Goal: Task Accomplishment & Management: Complete application form

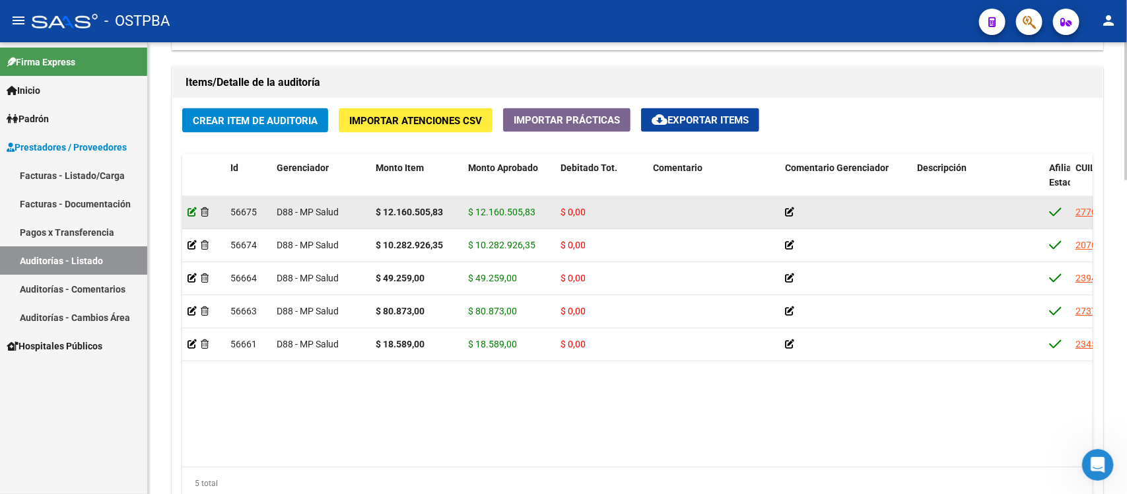
click at [192, 215] on icon at bounding box center [192, 211] width 9 height 9
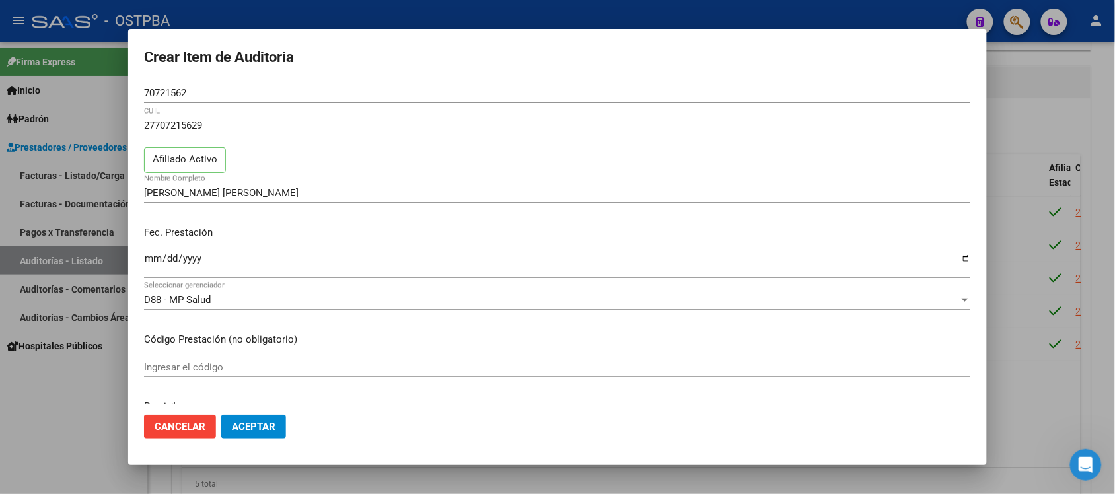
click at [893, 324] on mat-dialog-content "70721562 Nro Documento 27707215629 CUIL Afiliado Activo [PERSON_NAME] [PERSON_N…" at bounding box center [557, 243] width 859 height 321
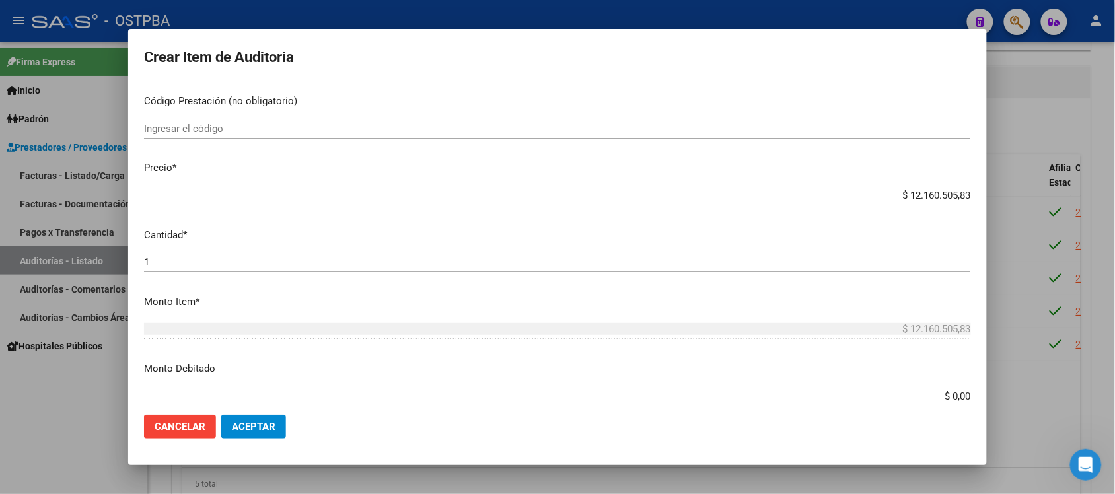
scroll to position [248, 0]
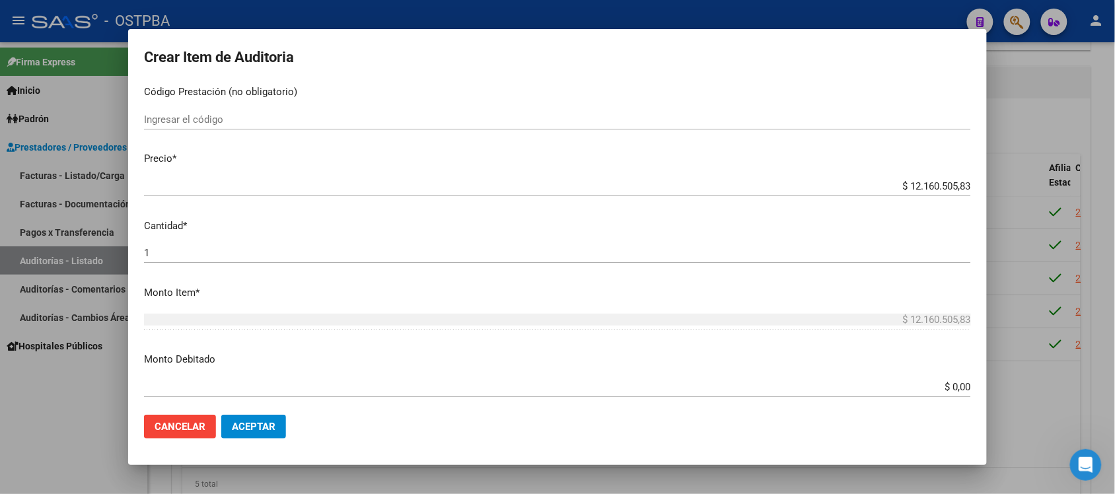
click at [946, 388] on input "$ 0,00" at bounding box center [557, 387] width 827 height 12
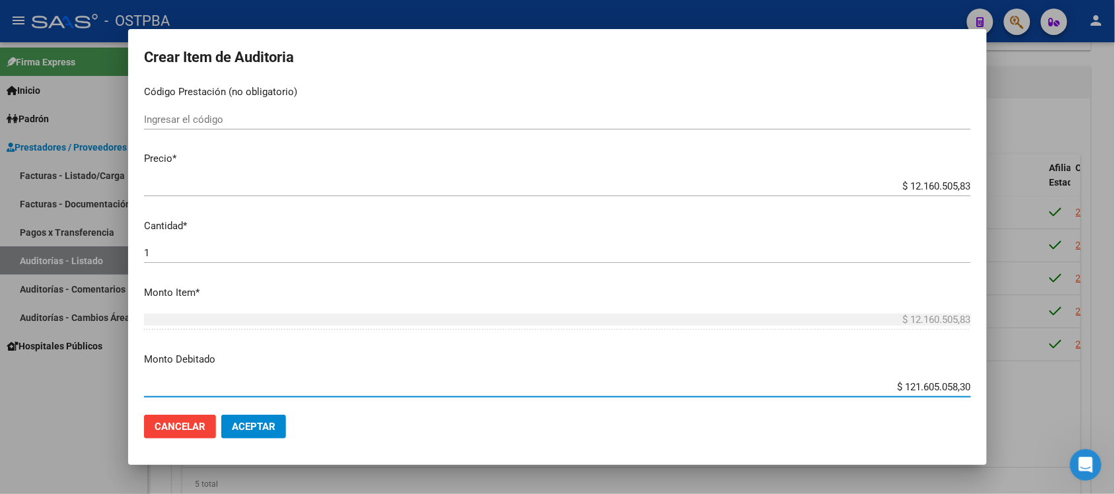
type input "$ 12.160.505,83"
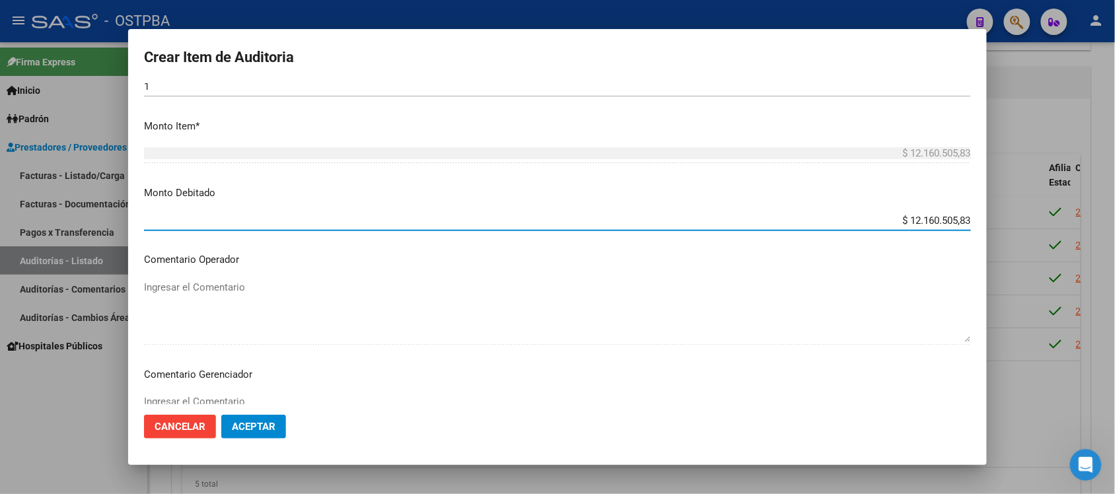
scroll to position [495, 0]
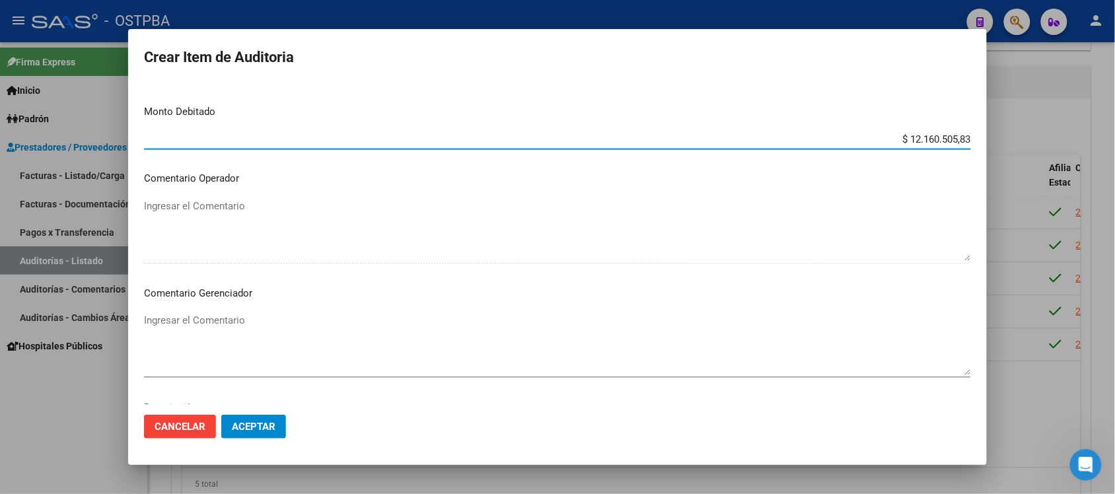
click at [225, 322] on textarea "Ingresar el Comentario" at bounding box center [557, 344] width 827 height 62
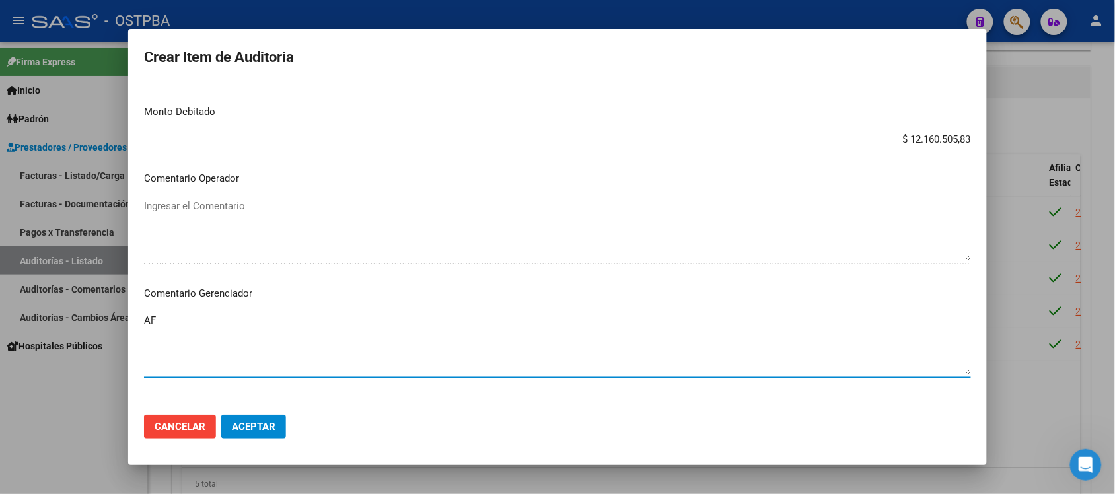
type textarea "A"
drag, startPoint x: 375, startPoint y: 318, endPoint x: 123, endPoint y: 312, distance: 252.4
click at [124, 312] on div "Crear Item de Auditoria 70721562 Nro Documento 27707215629 CUIL Afiliado Activo…" at bounding box center [557, 247] width 1115 height 494
type textarea "PAGOS IRREGULARES, TITULAR SIN ADHERENTES"
click at [273, 418] on button "Aceptar" at bounding box center [253, 427] width 65 height 24
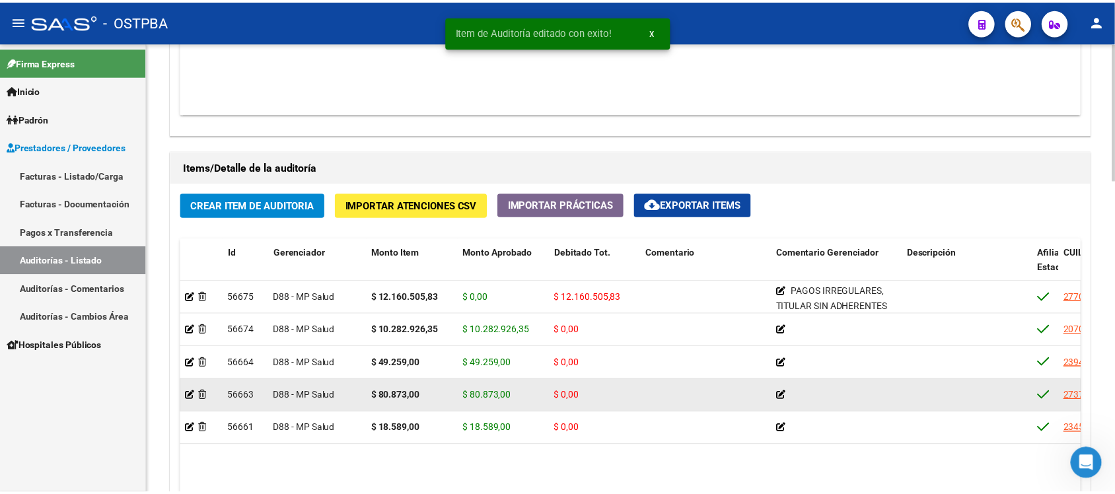
scroll to position [826, 0]
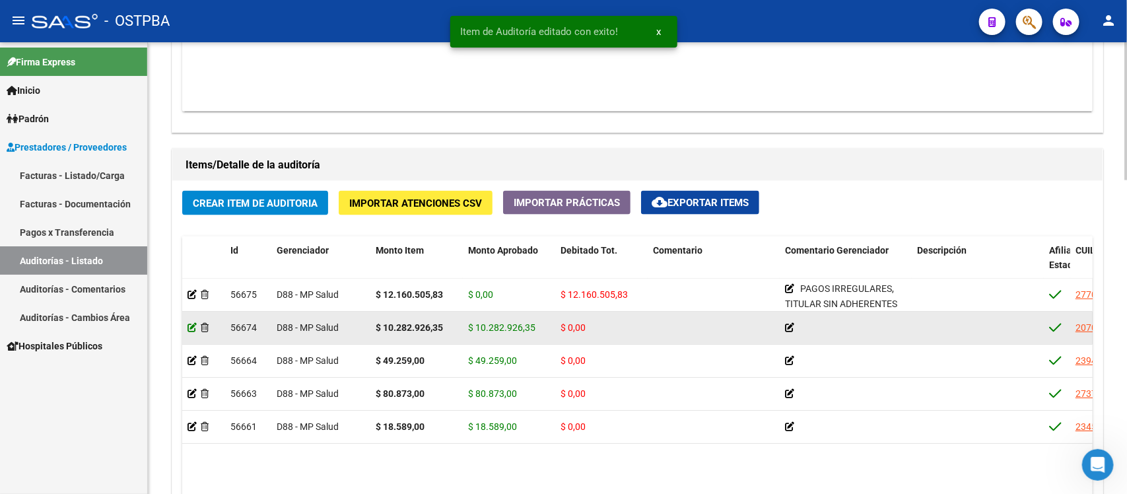
click at [189, 324] on icon at bounding box center [192, 327] width 9 height 9
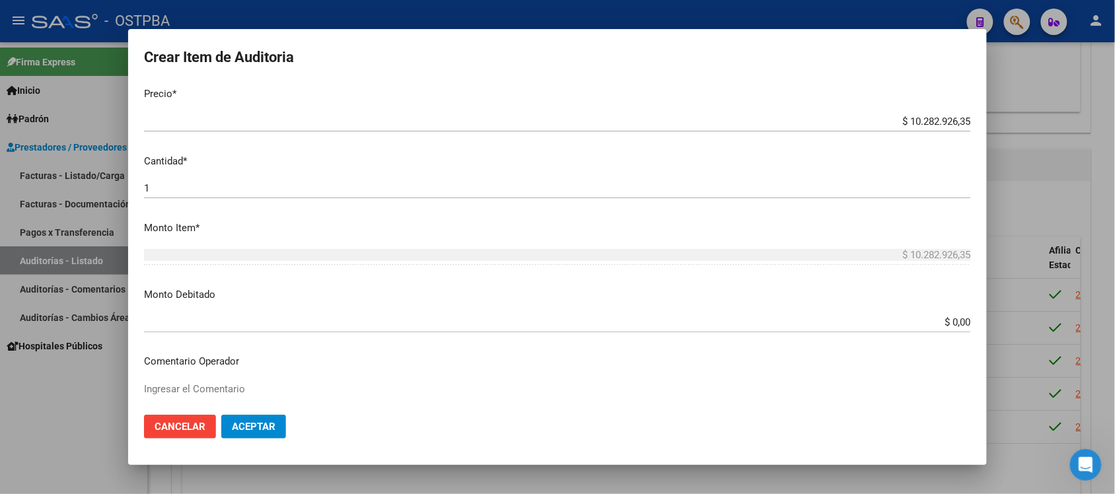
scroll to position [330, 0]
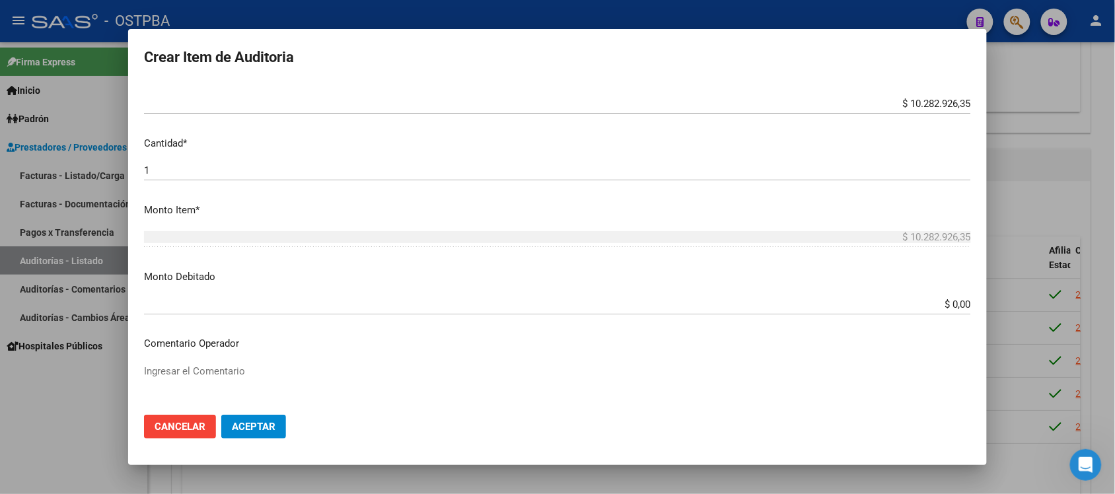
click at [948, 305] on input "$ 0,00" at bounding box center [557, 305] width 827 height 12
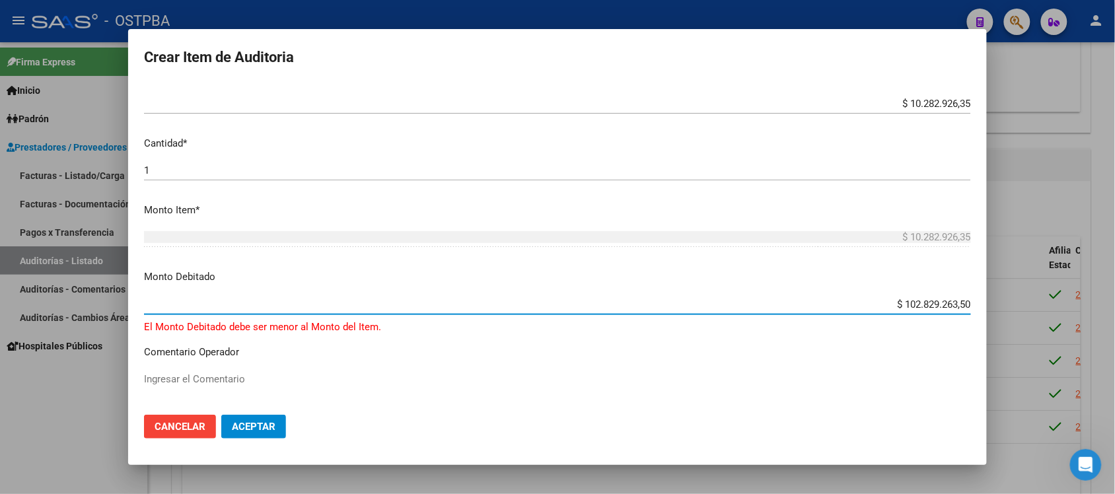
type input "$ 10.282.926,35"
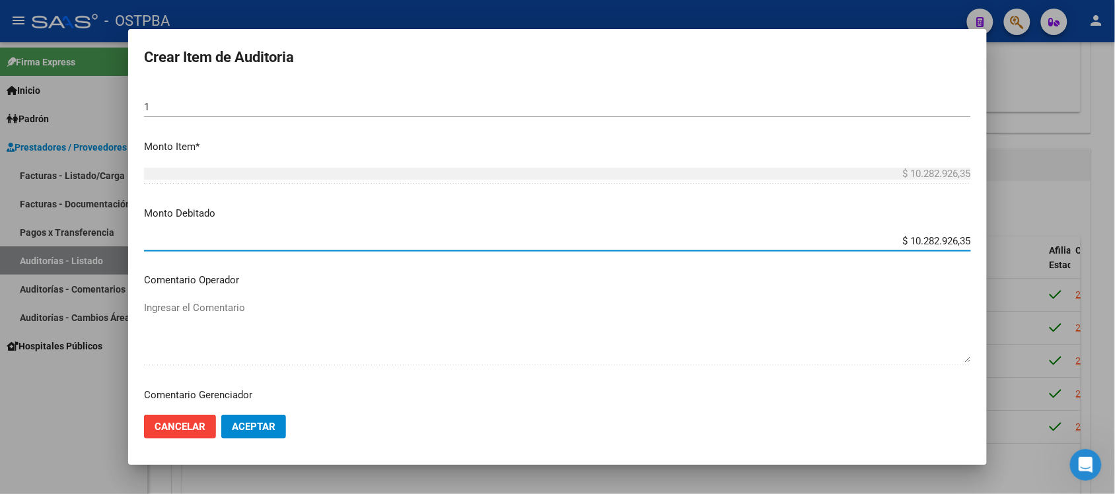
scroll to position [495, 0]
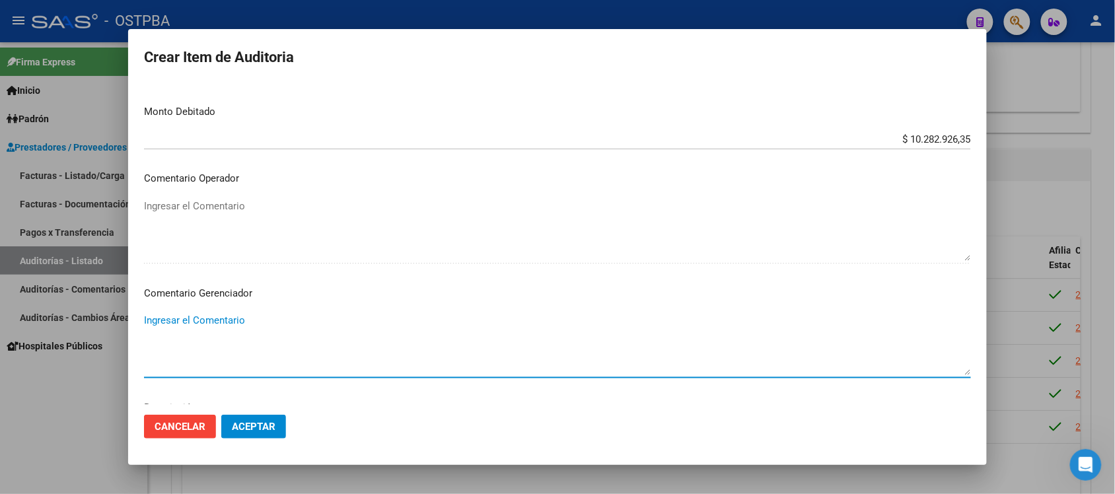
click at [216, 324] on textarea "Ingresar el Comentario" at bounding box center [557, 344] width 827 height 62
paste textarea "PAGOS IRREGULARES, TITULAR SIN ADHERENTES"
type textarea "PAGOS IRREGULARES, TITULAR SIN ADHERENTES"
click at [261, 423] on span "Aceptar" at bounding box center [254, 427] width 44 height 12
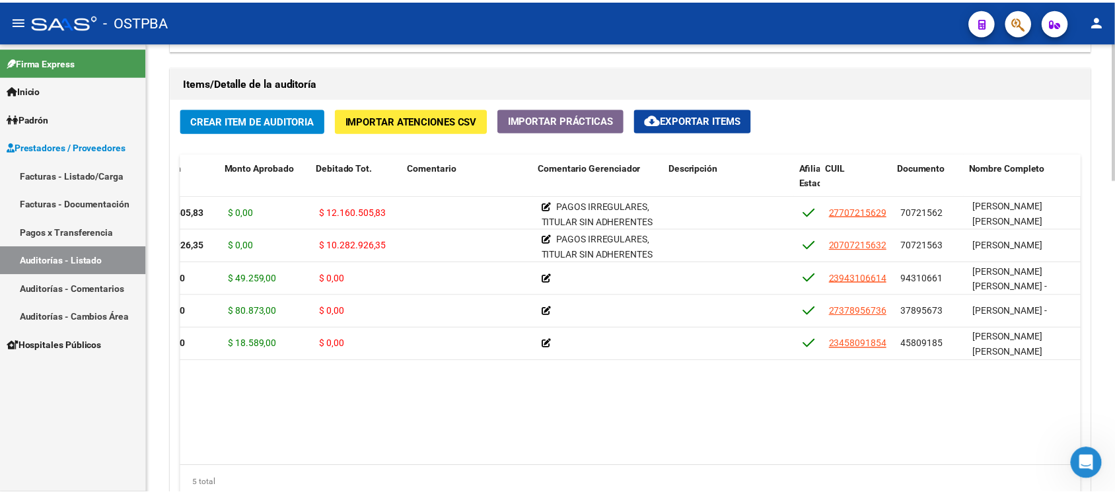
scroll to position [0, 0]
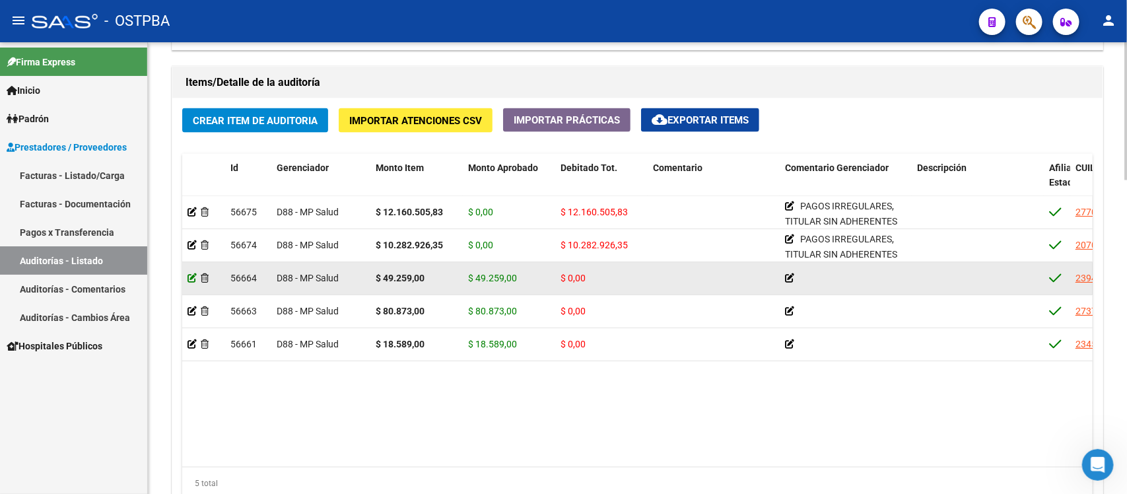
click at [189, 276] on icon at bounding box center [192, 277] width 9 height 9
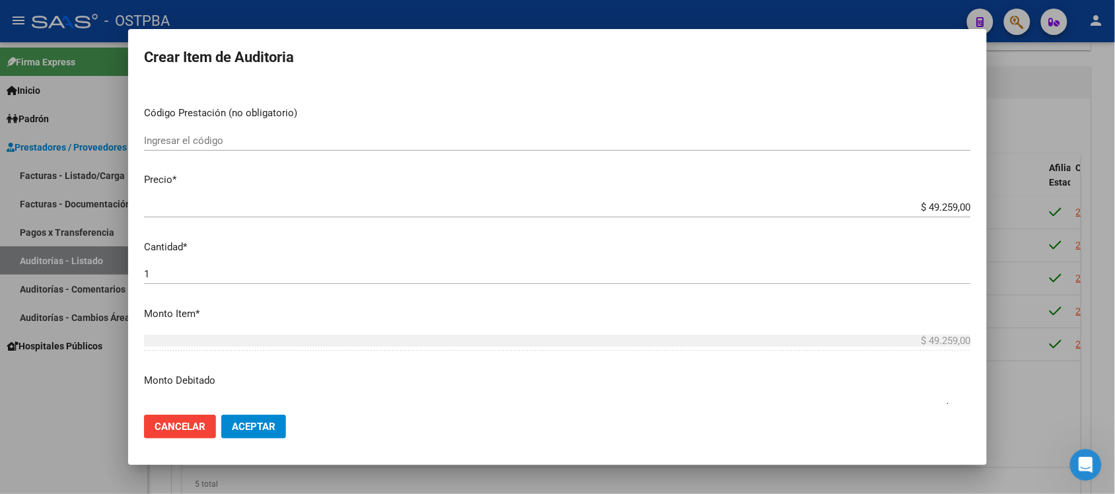
scroll to position [248, 0]
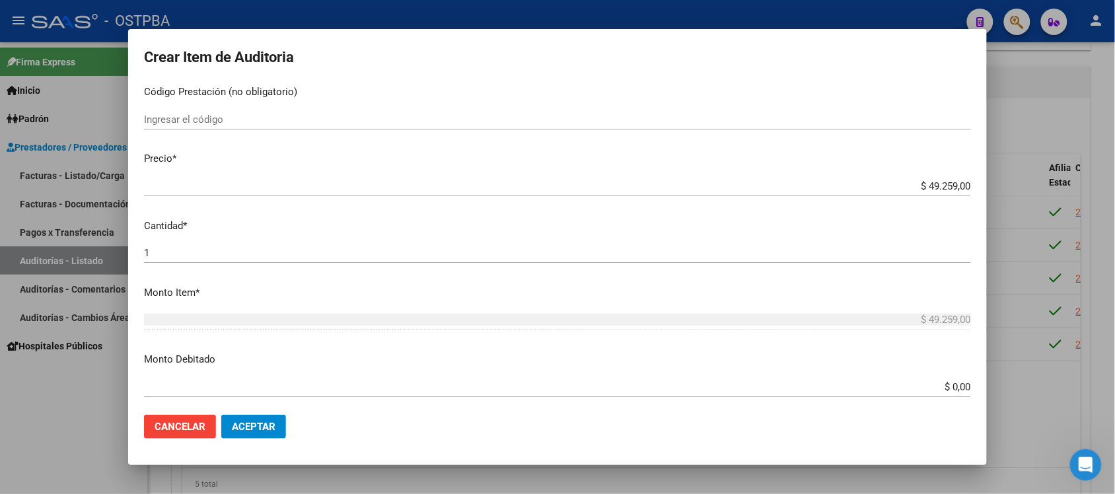
click at [937, 383] on input "$ 0,00" at bounding box center [557, 387] width 827 height 12
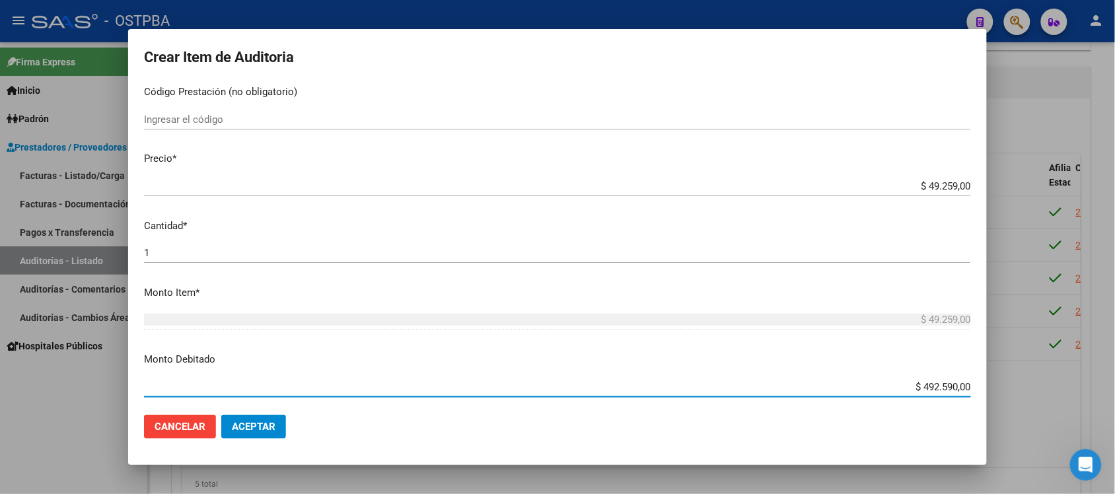
type input "$ 49.259,00"
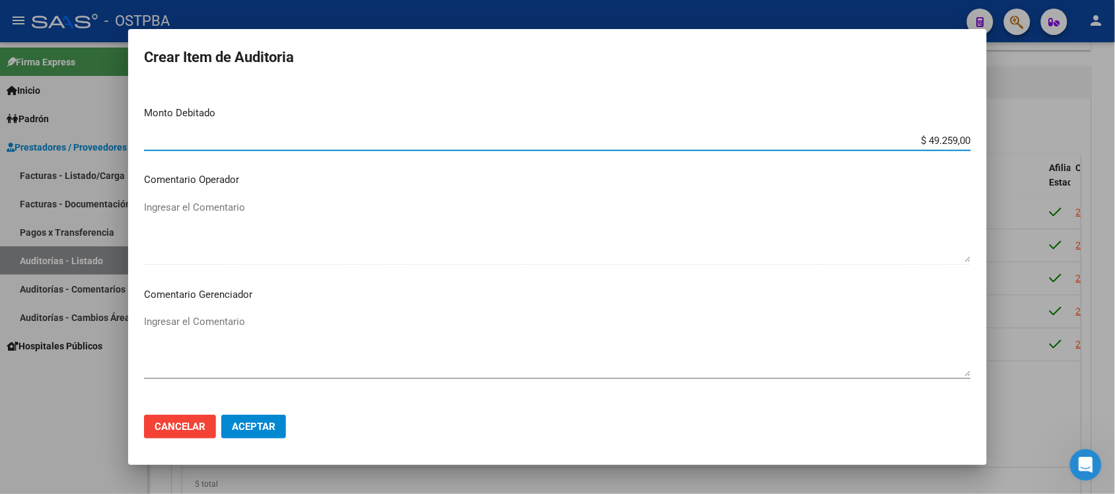
scroll to position [495, 0]
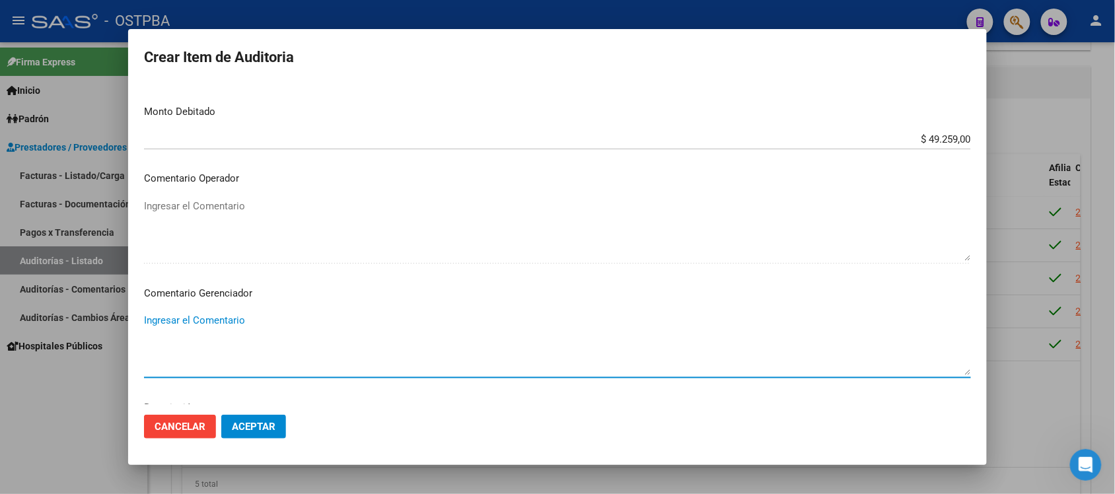
click at [157, 314] on textarea "Ingresar el Comentario" at bounding box center [557, 344] width 827 height 62
type textarea "IRREGULARIDAD EN PAGOS"
click at [238, 424] on span "Aceptar" at bounding box center [254, 427] width 44 height 12
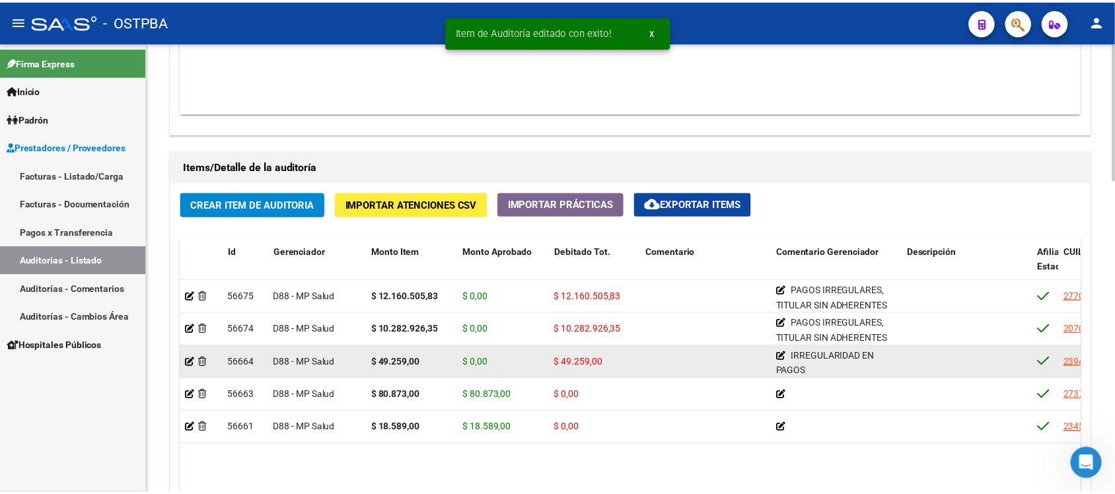
scroll to position [826, 0]
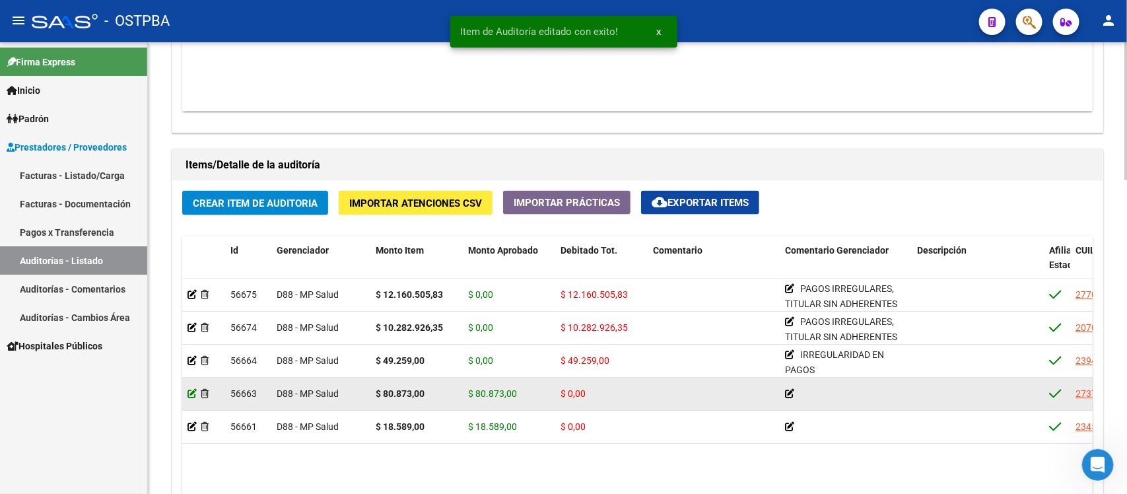
click at [193, 392] on icon at bounding box center [192, 393] width 9 height 9
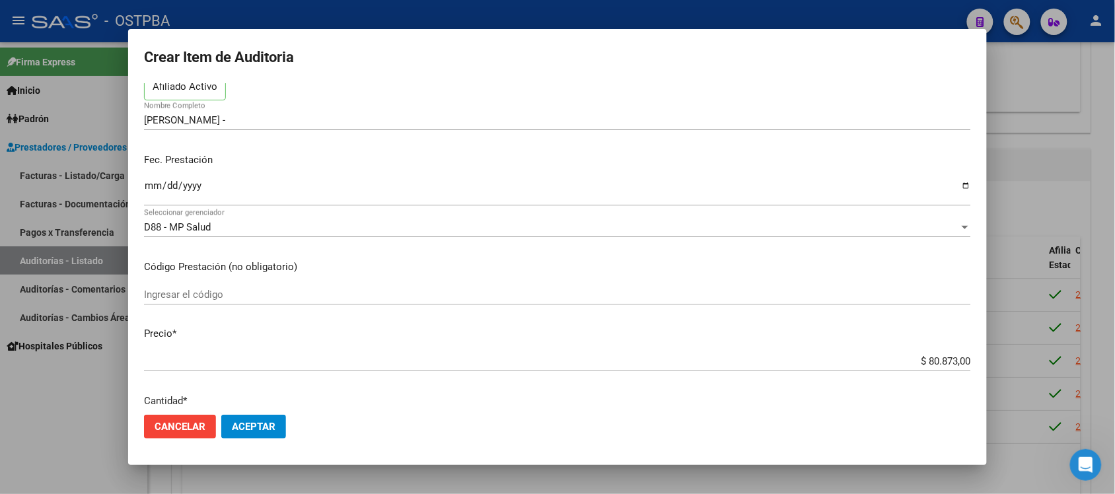
scroll to position [248, 0]
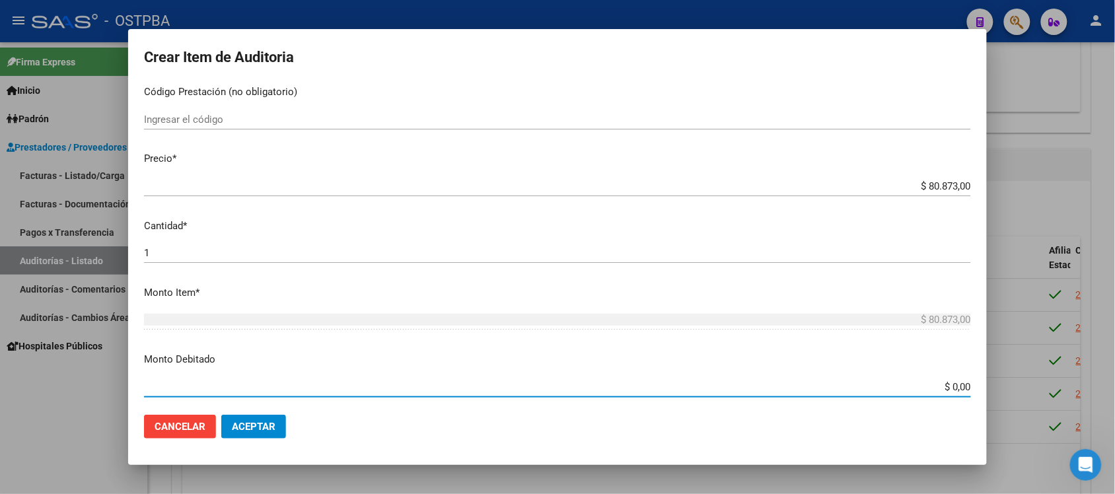
click at [949, 391] on input "$ 0,00" at bounding box center [557, 387] width 827 height 12
type input "$ 80.873,00"
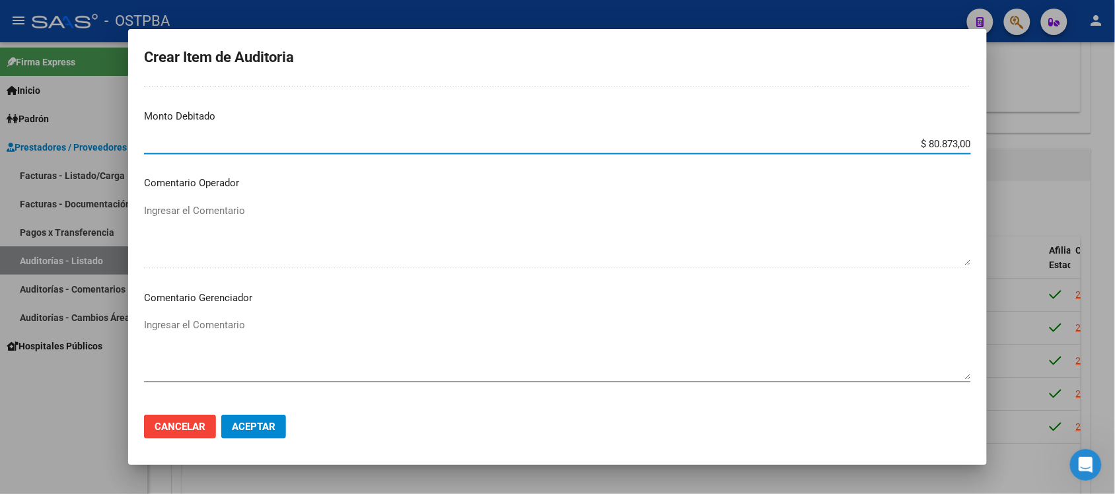
scroll to position [495, 0]
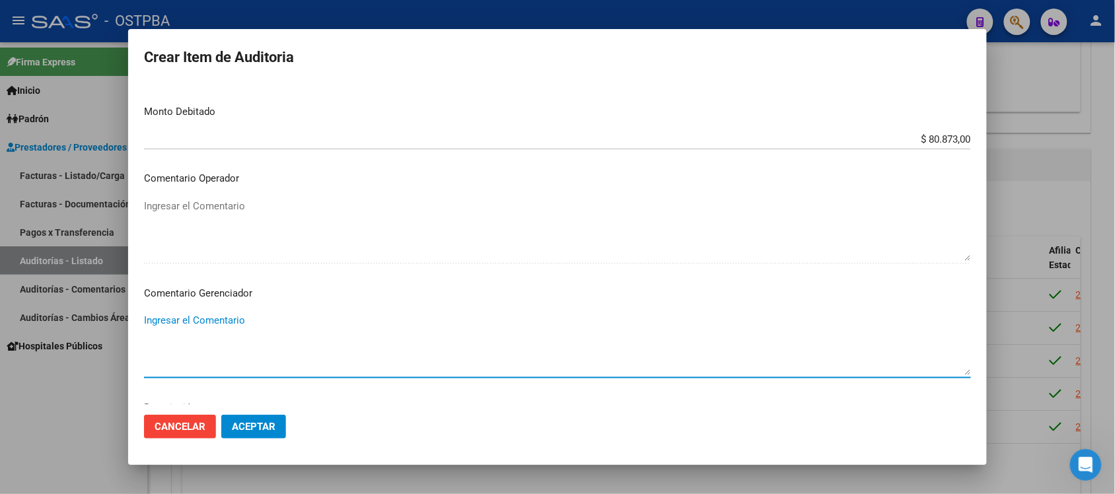
click at [184, 320] on textarea "Ingresar el Comentario" at bounding box center [557, 344] width 827 height 62
paste textarea "PAGOS IRREGULARES, TITULAR SIN ADHERENTES"
click at [365, 319] on textarea "PAGOS IRREGULARES, TITULAR SIN ADHERENTES" at bounding box center [557, 344] width 827 height 62
type textarea "PAGOS IRREGULARES,"
click at [276, 427] on button "Aceptar" at bounding box center [253, 427] width 65 height 24
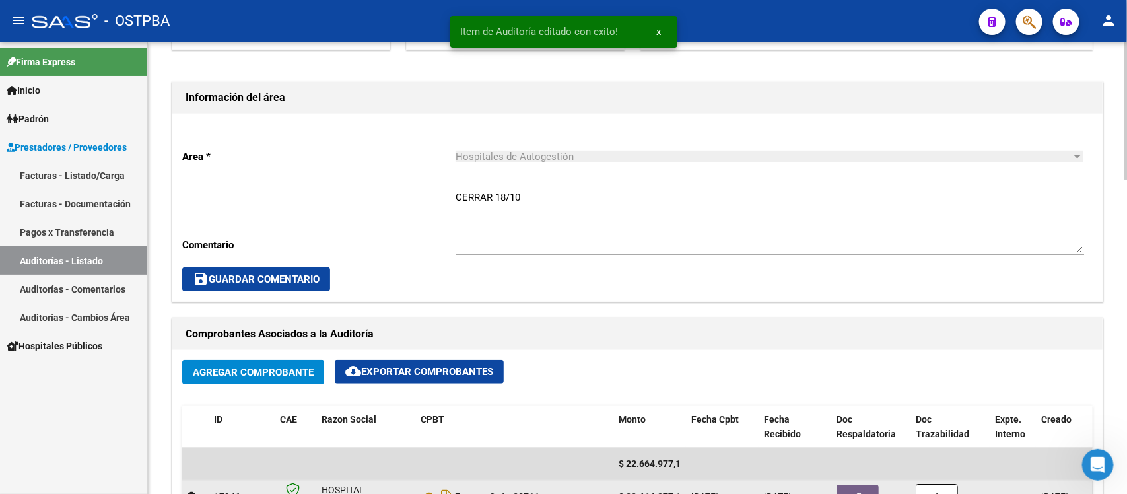
scroll to position [330, 0]
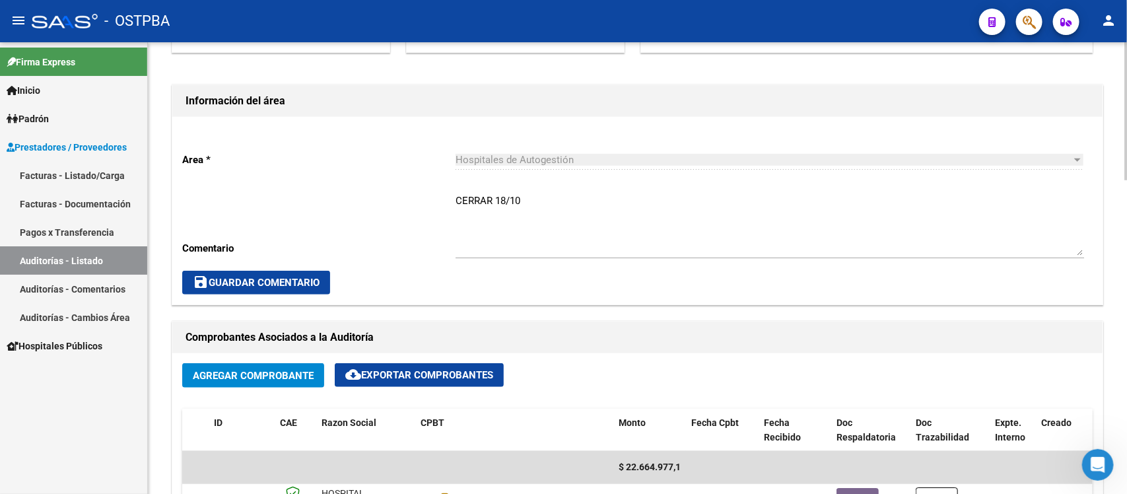
click at [523, 295] on div "Area * Hospitales de Autogestión Seleccionar area Comentario CERRAR 18/10 Ingre…" at bounding box center [637, 211] width 931 height 188
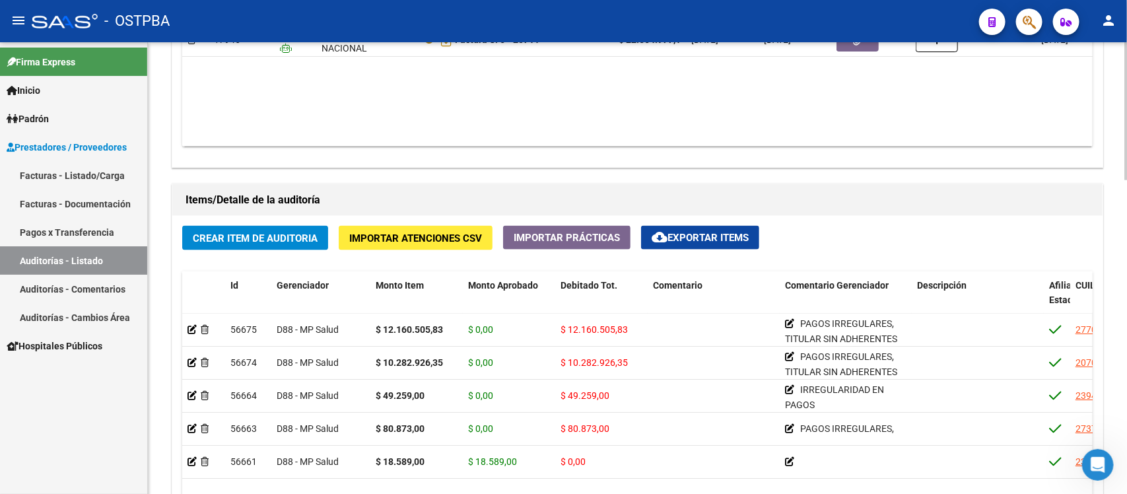
scroll to position [826, 0]
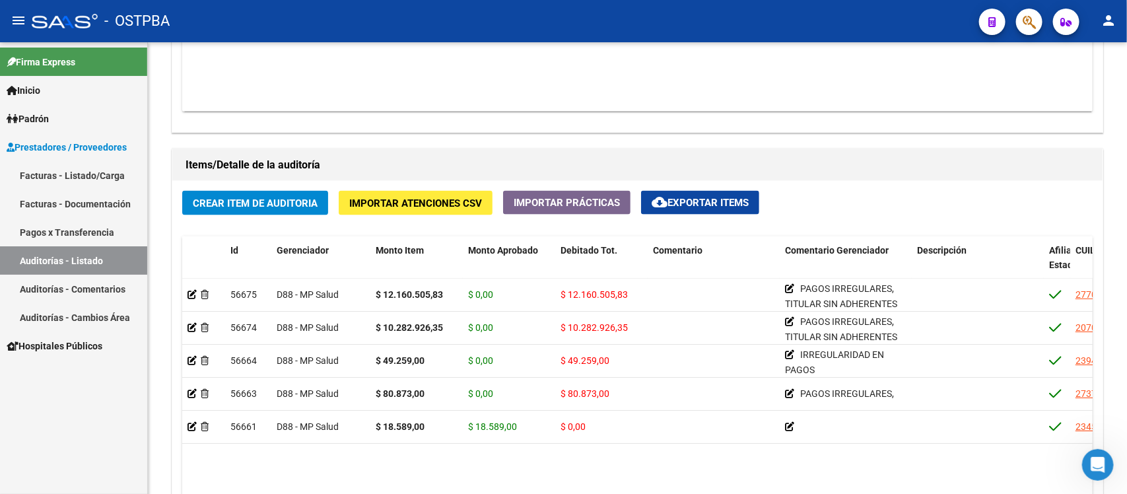
click at [92, 252] on link "Auditorías - Listado" at bounding box center [73, 260] width 147 height 28
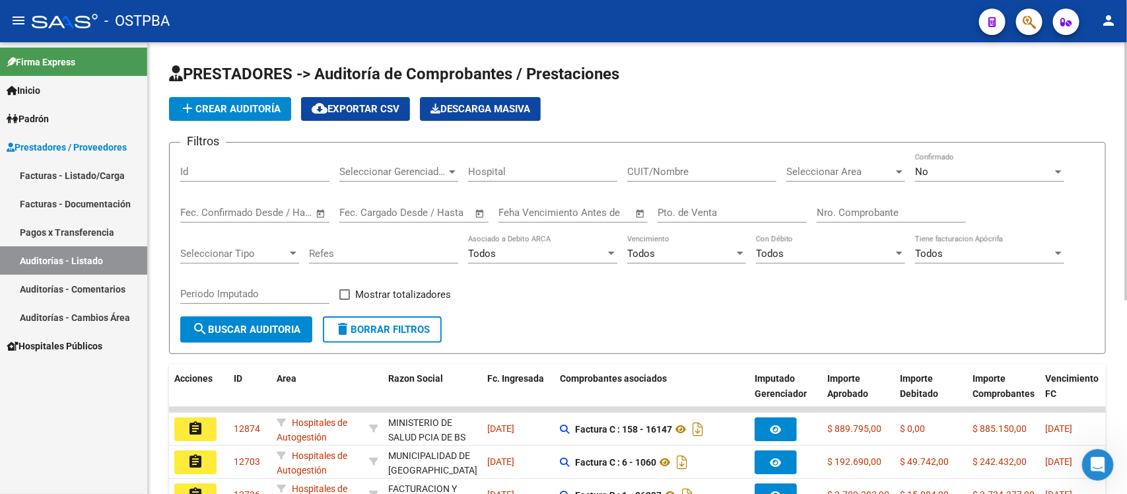
click at [837, 218] on div "Nro. Comprobante" at bounding box center [891, 208] width 149 height 28
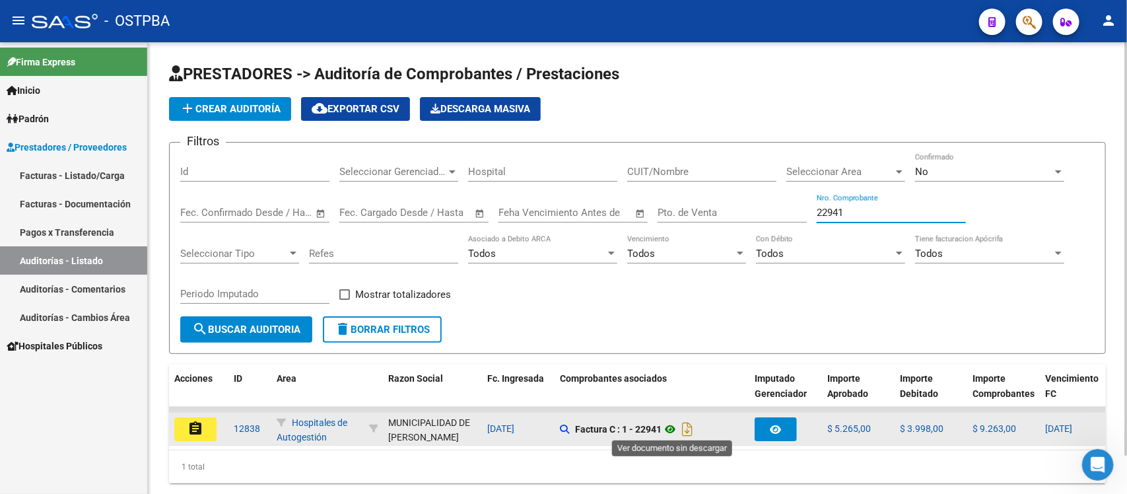
type input "22941"
click at [669, 427] on icon at bounding box center [670, 429] width 17 height 16
click at [213, 429] on button "assignment" at bounding box center [195, 429] width 42 height 24
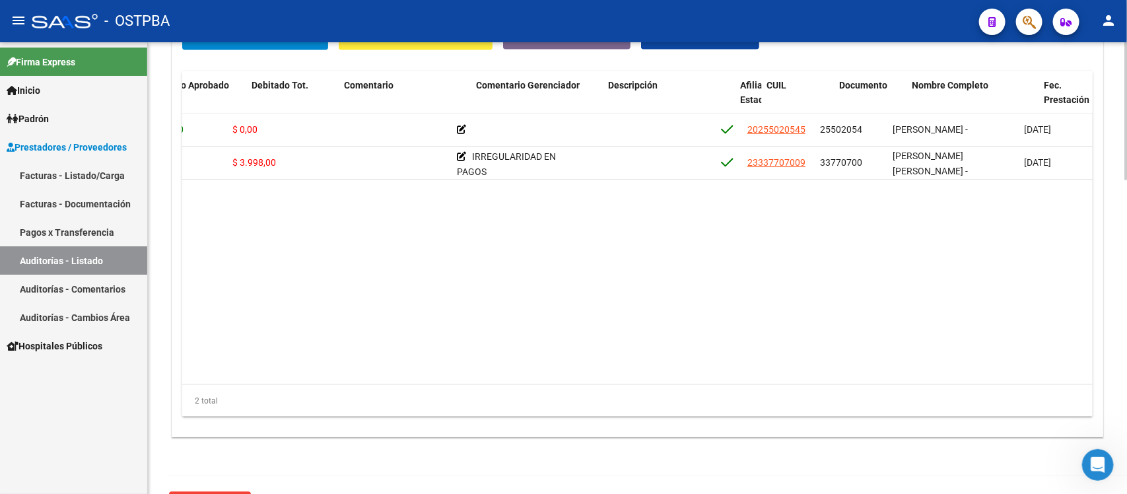
scroll to position [0, 380]
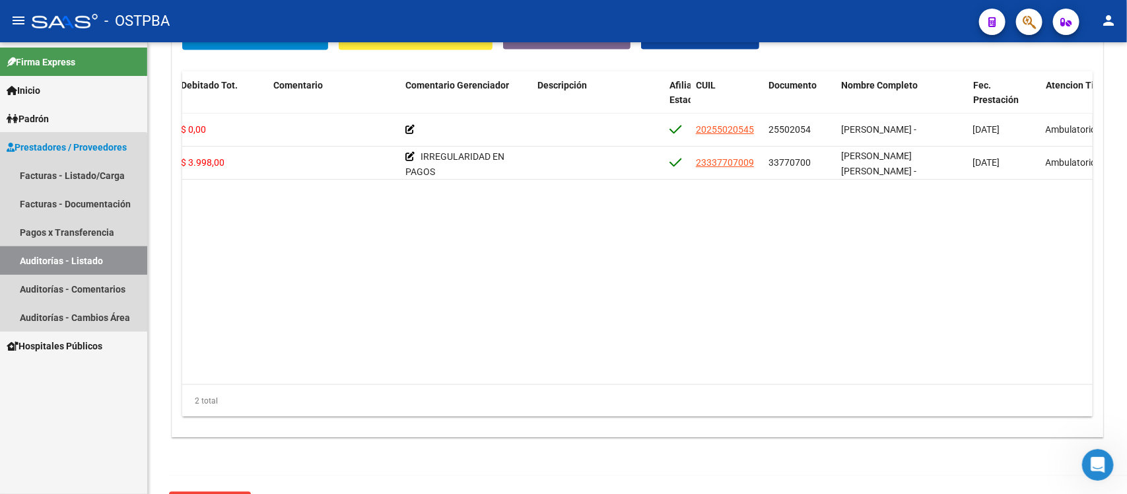
click at [63, 252] on link "Auditorías - Listado" at bounding box center [73, 260] width 147 height 28
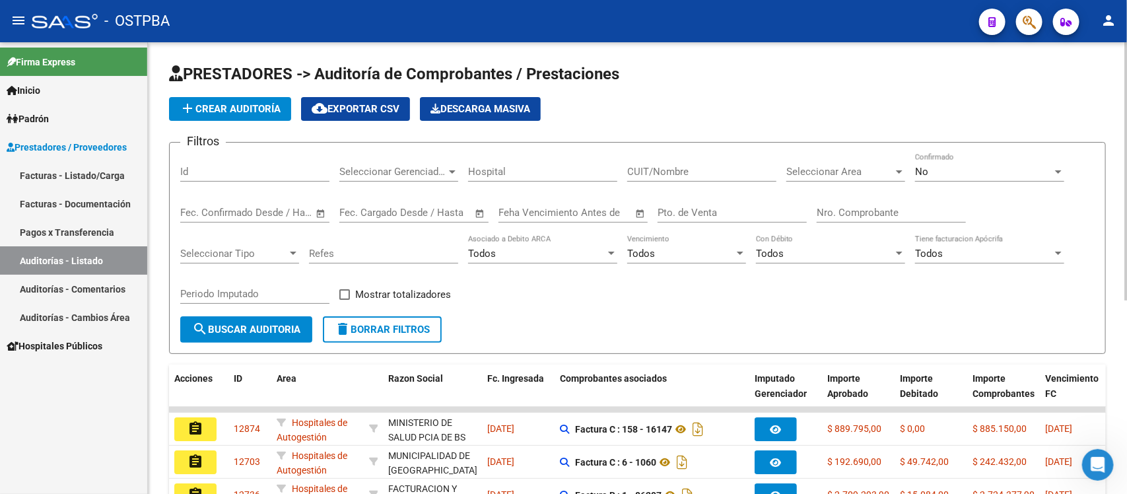
click at [836, 207] on input "Nro. Comprobante" at bounding box center [891, 213] width 149 height 12
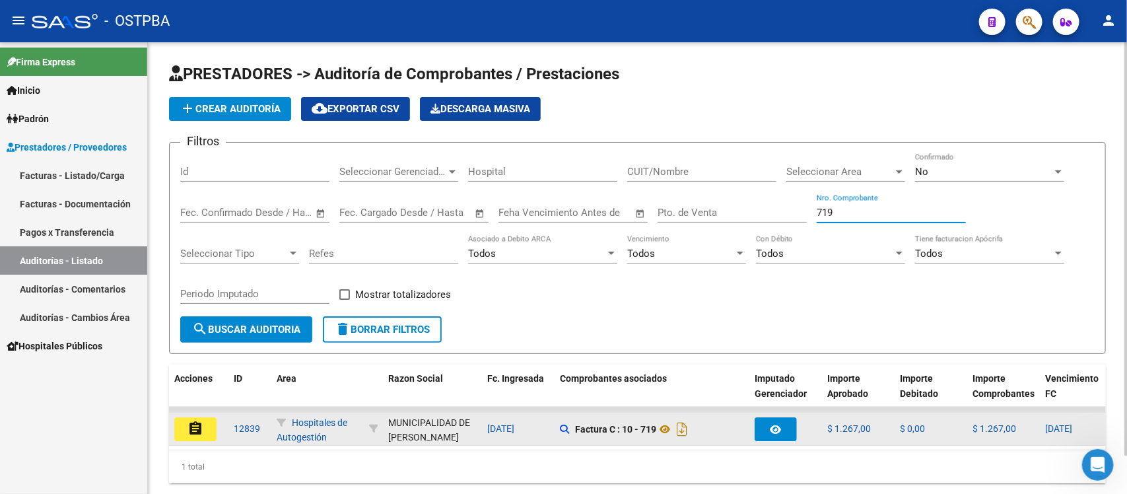
type input "719"
click at [189, 427] on mat-icon "assignment" at bounding box center [196, 429] width 16 height 16
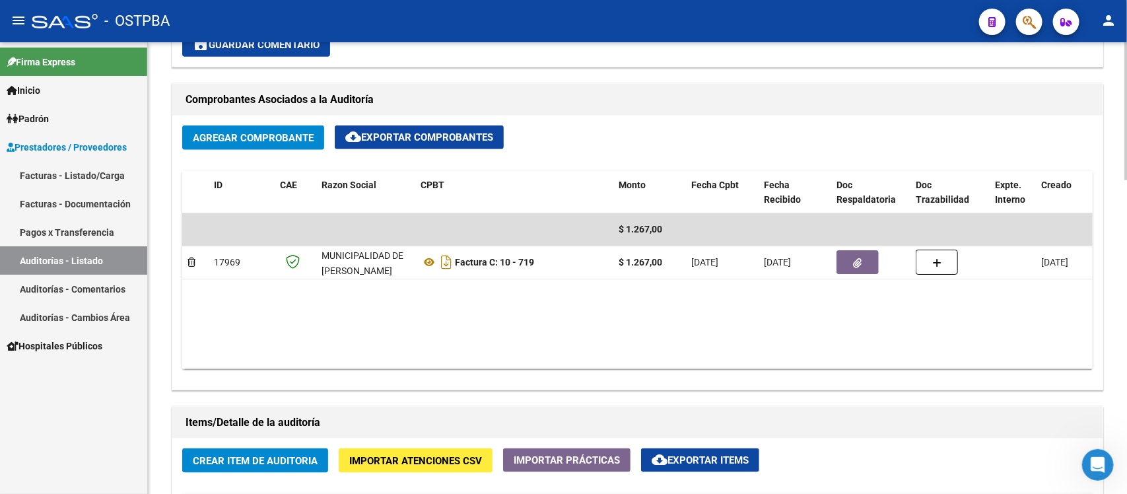
scroll to position [578, 0]
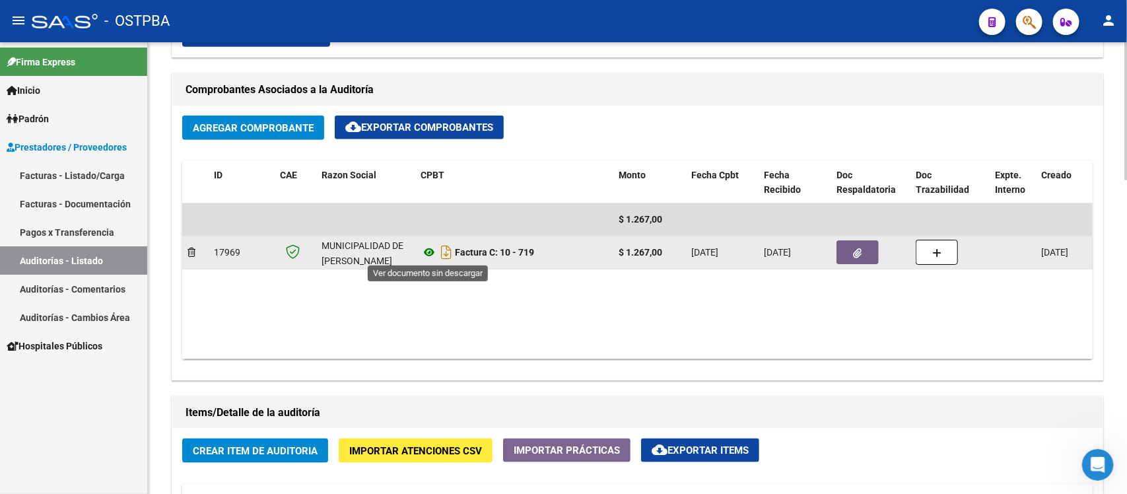
click at [429, 253] on icon at bounding box center [429, 252] width 17 height 16
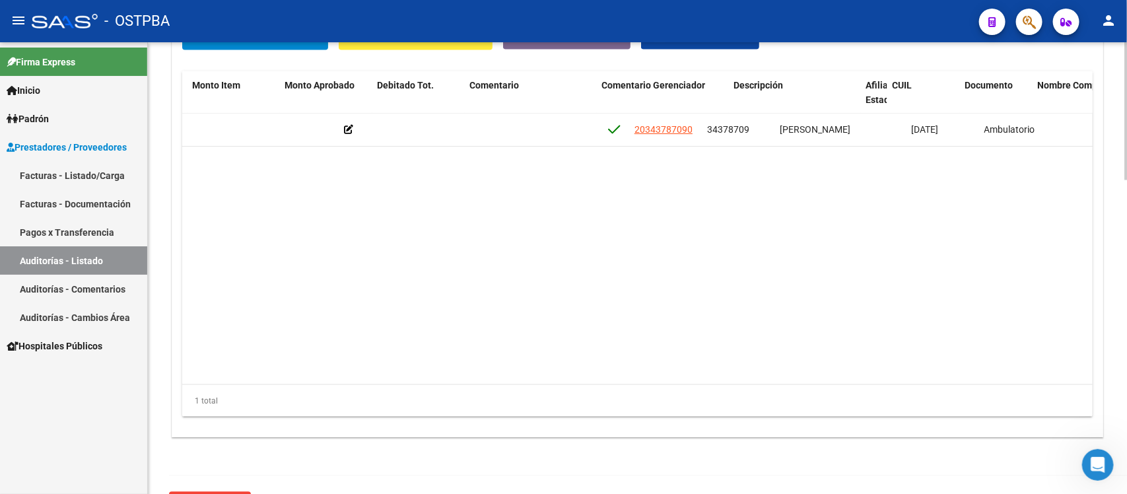
scroll to position [0, 477]
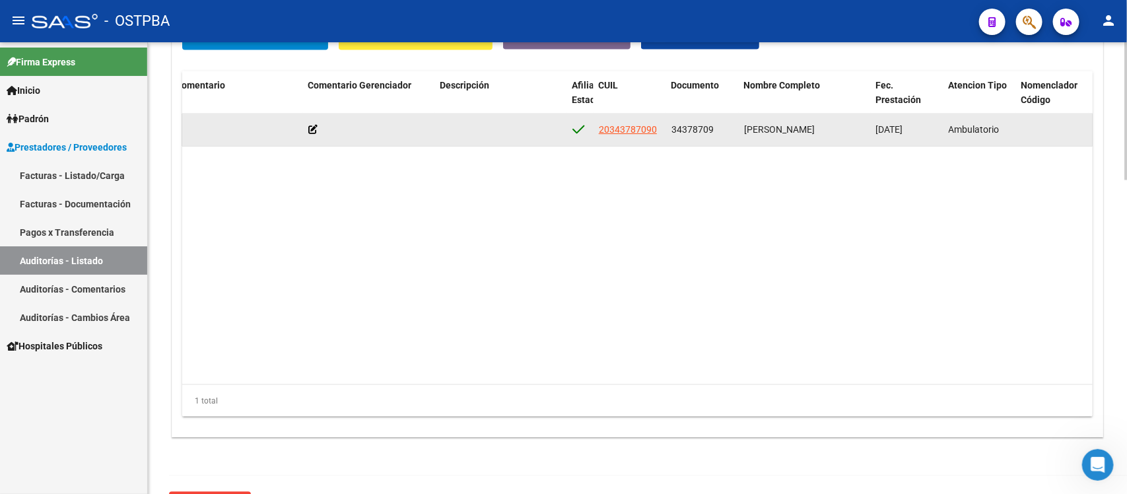
drag, startPoint x: 672, startPoint y: 127, endPoint x: 713, endPoint y: 135, distance: 42.5
click at [713, 135] on div "34378709" at bounding box center [703, 129] width 62 height 15
copy span "34378709"
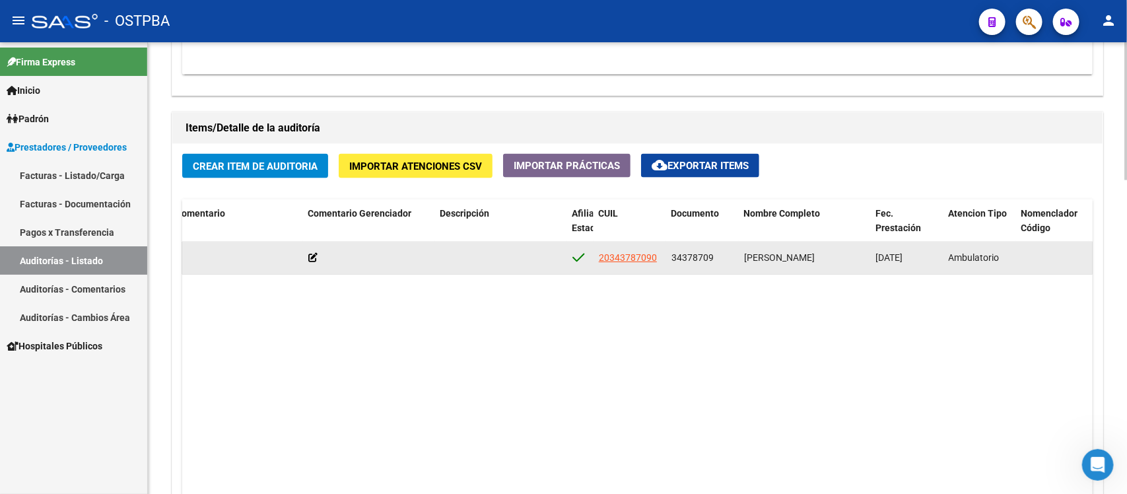
scroll to position [1, 0]
drag, startPoint x: 740, startPoint y: 248, endPoint x: 809, endPoint y: 269, distance: 71.7
click at [809, 269] on datatable-body-cell "[PERSON_NAME]" at bounding box center [805, 258] width 132 height 32
copy span "[PERSON_NAME]"
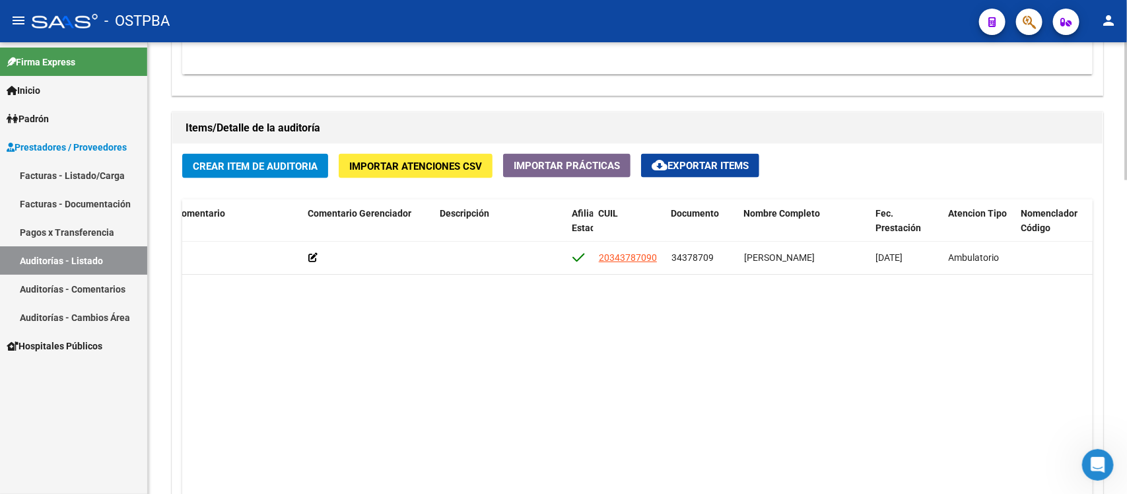
click at [1072, 328] on datatable-body "56730 D88 - MP Salud $ 1.267,00 $ 1.267,00 $ 0,00 20343787090 34378709 [PERSON_…" at bounding box center [637, 377] width 911 height 271
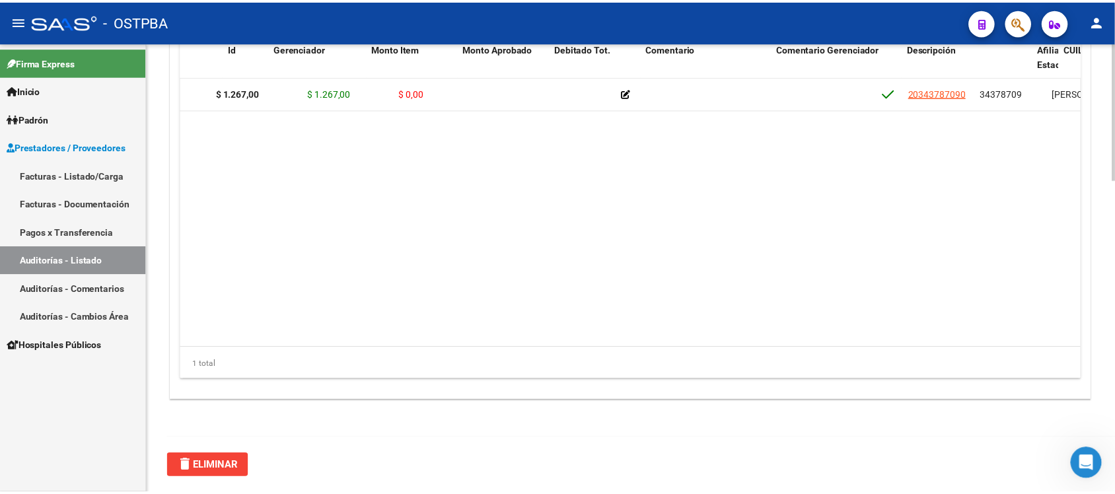
scroll to position [0, 0]
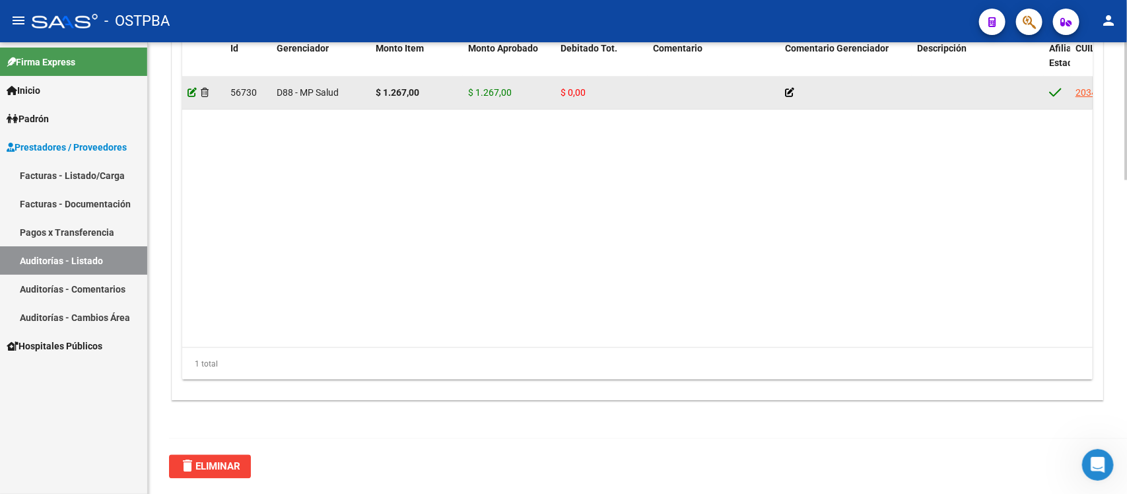
click at [192, 96] on icon at bounding box center [192, 92] width 9 height 9
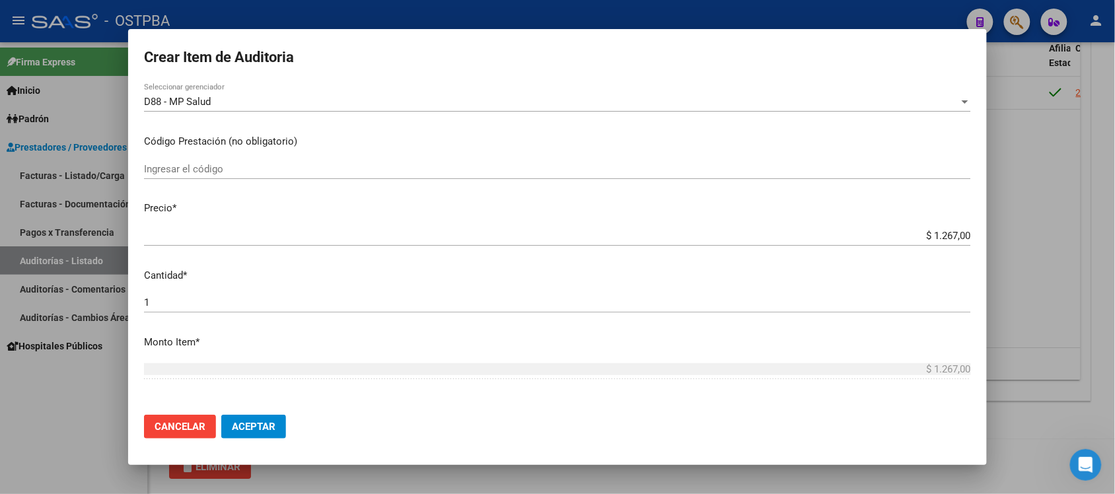
scroll to position [248, 0]
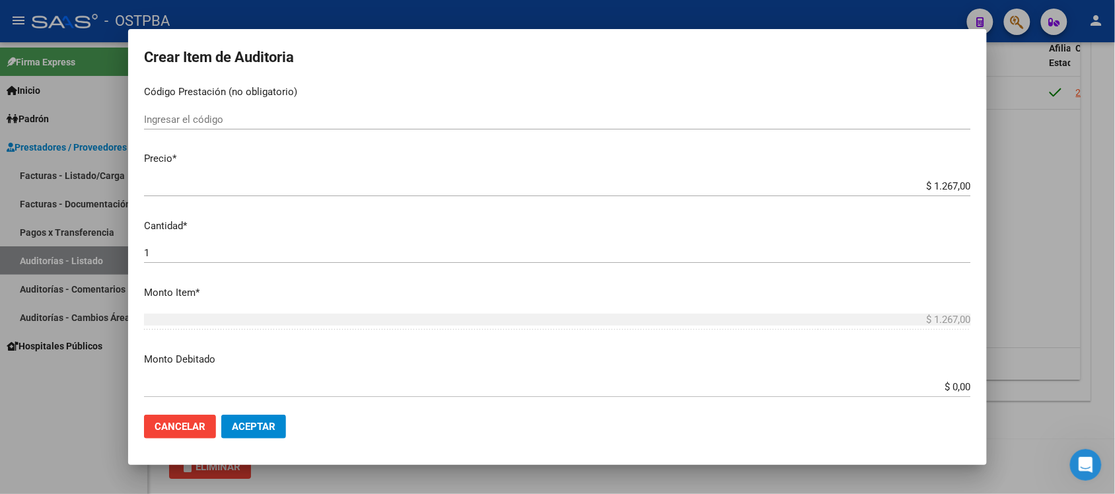
click at [942, 390] on input "$ 0,00" at bounding box center [557, 387] width 827 height 12
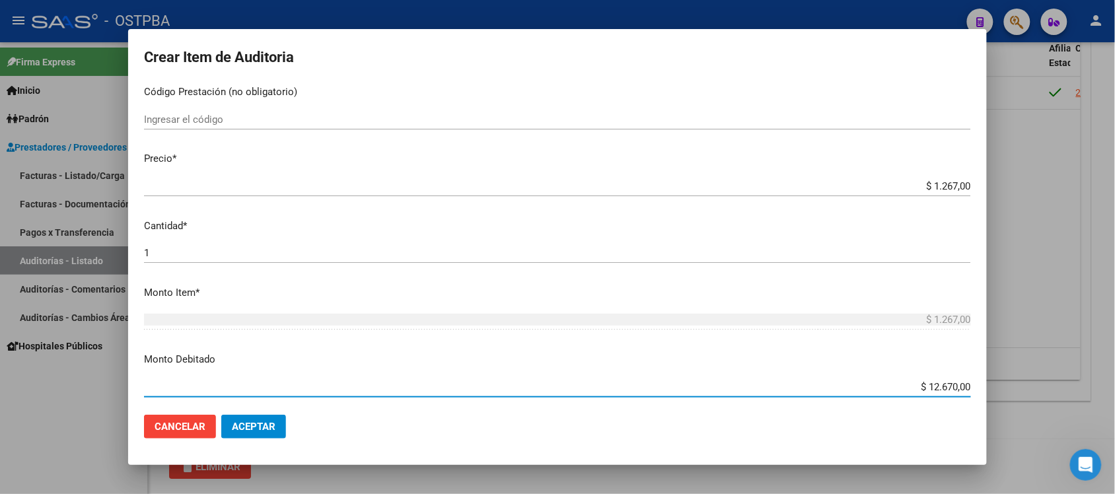
type input "$ 1.267,00"
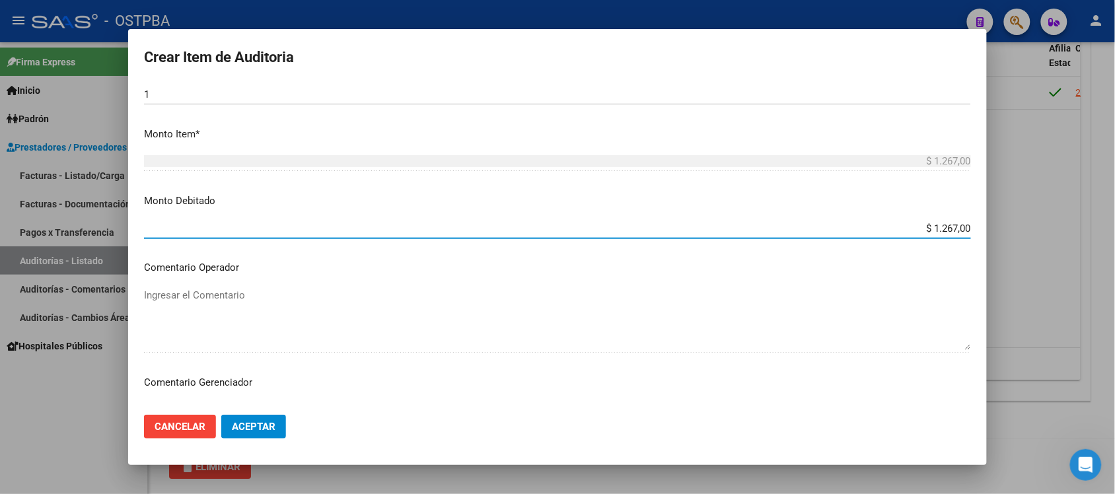
scroll to position [413, 0]
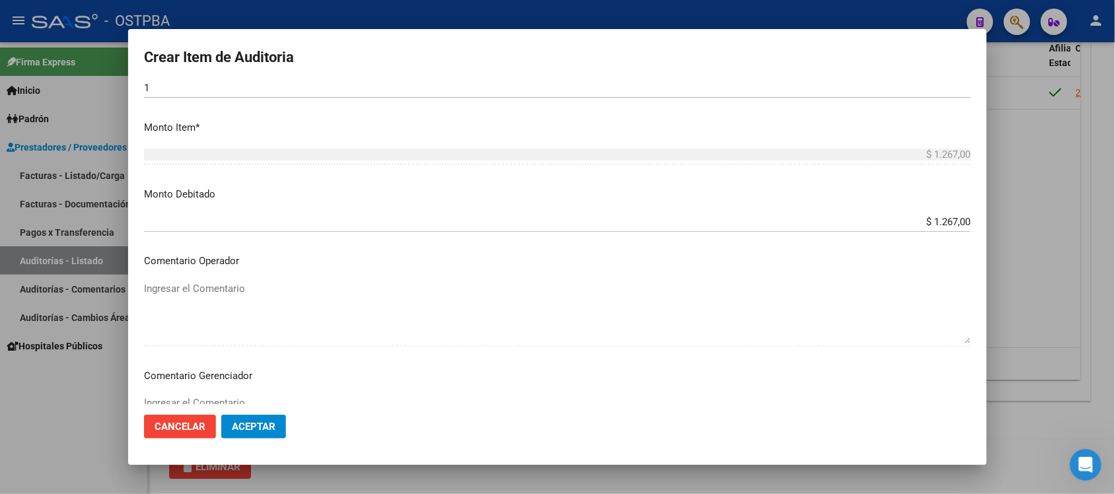
click at [213, 400] on div "Ingresar el Comentario" at bounding box center [557, 426] width 827 height 67
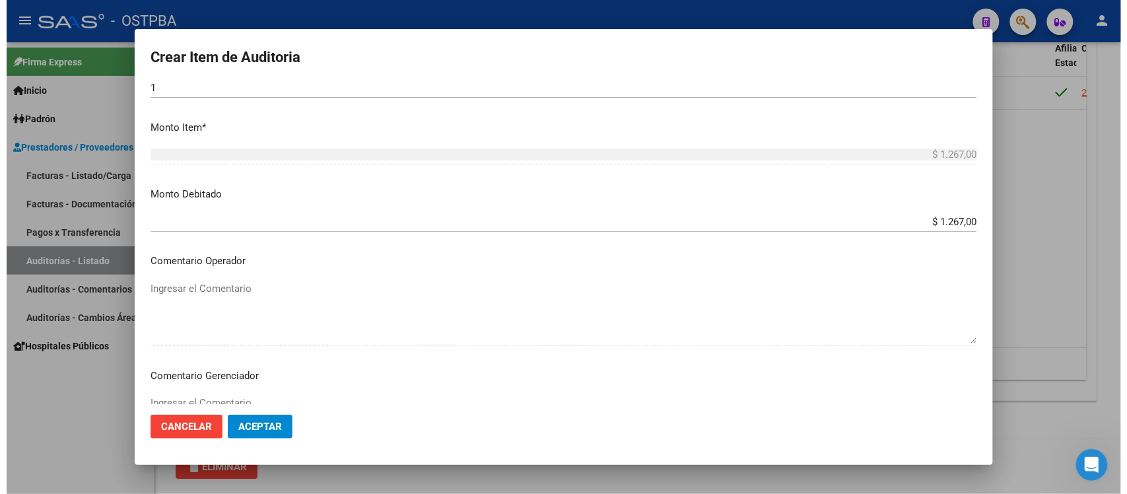
scroll to position [417, 0]
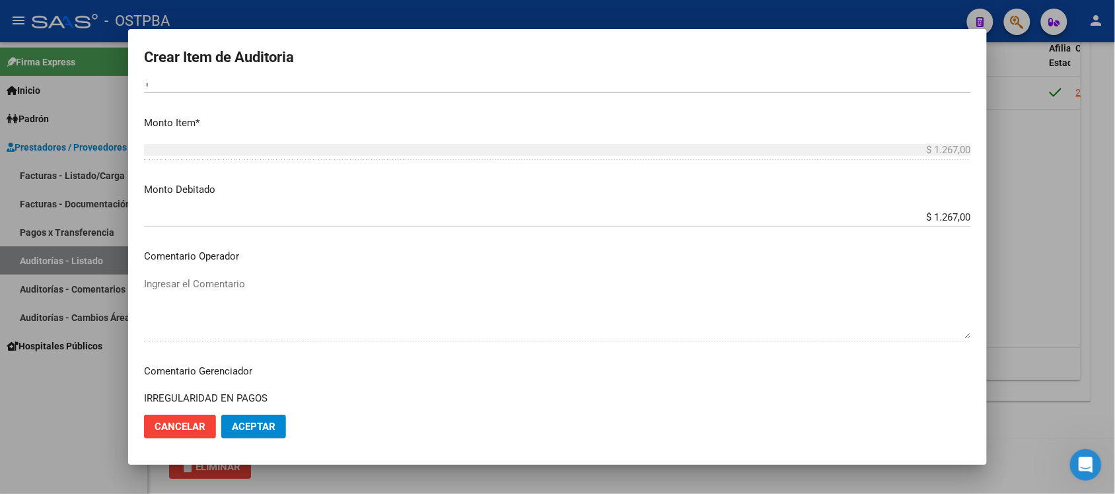
type textarea "IRREGULARIDAD EN PAGOS"
click at [258, 444] on mat-dialog-actions "Cancelar Aceptar" at bounding box center [557, 426] width 827 height 45
click at [267, 437] on button "Aceptar" at bounding box center [253, 427] width 65 height 24
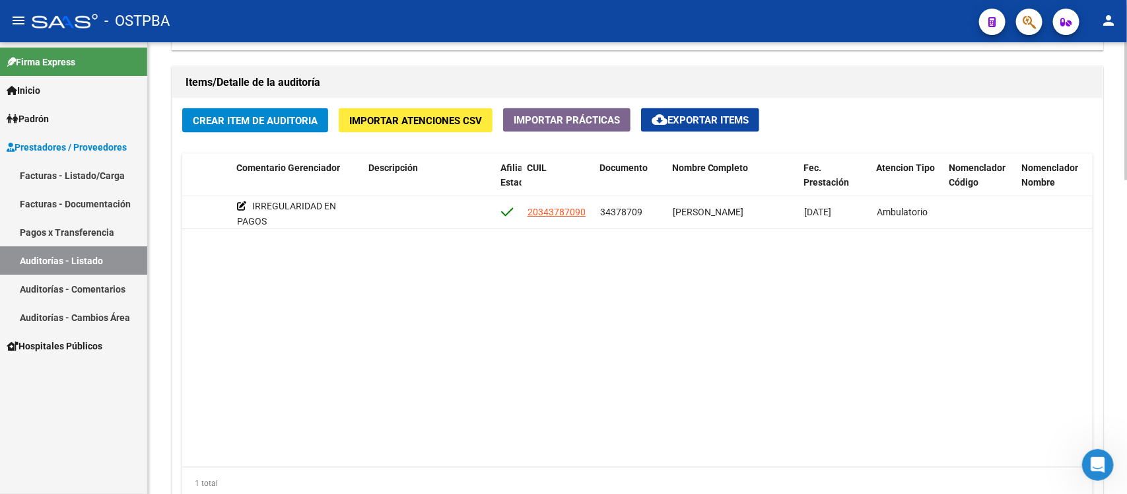
scroll to position [0, 552]
click at [93, 256] on link "Auditorías - Listado" at bounding box center [73, 260] width 147 height 28
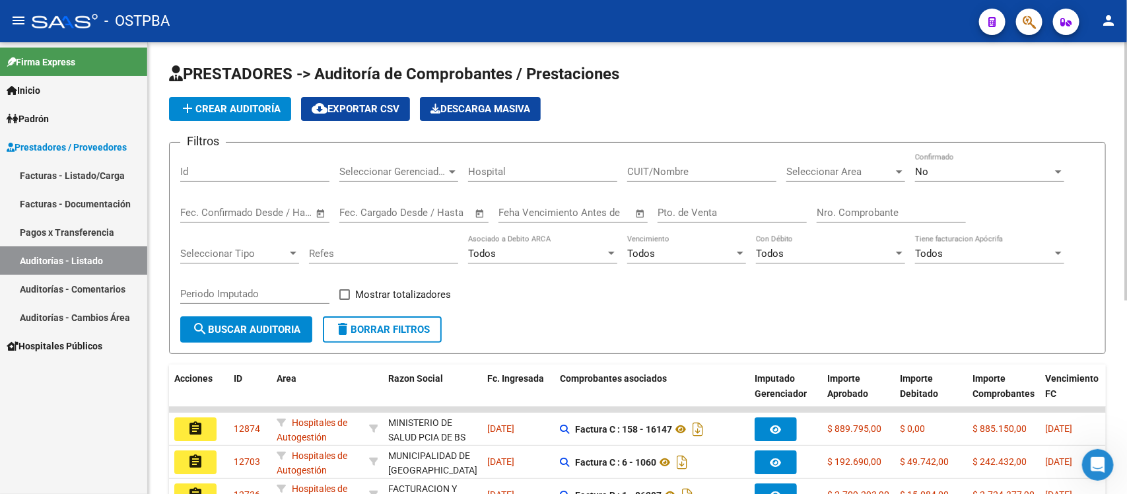
click at [843, 215] on input "Nro. Comprobante" at bounding box center [891, 213] width 149 height 12
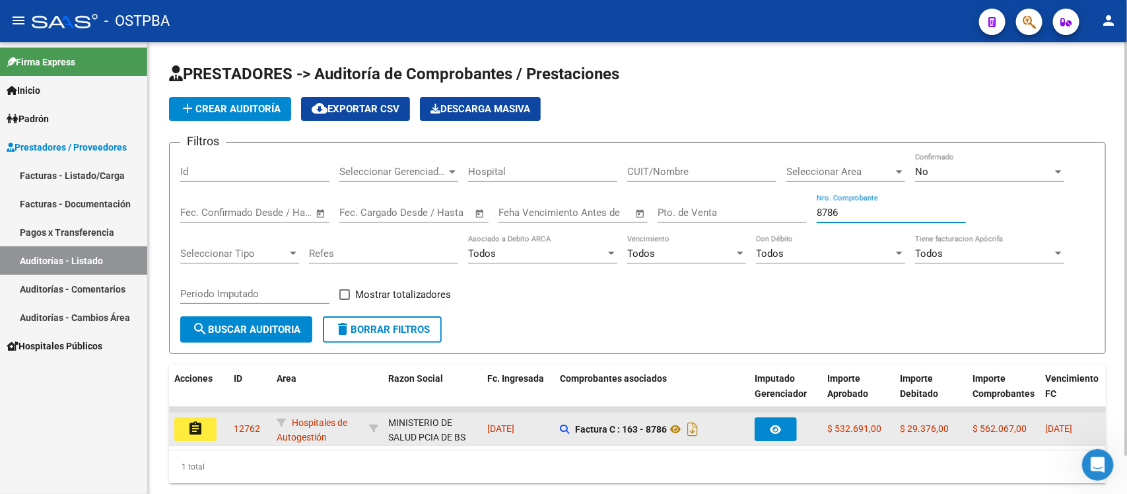
type input "8786"
click at [192, 421] on mat-icon "assignment" at bounding box center [196, 429] width 16 height 16
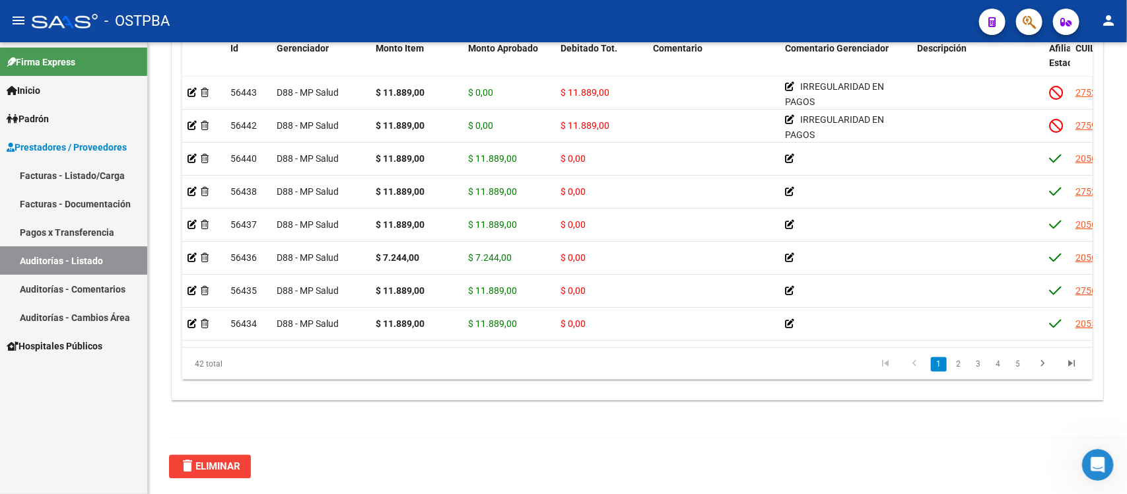
click at [99, 252] on link "Auditorías - Listado" at bounding box center [73, 260] width 147 height 28
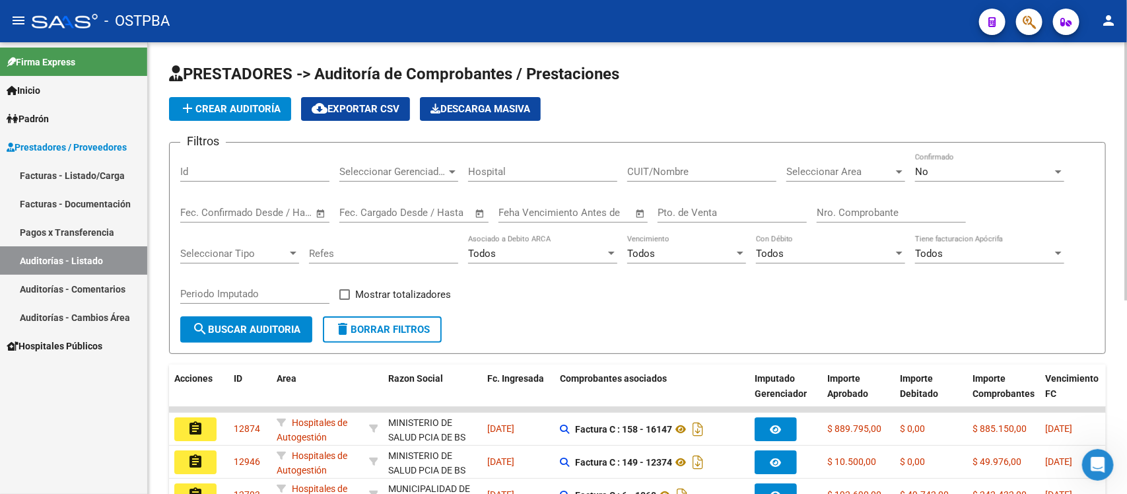
click at [832, 210] on input "Nro. Comprobante" at bounding box center [891, 213] width 149 height 12
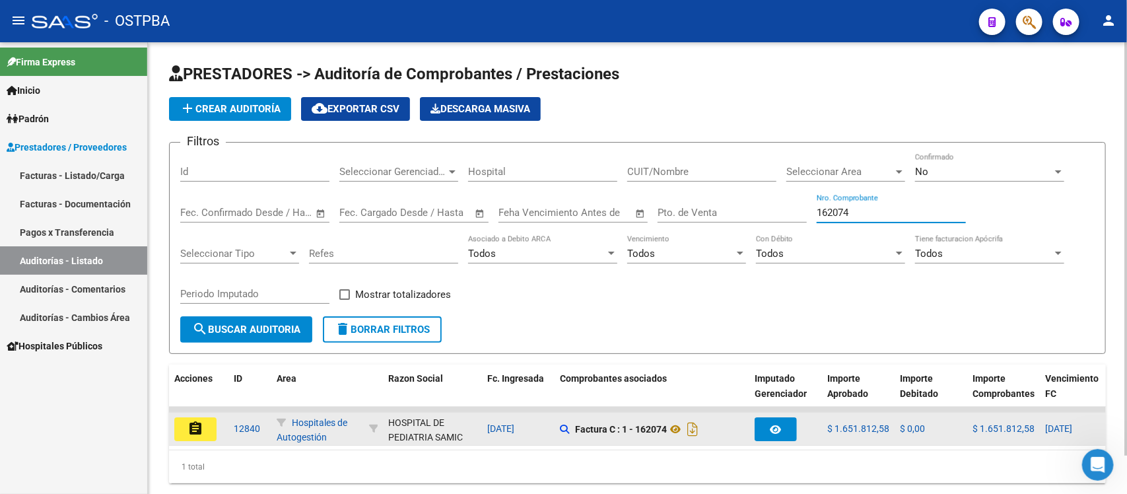
type input "162074"
click at [201, 433] on mat-icon "assignment" at bounding box center [196, 429] width 16 height 16
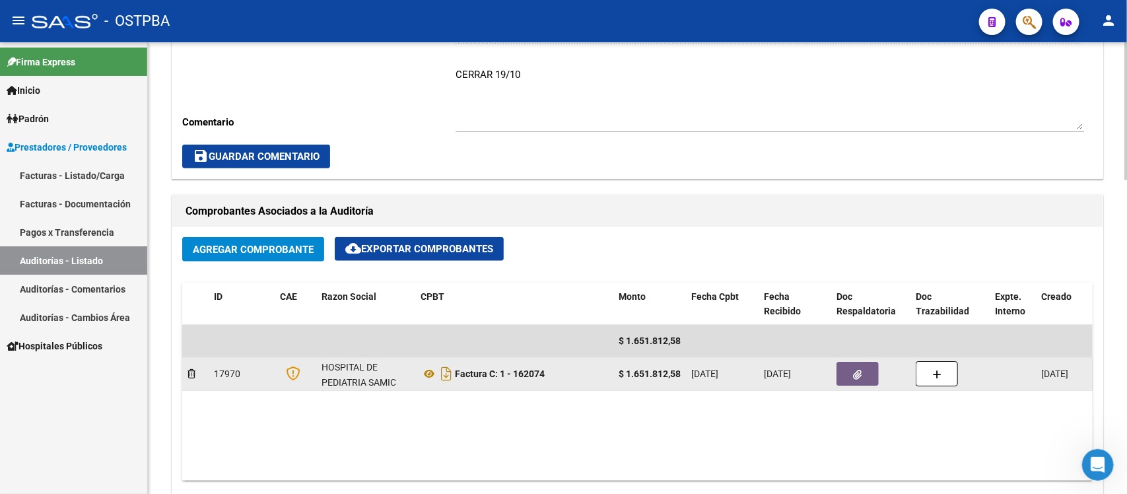
scroll to position [495, 0]
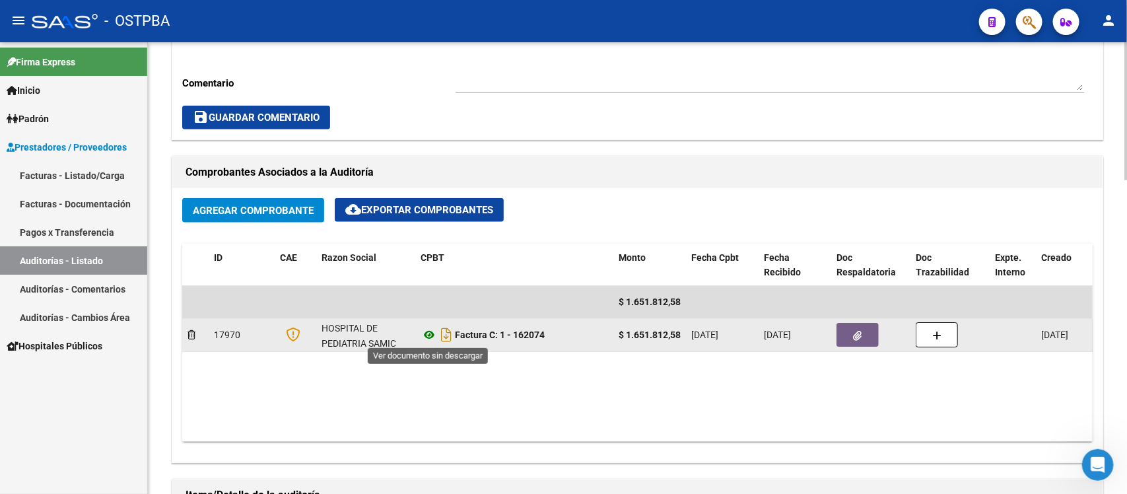
click at [430, 336] on icon at bounding box center [429, 335] width 17 height 16
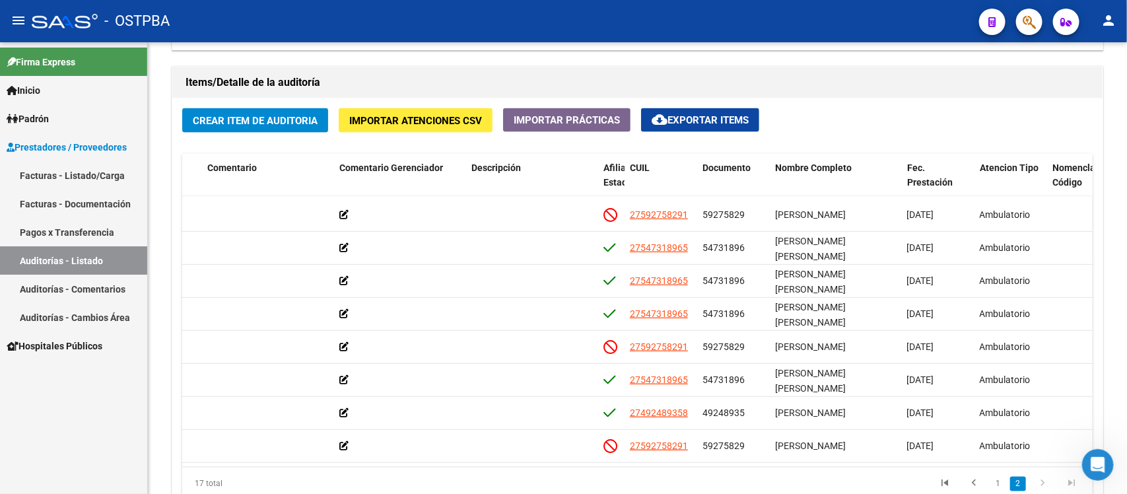
scroll to position [307, 446]
click at [731, 108] on button "cloud_download Exportar Items" at bounding box center [700, 120] width 118 height 24
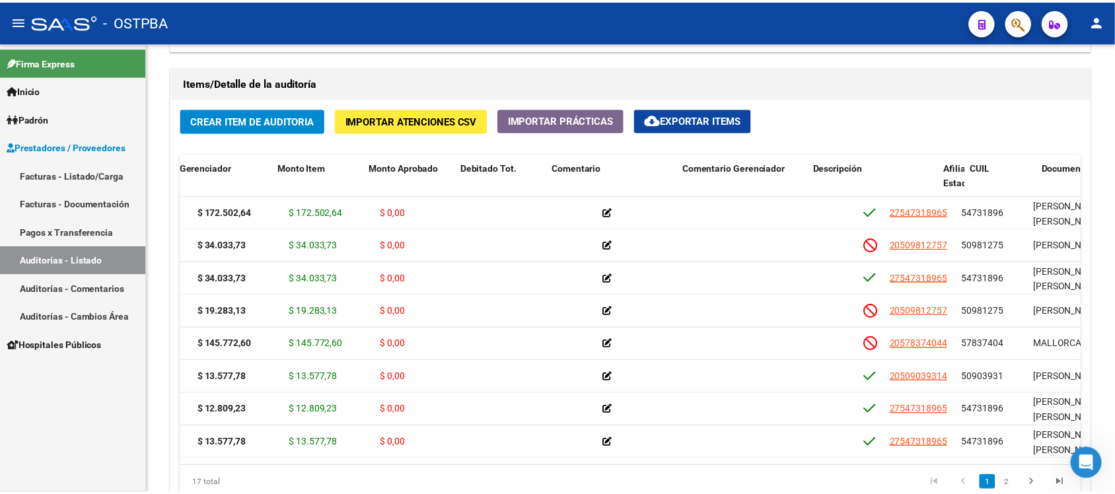
scroll to position [0, 0]
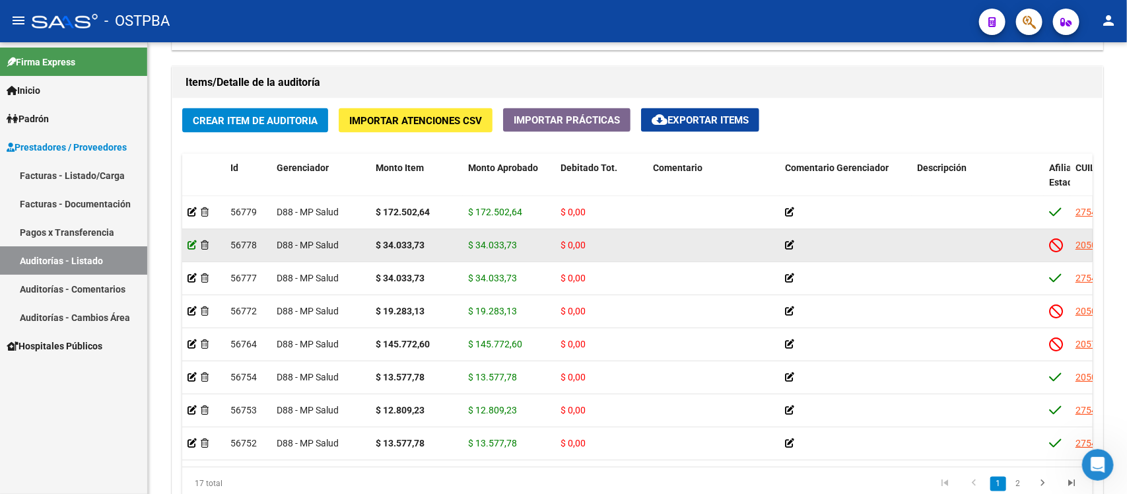
click at [193, 243] on icon at bounding box center [192, 244] width 9 height 9
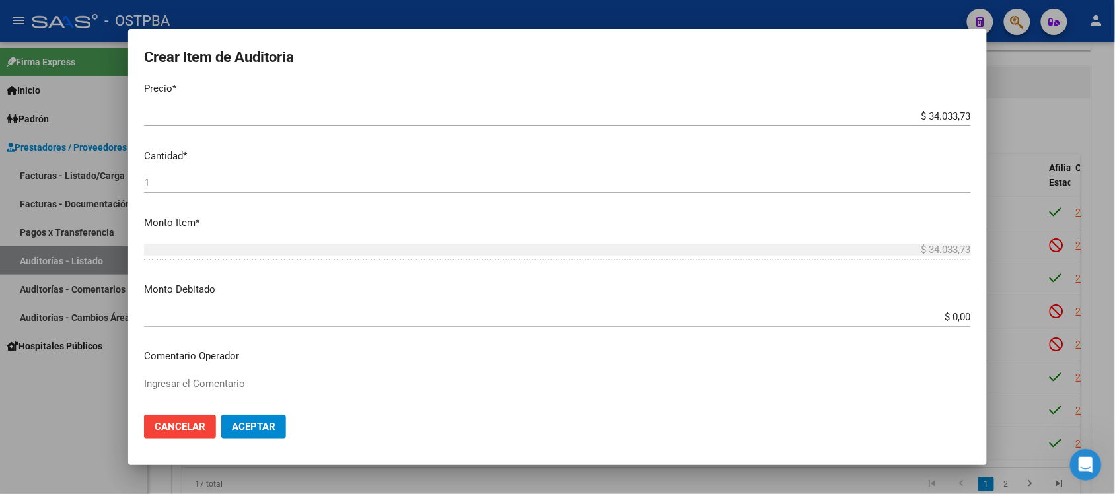
scroll to position [330, 0]
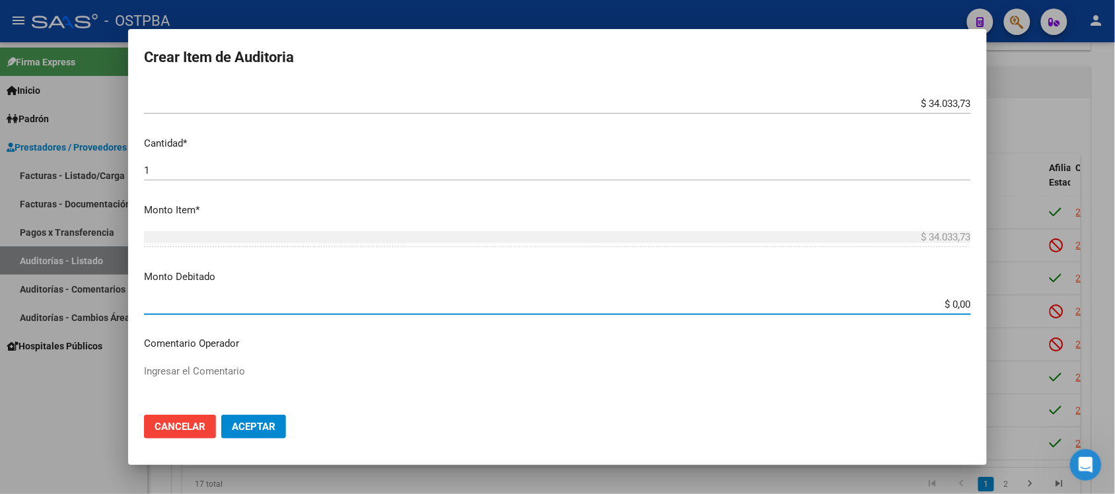
click at [939, 306] on input "$ 0,00" at bounding box center [557, 305] width 827 height 12
type input "$ 34.033,73"
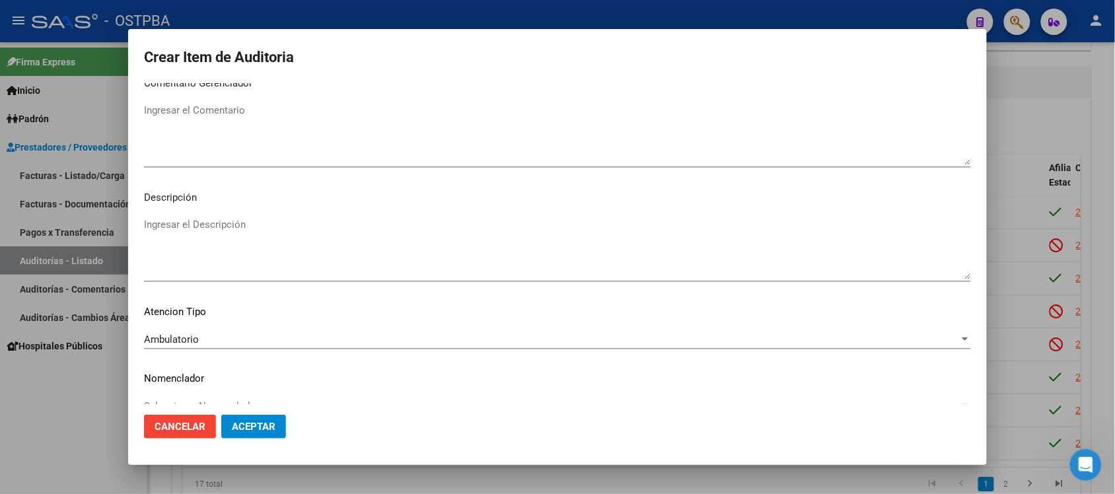
scroll to position [730, 0]
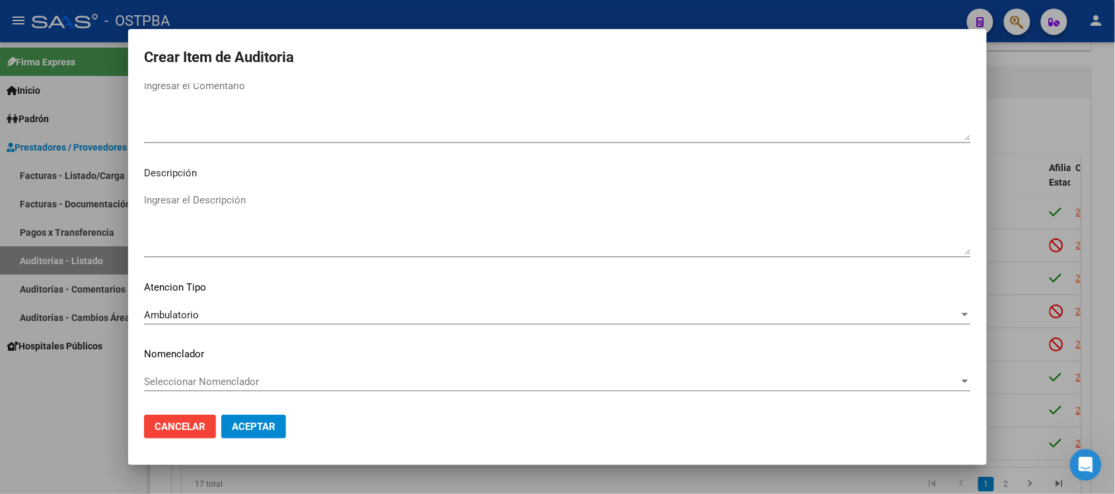
click at [216, 380] on span "Seleccionar Nomenclador" at bounding box center [551, 382] width 815 height 12
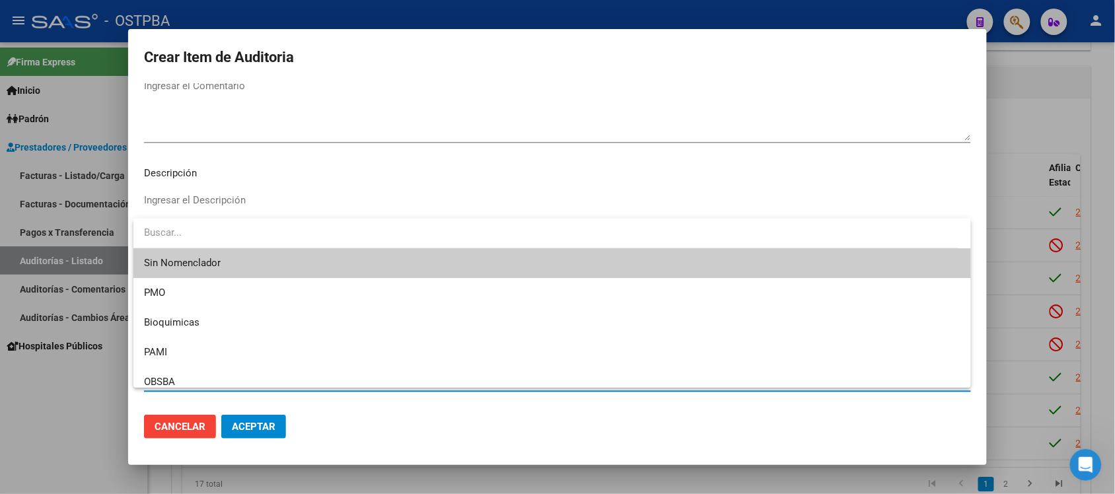
click at [222, 129] on div at bounding box center [557, 247] width 1115 height 494
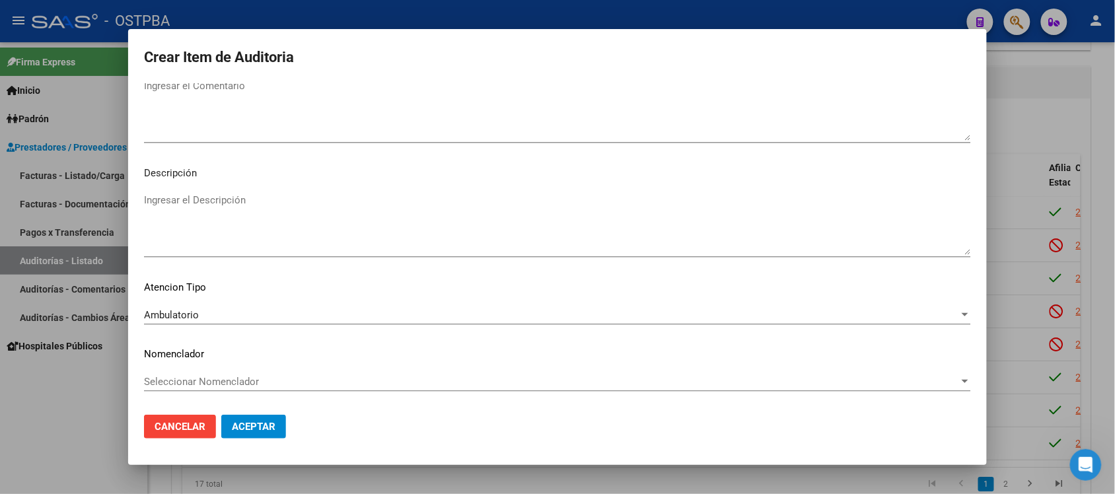
click at [211, 190] on div "Ingresar el Descripción" at bounding box center [557, 223] width 827 height 67
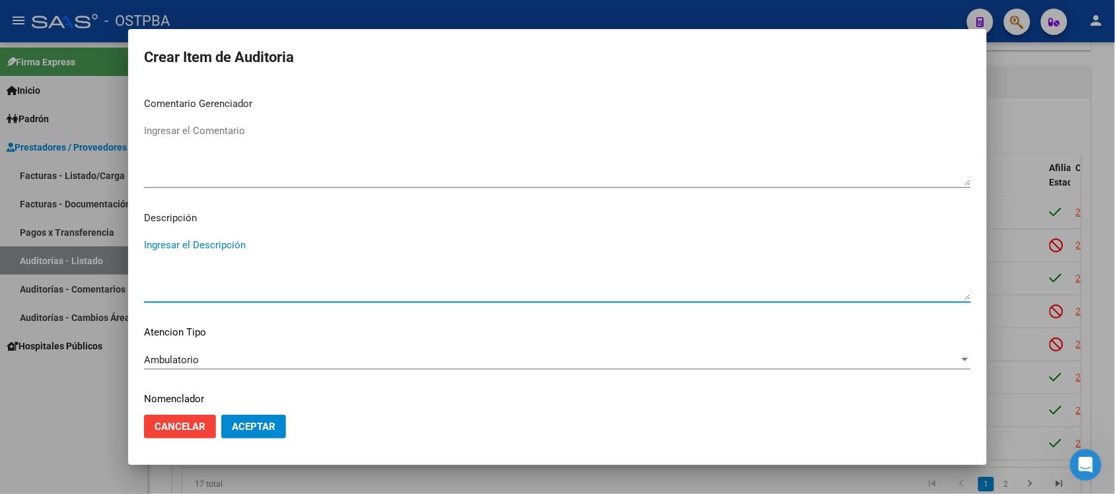
scroll to position [647, 0]
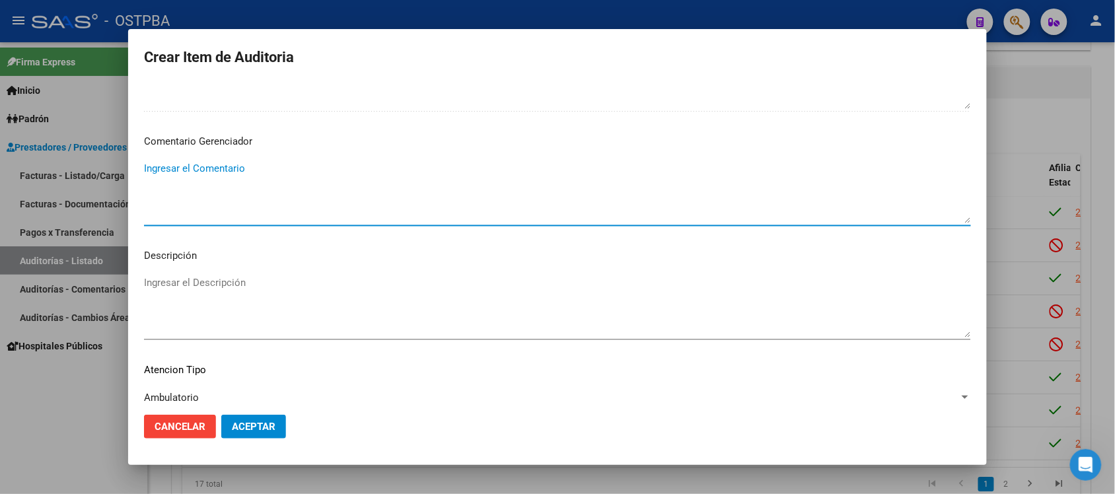
click at [209, 169] on textarea "Ingresar el Comentario" at bounding box center [557, 192] width 827 height 62
drag, startPoint x: 274, startPoint y: 168, endPoint x: 136, endPoint y: 172, distance: 138.1
click at [136, 172] on mat-dialog-content "50981275 Nro Documento 20509812757 CUIL Afiliado Inactivo [PERSON_NAME] Nombre …" at bounding box center [557, 243] width 859 height 321
type textarea "IRREGULARIDAD ENPAGOS"
click at [248, 426] on span "Aceptar" at bounding box center [254, 427] width 44 height 12
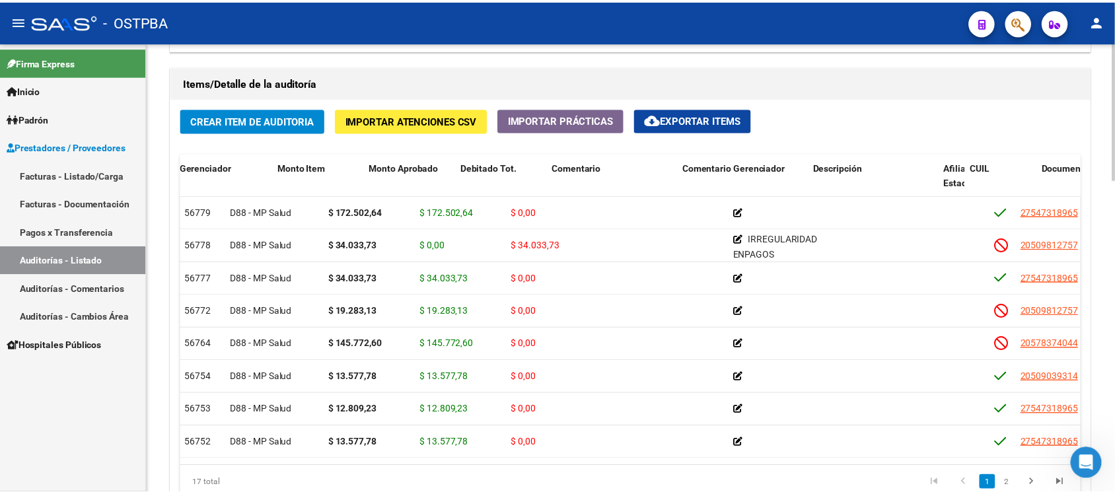
scroll to position [0, 0]
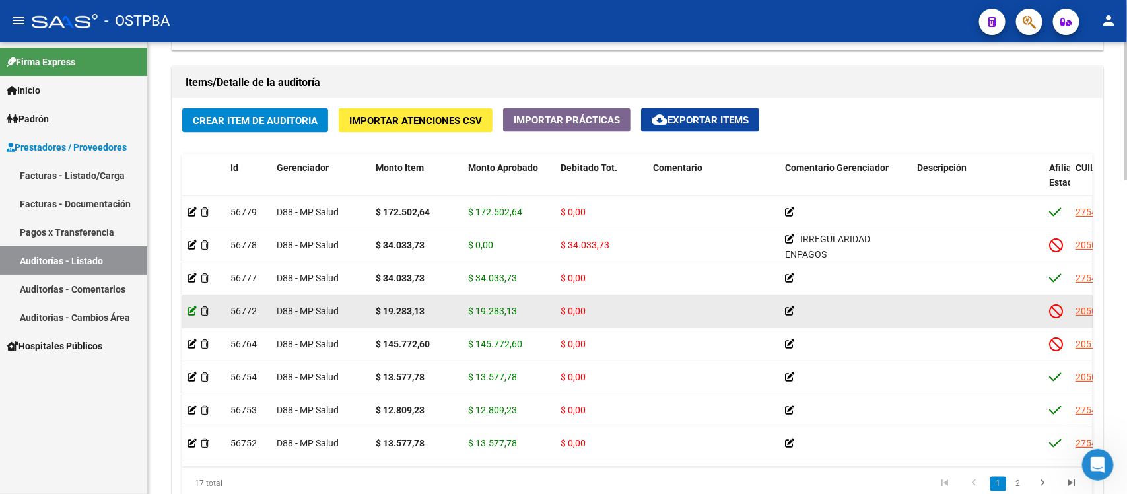
click at [190, 308] on icon at bounding box center [192, 310] width 9 height 9
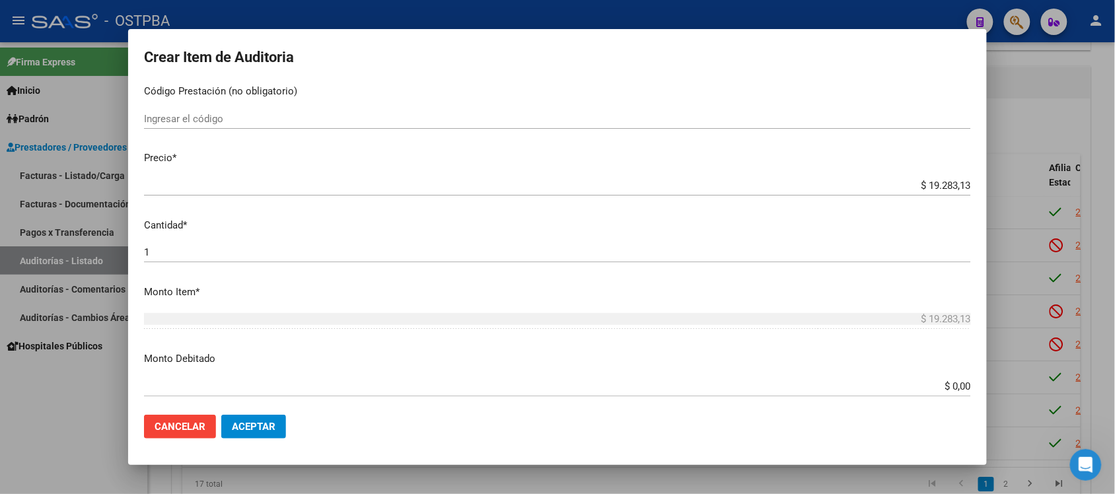
scroll to position [330, 0]
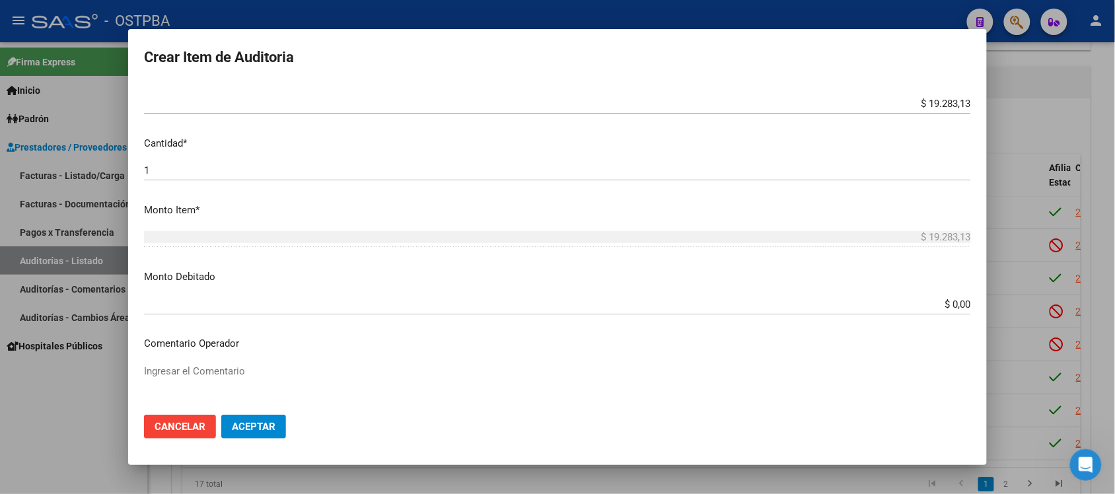
click at [946, 310] on input "$ 0,00" at bounding box center [557, 305] width 827 height 12
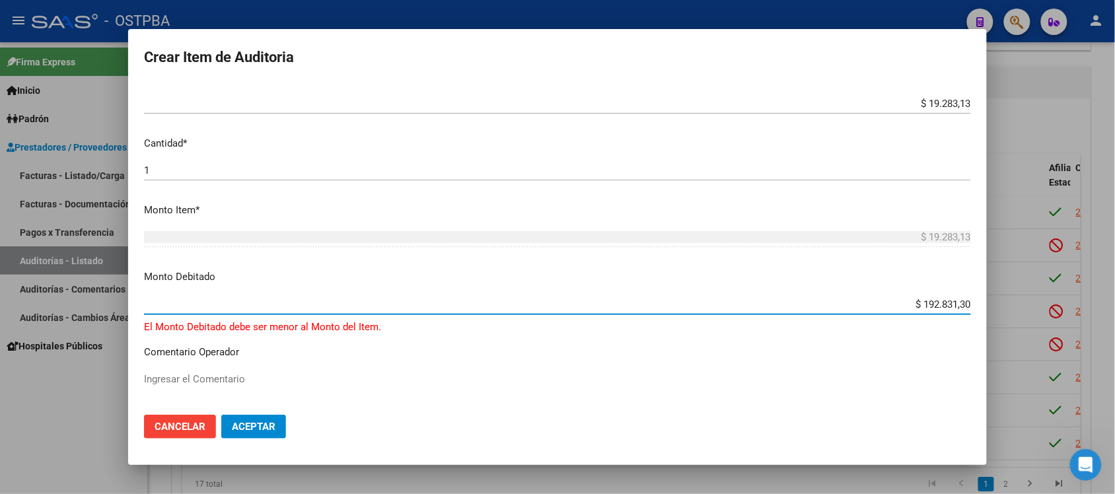
type input "$ 19.283,13"
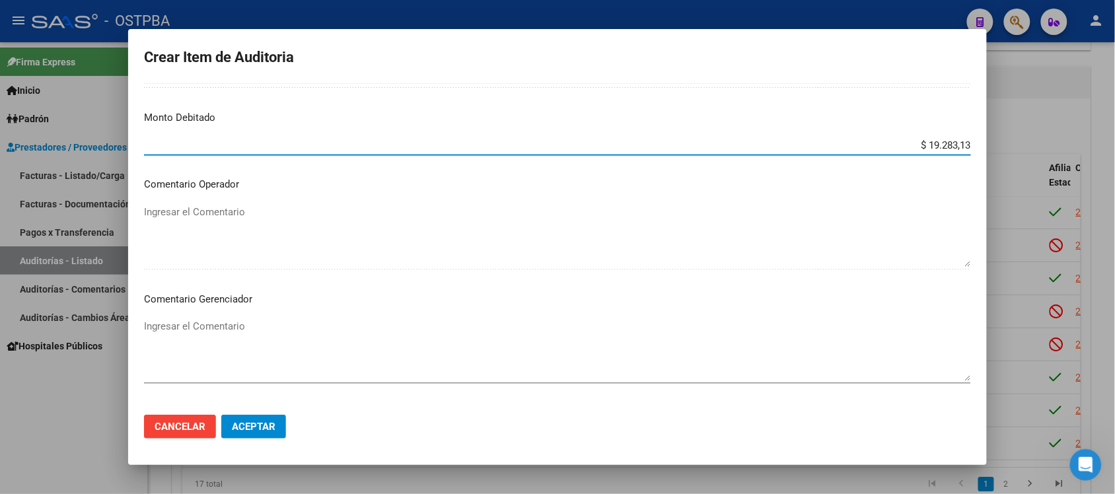
scroll to position [495, 0]
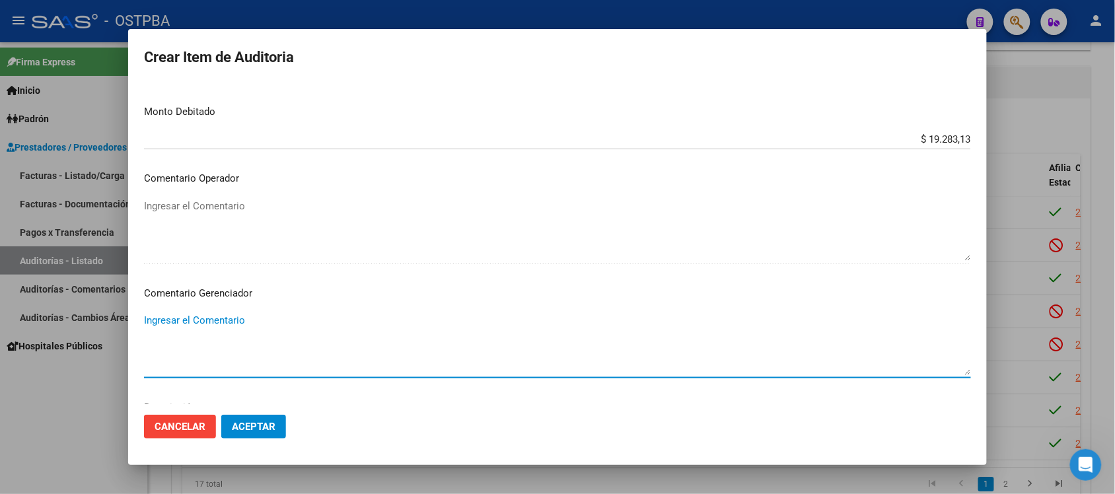
click at [157, 322] on textarea "Ingresar el Comentario" at bounding box center [557, 344] width 827 height 62
paste textarea "IRREGULARIDAD ENPAGOS"
type textarea "IRREGULARIDAD ENPAGOS"
click at [256, 423] on span "Aceptar" at bounding box center [254, 427] width 44 height 12
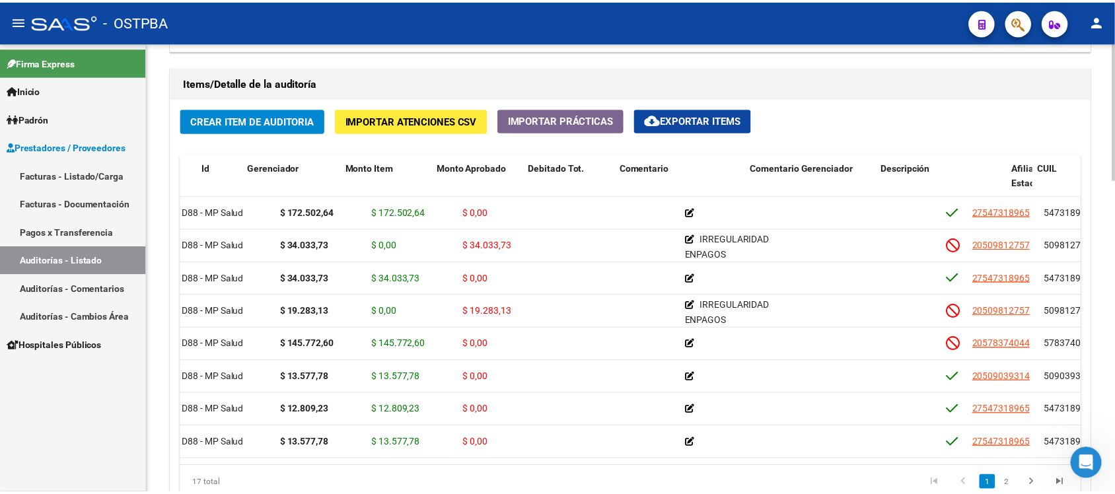
scroll to position [0, 0]
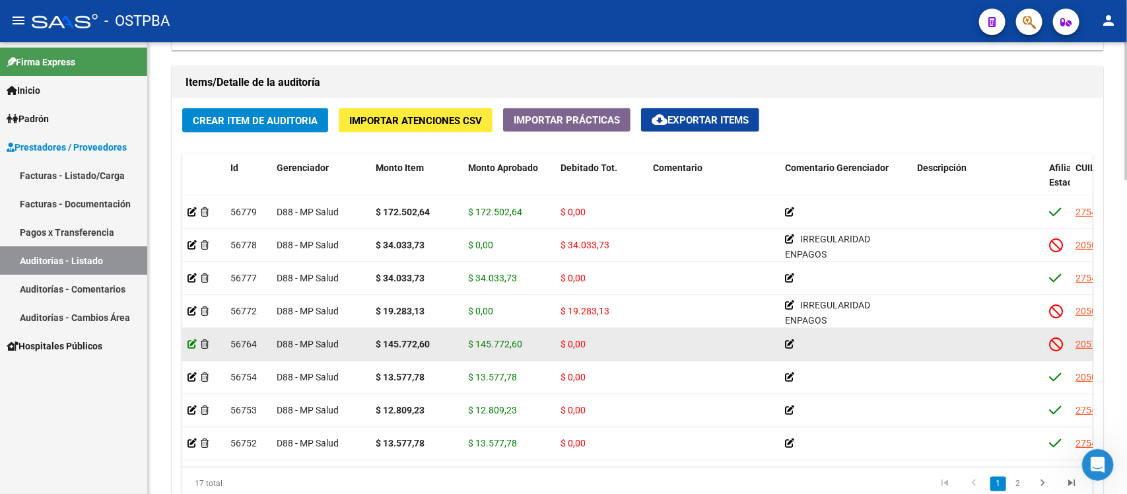
click at [190, 341] on icon at bounding box center [192, 343] width 9 height 9
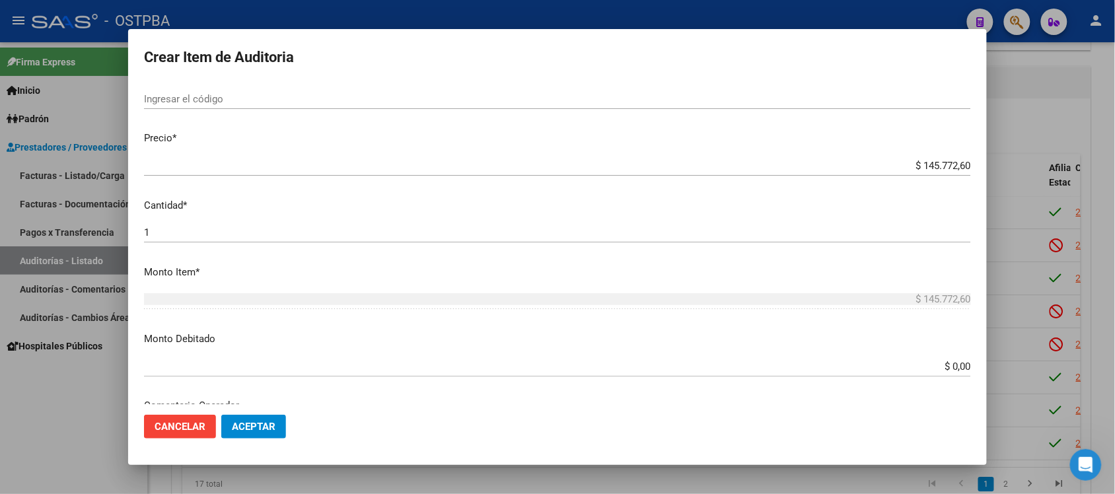
scroll to position [413, 0]
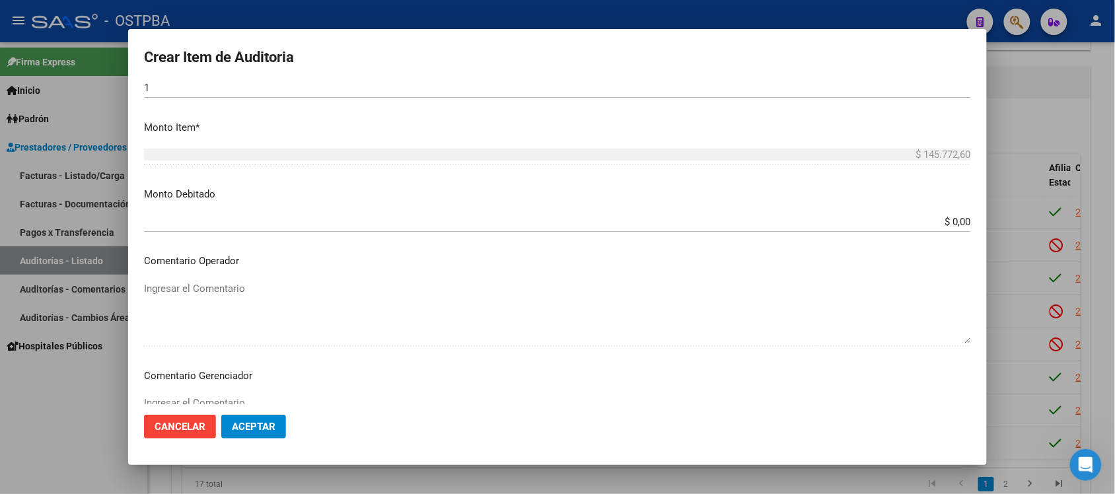
click at [943, 229] on div "$ 0,00 Ingresar el monto" at bounding box center [557, 222] width 827 height 20
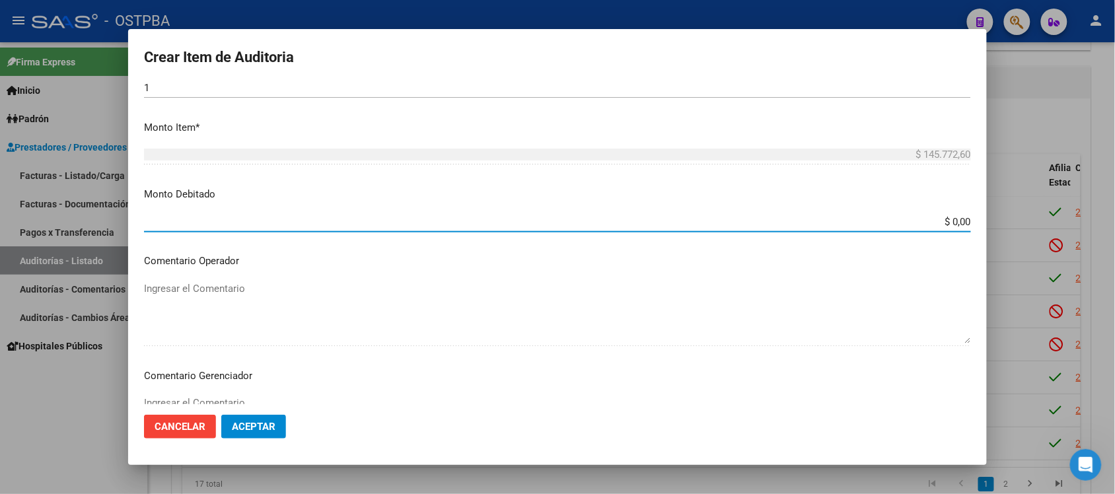
click at [943, 225] on input "$ 0,00" at bounding box center [557, 222] width 827 height 12
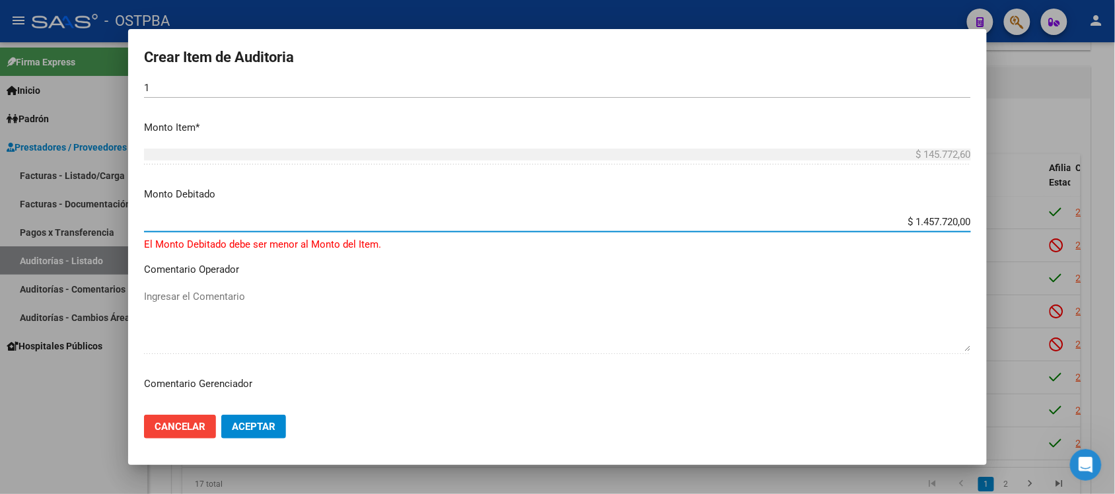
type input "$ 145.772,00"
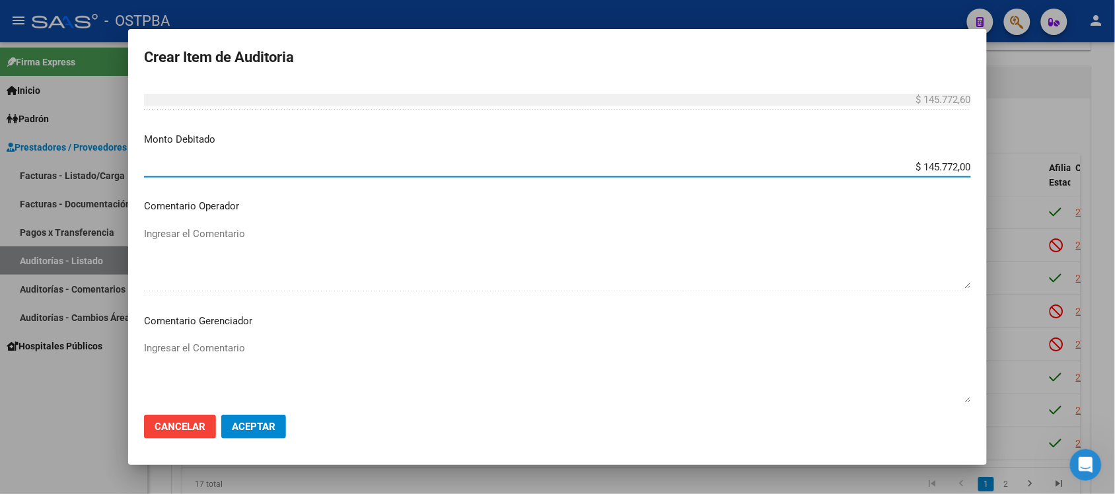
scroll to position [495, 0]
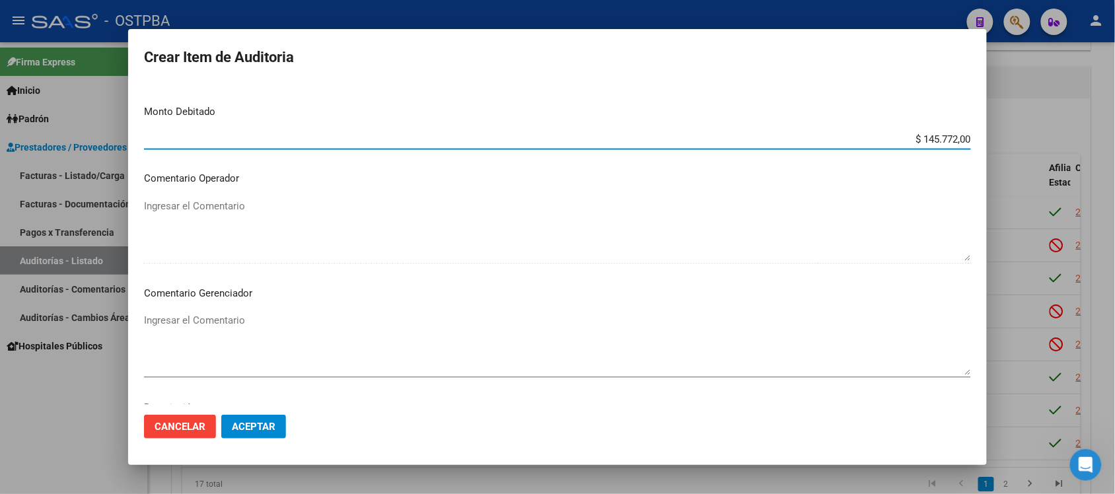
click at [238, 326] on textarea "Ingresar el Comentario" at bounding box center [557, 344] width 827 height 62
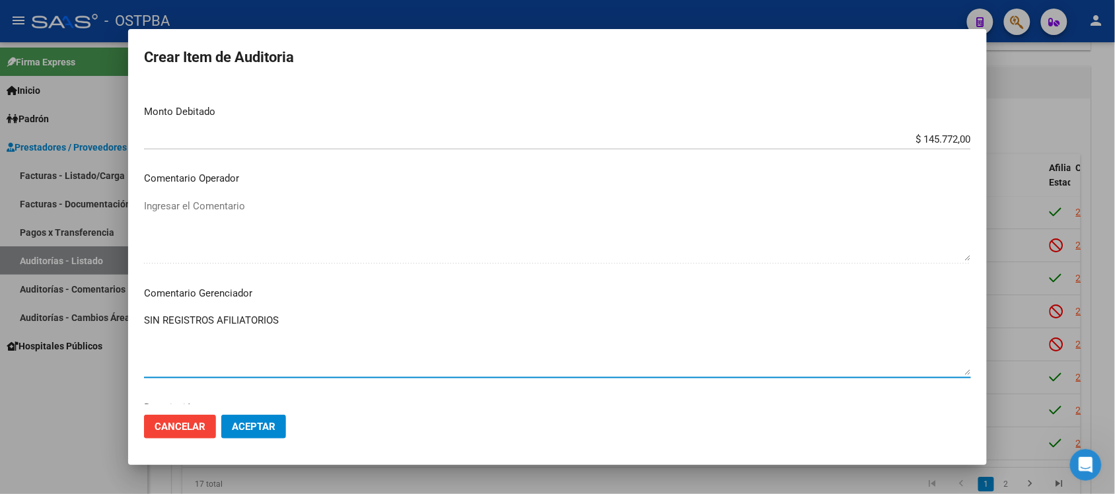
type textarea "SIN REGISTROS AFILIATORIOS"
click at [249, 429] on span "Aceptar" at bounding box center [254, 427] width 44 height 12
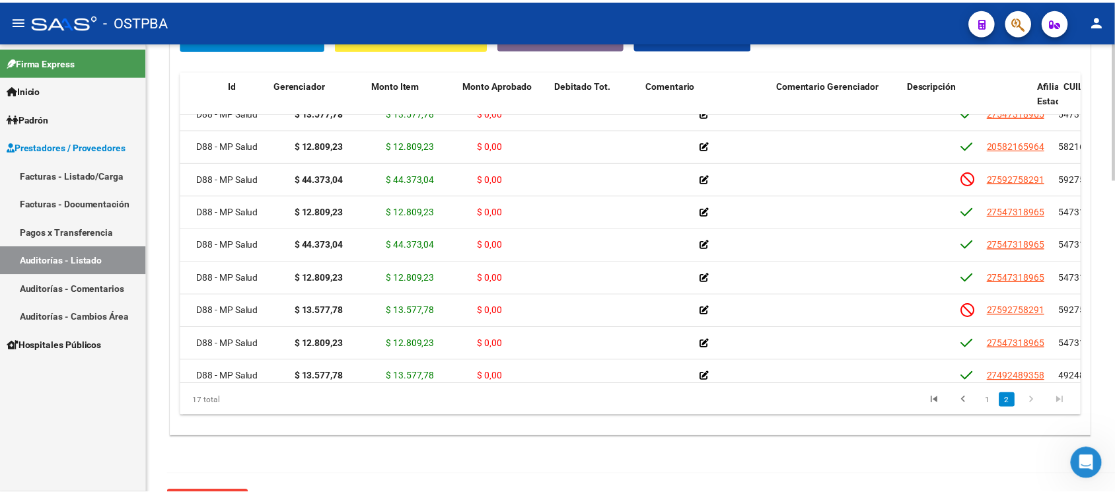
scroll to position [248, 0]
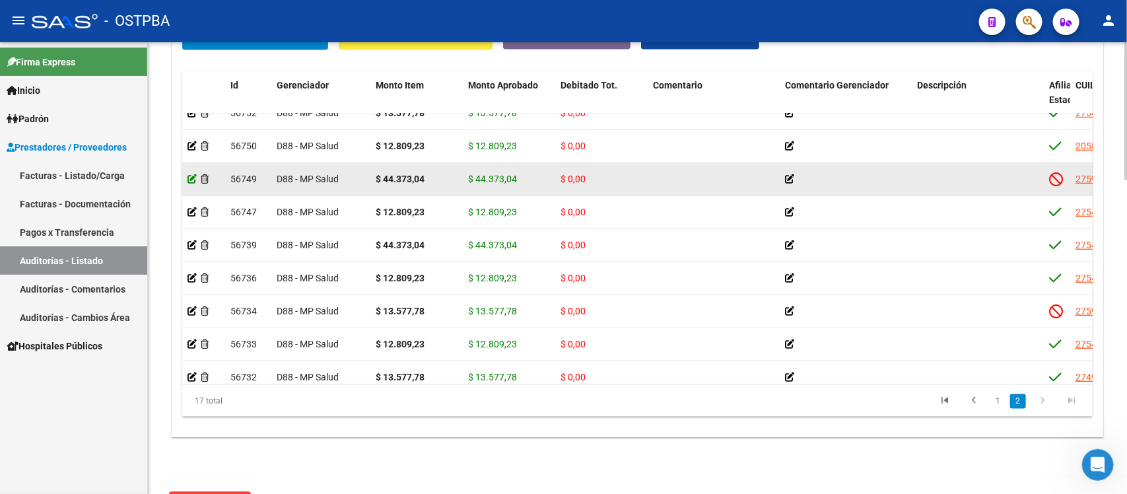
click at [188, 174] on icon at bounding box center [192, 178] width 9 height 9
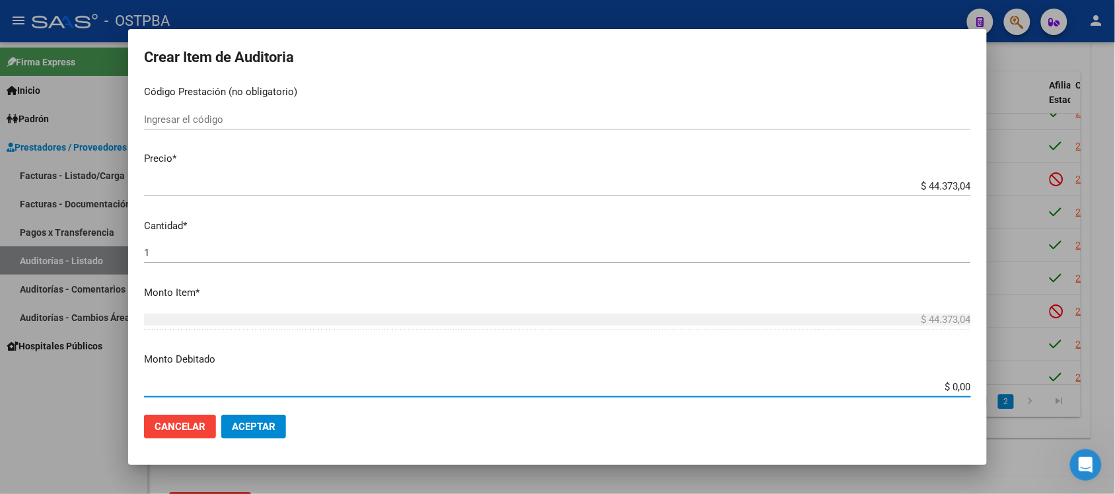
click at [946, 387] on input "$ 0,00" at bounding box center [557, 387] width 827 height 12
type input "$ 44.373,04"
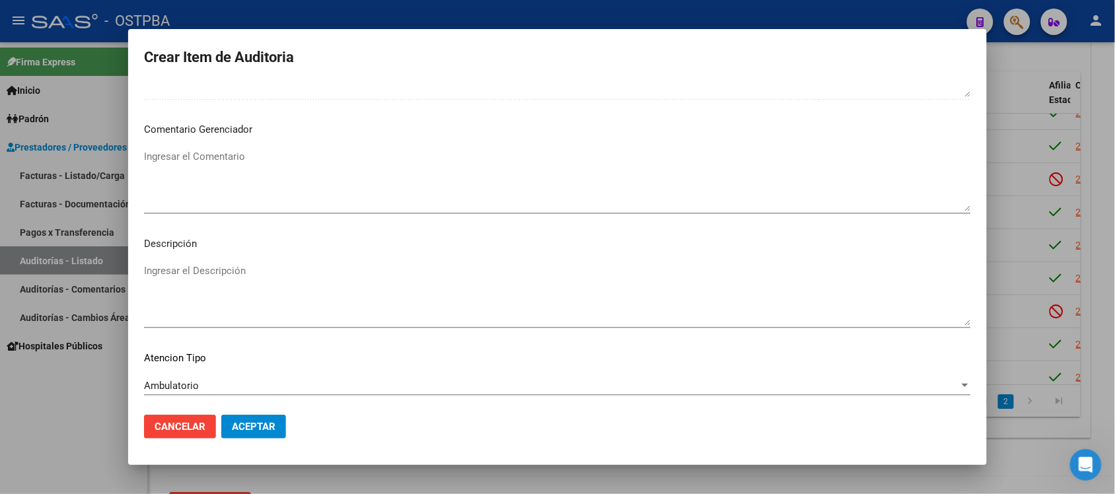
scroll to position [565, 0]
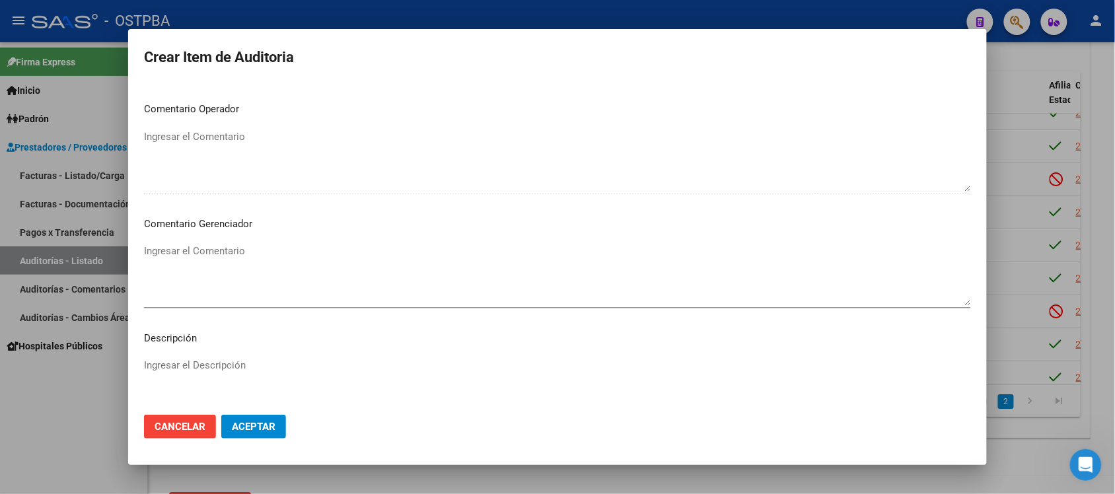
click at [205, 251] on textarea "Ingresar el Comentario" at bounding box center [557, 275] width 827 height 62
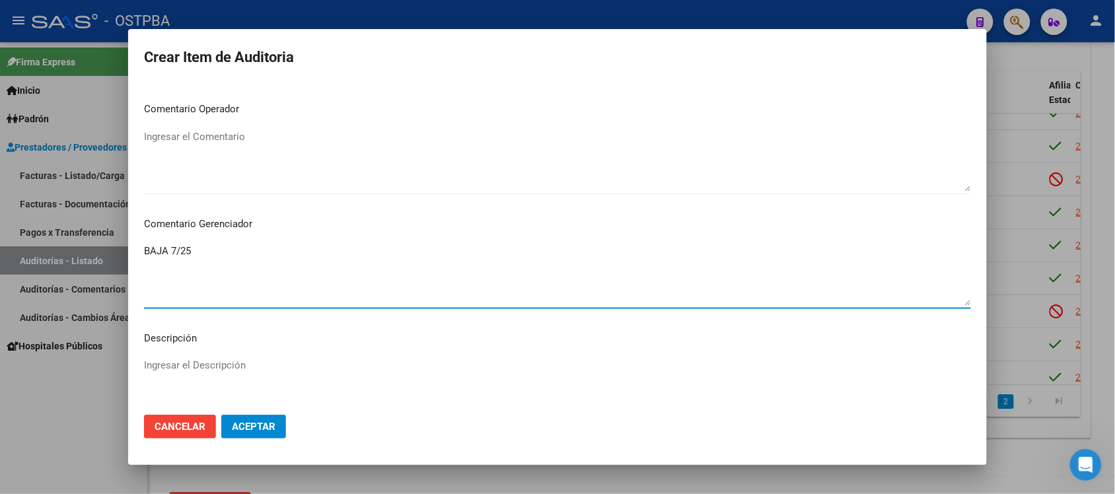
type textarea "BAJA 7/25"
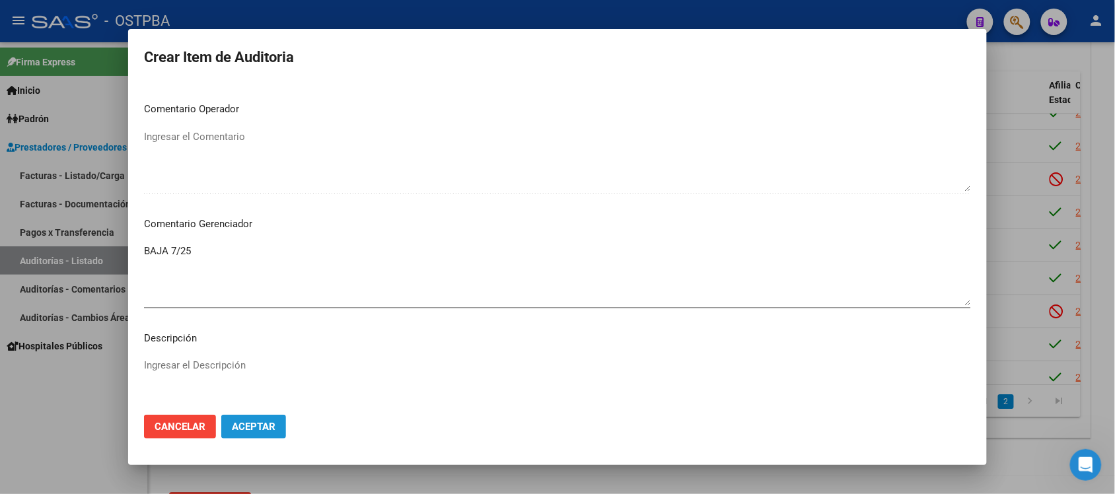
click at [261, 433] on button "Aceptar" at bounding box center [253, 427] width 65 height 24
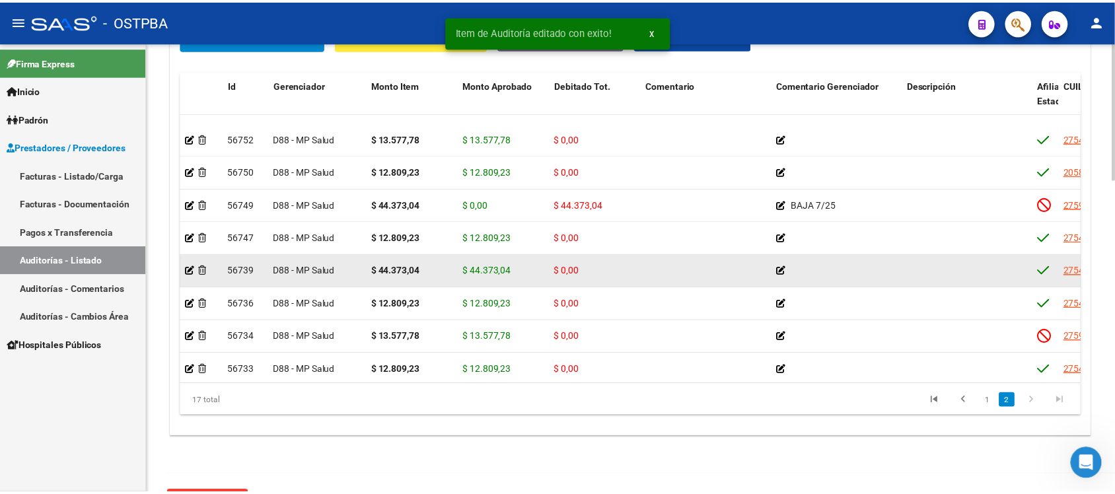
scroll to position [248, 0]
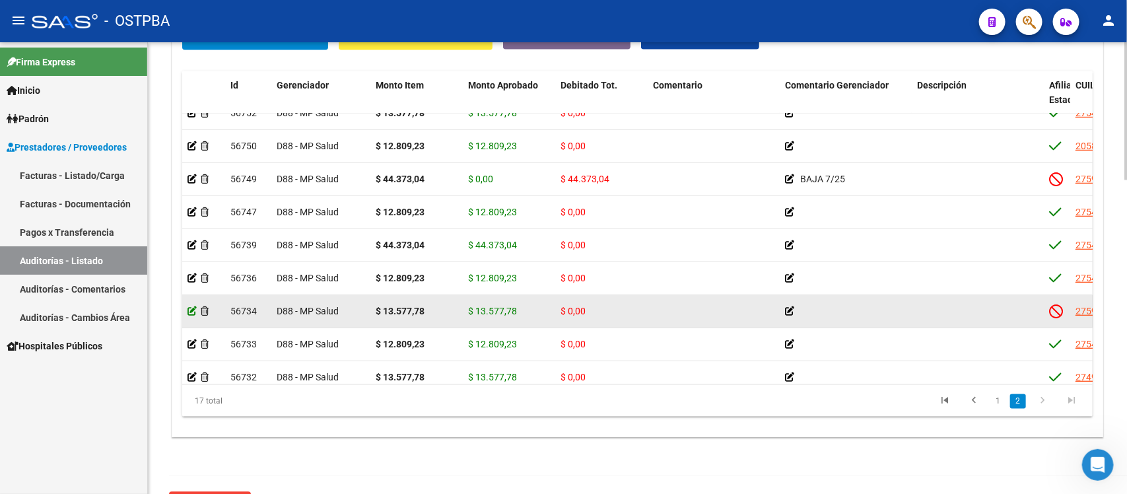
click at [189, 312] on icon at bounding box center [192, 310] width 9 height 9
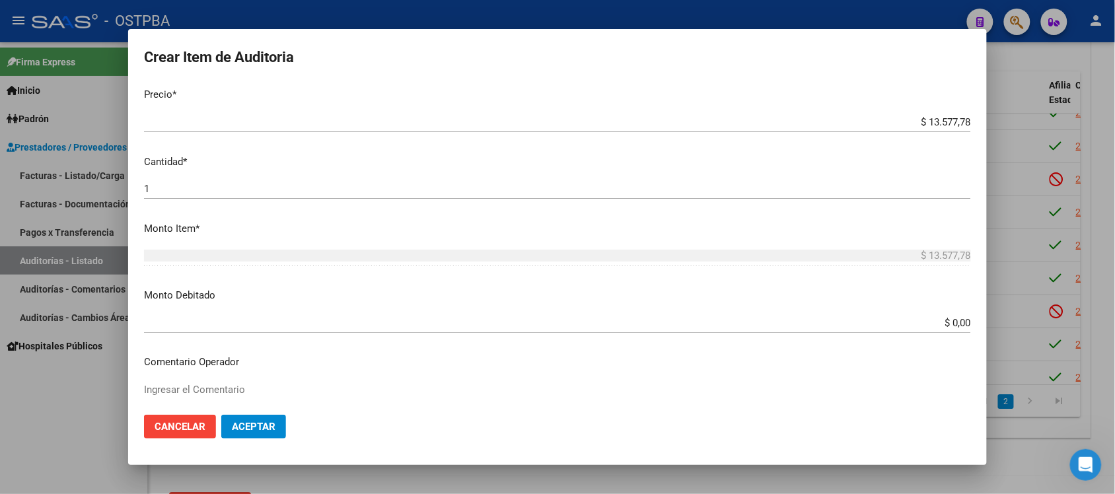
scroll to position [330, 0]
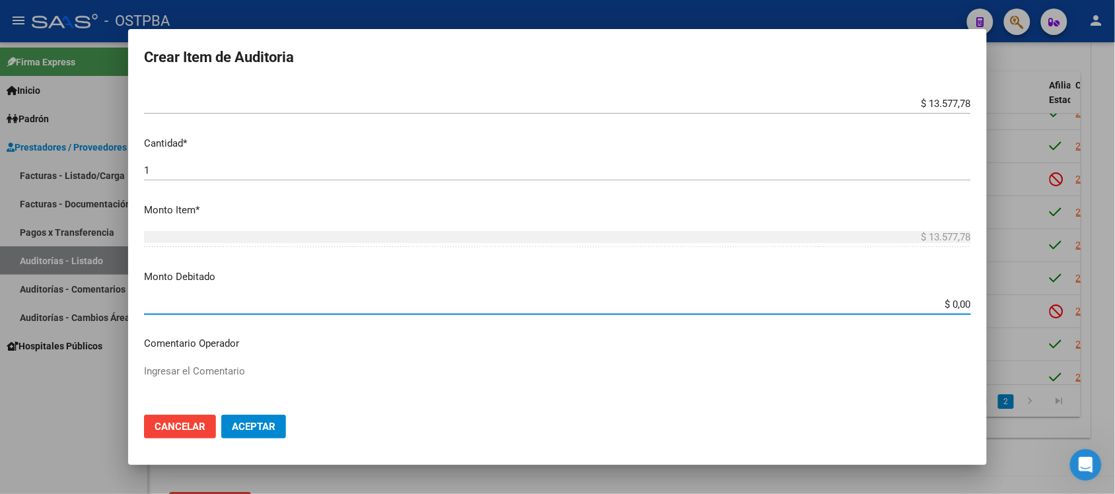
click at [942, 309] on input "$ 0,00" at bounding box center [557, 305] width 827 height 12
type input "$ 13.577,78"
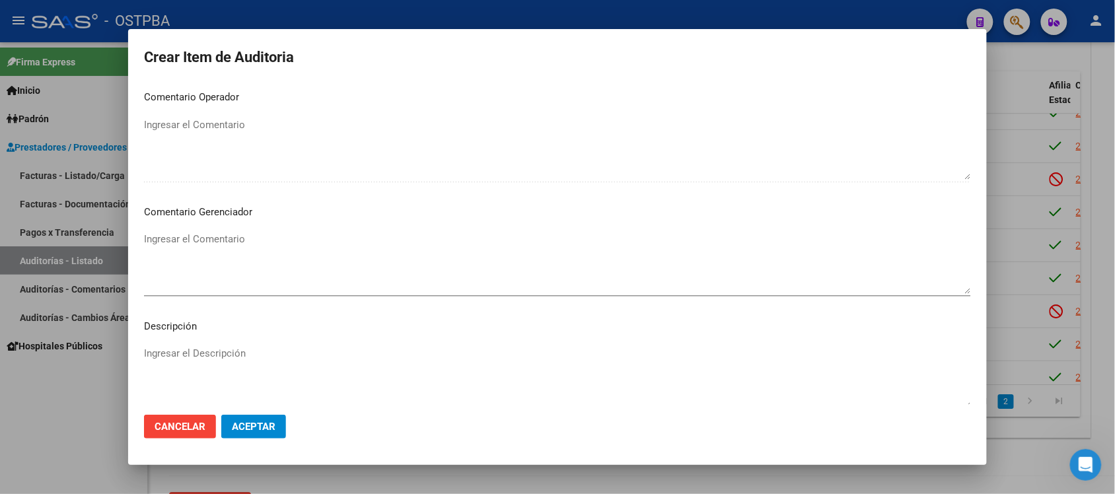
scroll to position [578, 0]
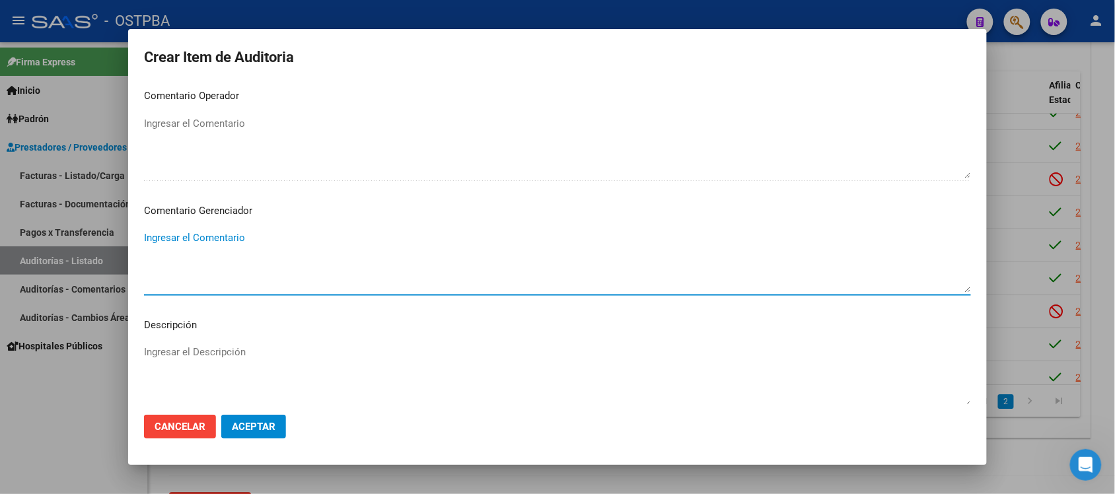
click at [205, 239] on textarea "Ingresar el Comentario" at bounding box center [557, 261] width 827 height 62
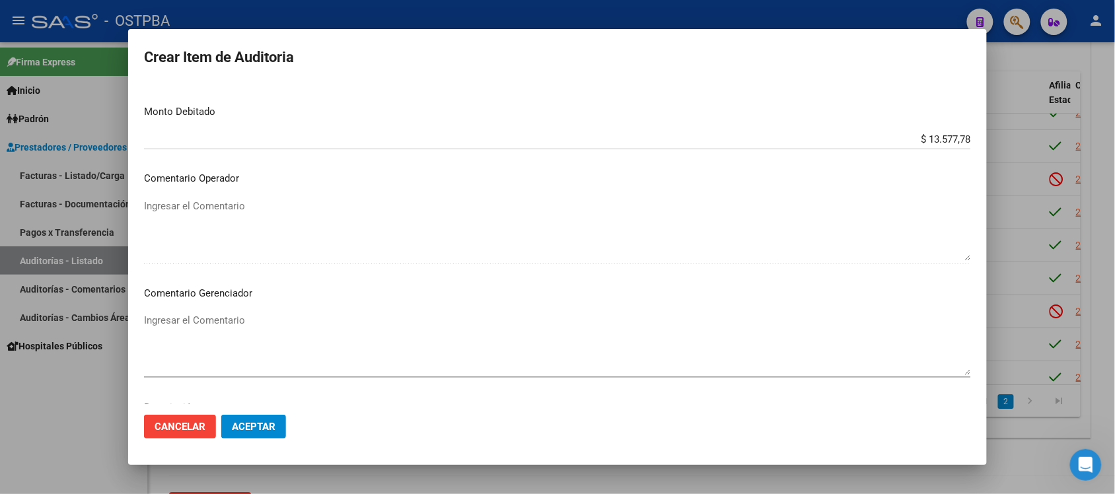
click at [212, 321] on textarea "Ingresar el Comentario" at bounding box center [557, 344] width 827 height 62
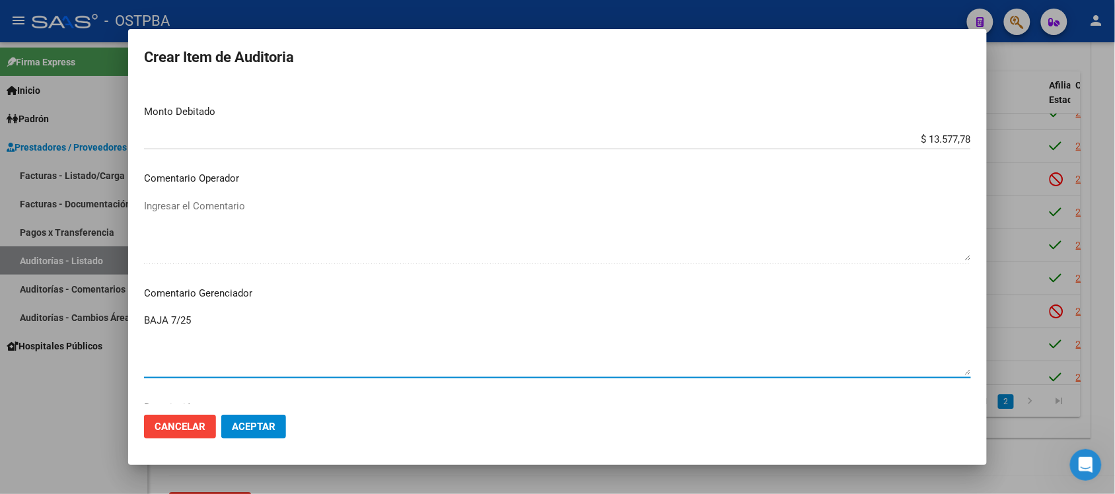
type textarea "BAJA 7/25"
click at [256, 428] on span "Aceptar" at bounding box center [254, 427] width 44 height 12
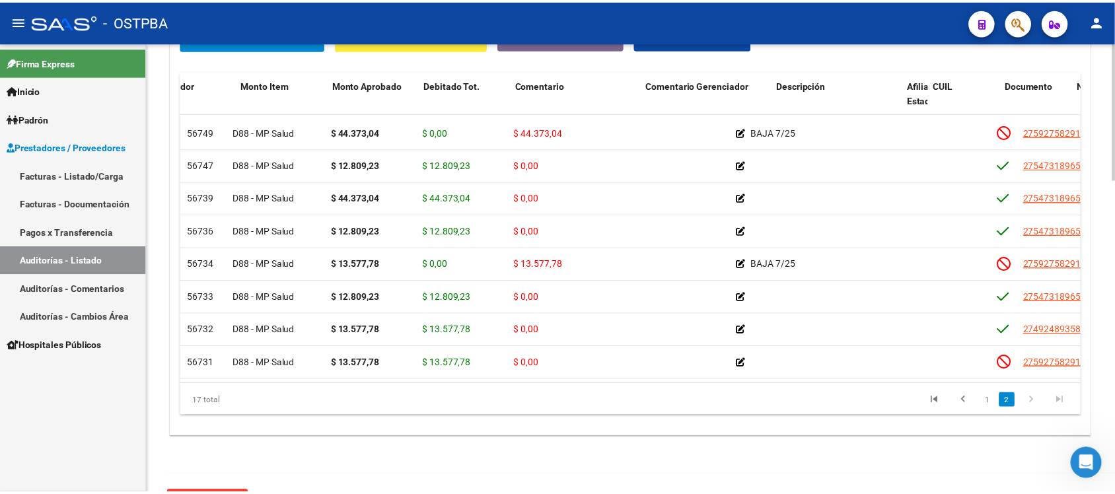
scroll to position [307, 0]
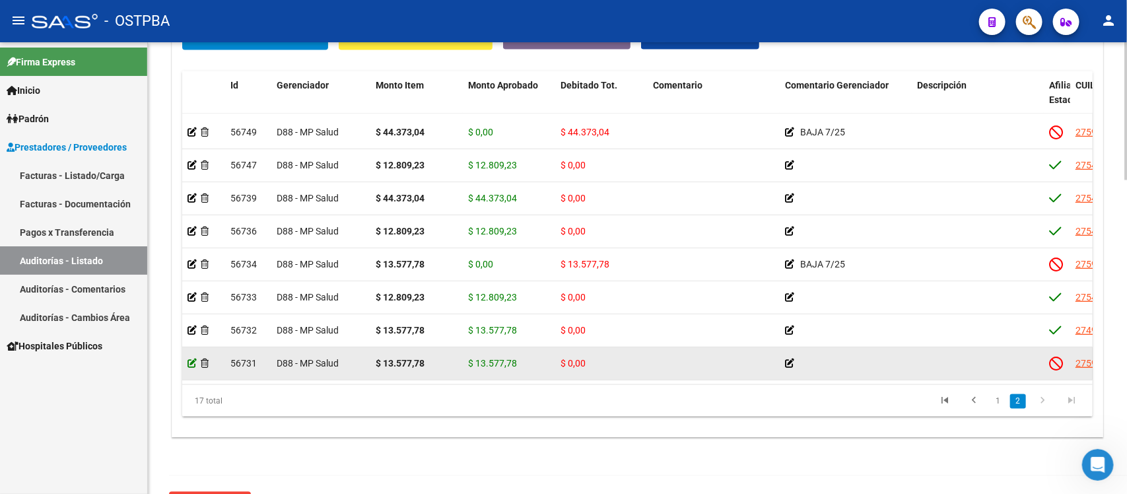
click at [194, 359] on icon at bounding box center [192, 363] width 9 height 9
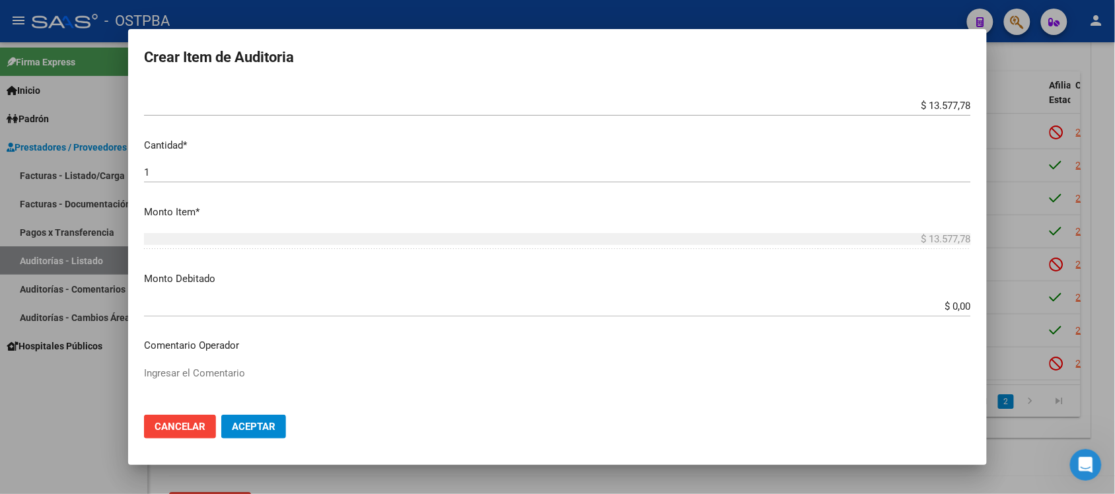
scroll to position [330, 0]
click at [942, 310] on input "$ 0,00" at bounding box center [557, 305] width 827 height 12
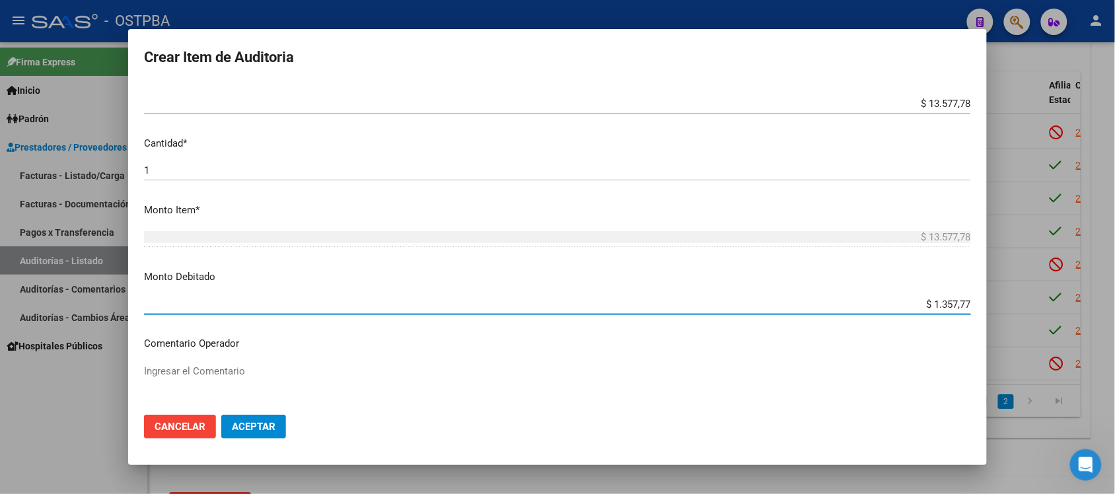
type input "$ 13.577,78"
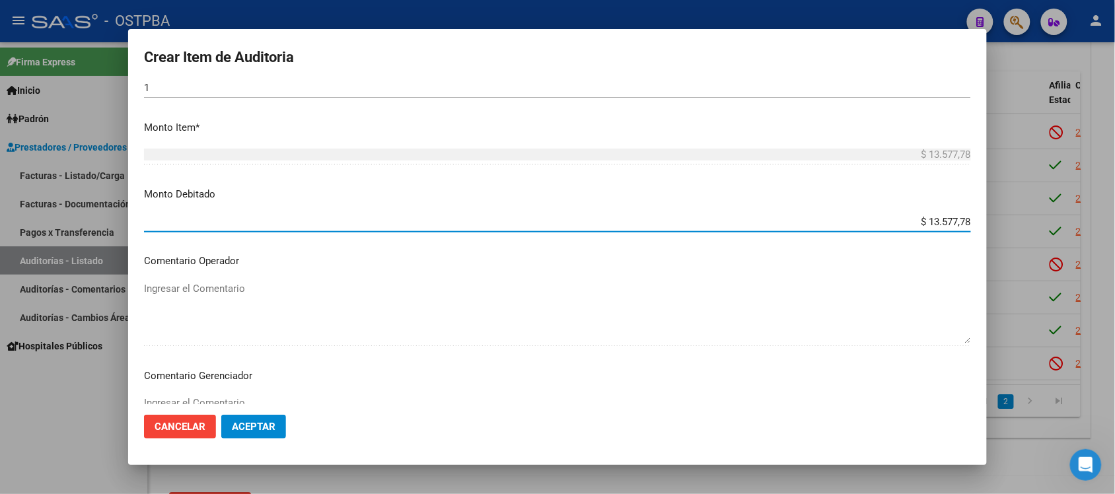
click at [190, 394] on div "Ingresar el Comentario" at bounding box center [557, 426] width 827 height 67
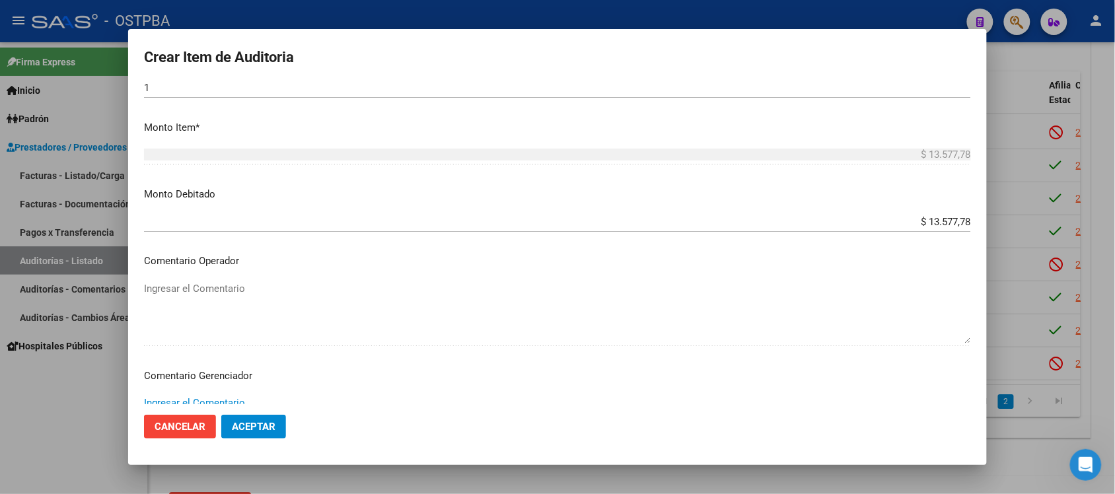
scroll to position [417, 0]
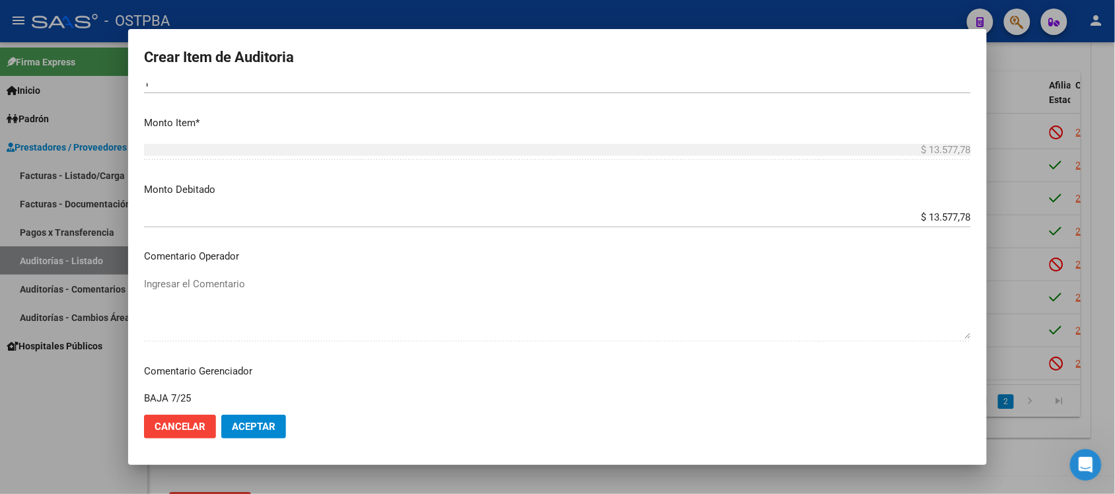
type textarea "BAJA 7/25"
click at [262, 430] on span "Aceptar" at bounding box center [254, 427] width 44 height 12
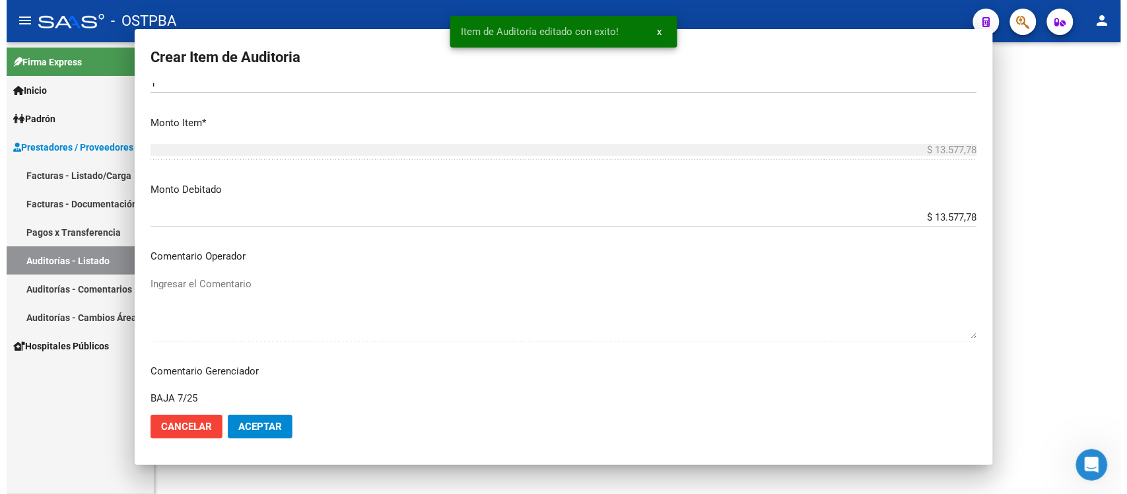
scroll to position [0, 0]
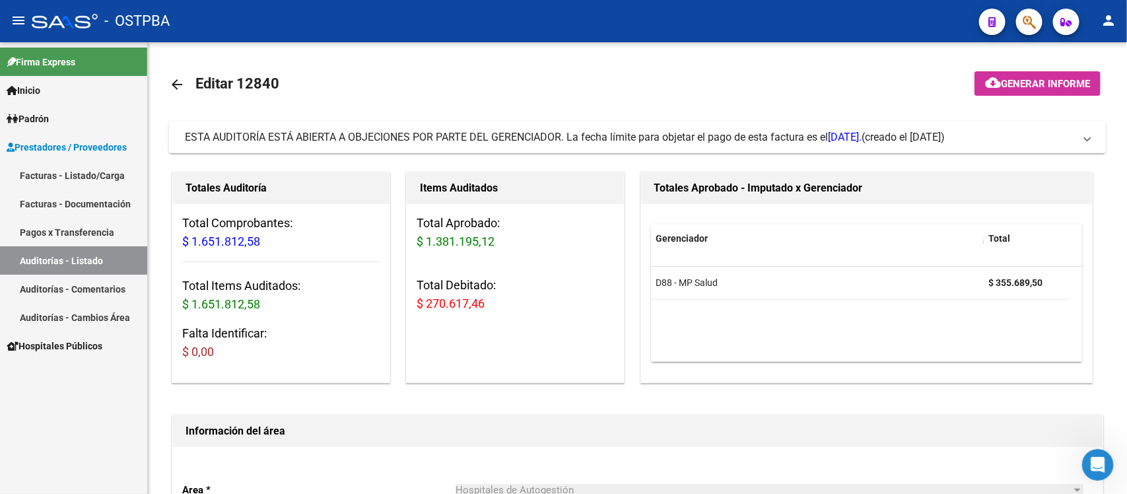
click at [53, 258] on link "Auditorías - Listado" at bounding box center [73, 260] width 147 height 28
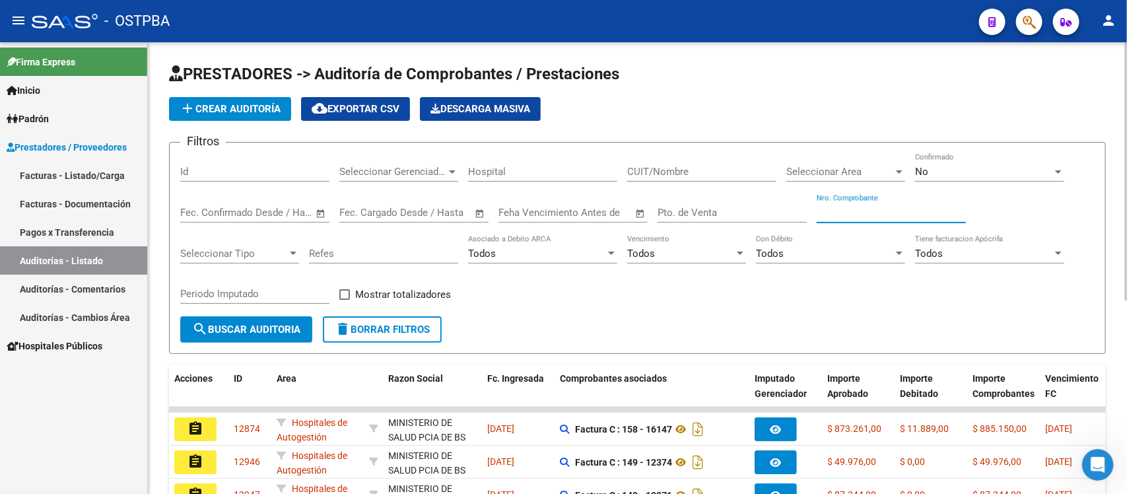
click at [844, 211] on input "Nro. Comprobante" at bounding box center [891, 213] width 149 height 12
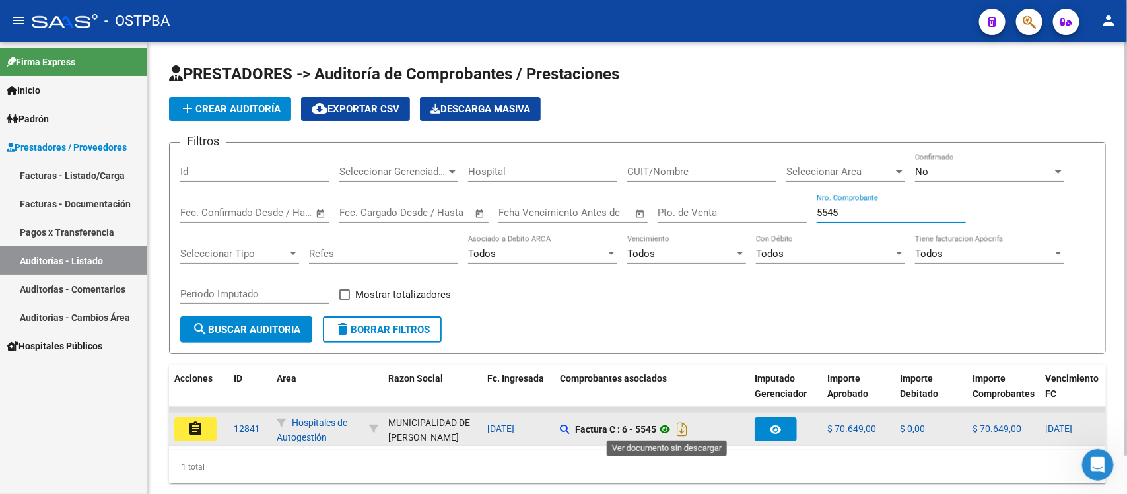
type input "5545"
click at [674, 430] on icon at bounding box center [664, 429] width 17 height 16
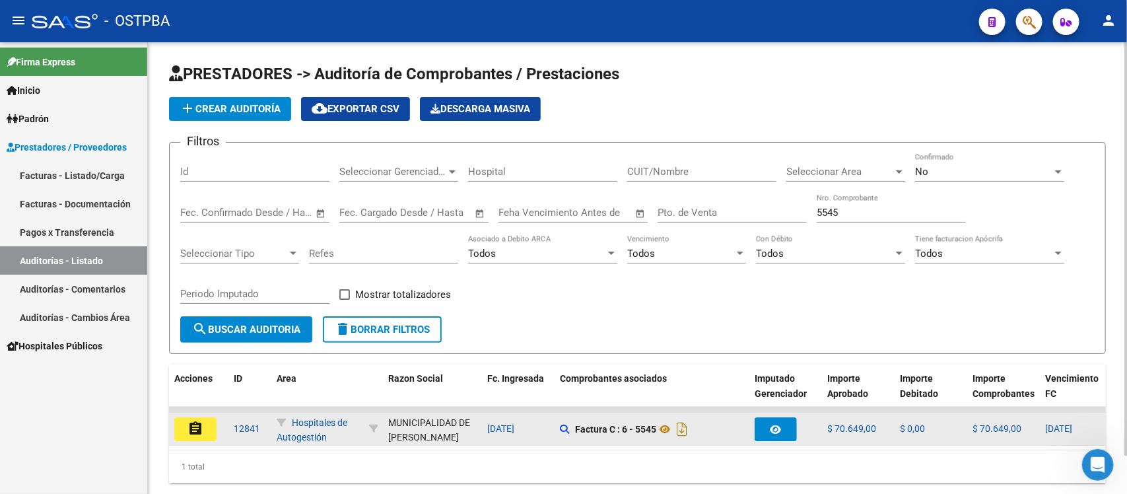
click at [192, 427] on mat-icon "assignment" at bounding box center [196, 429] width 16 height 16
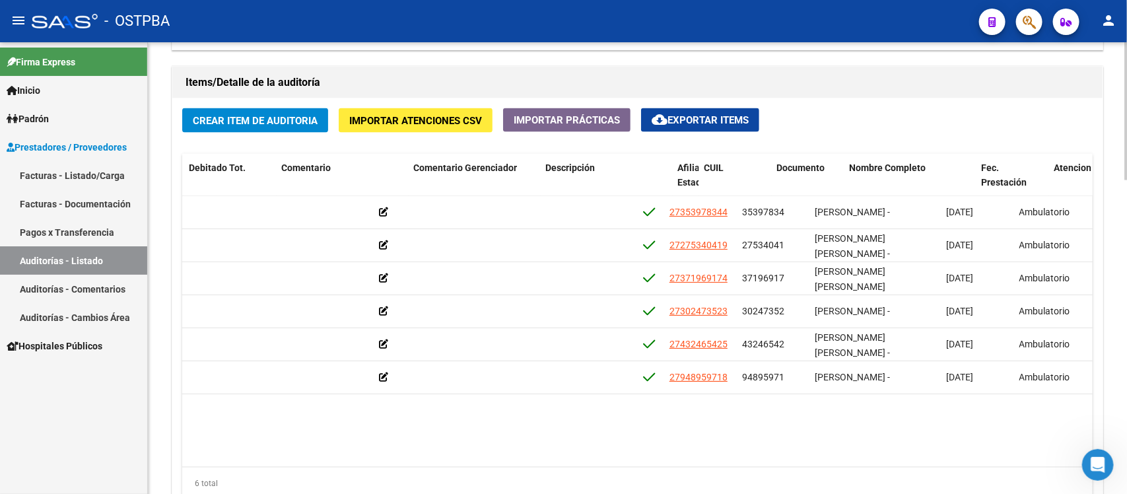
scroll to position [0, 407]
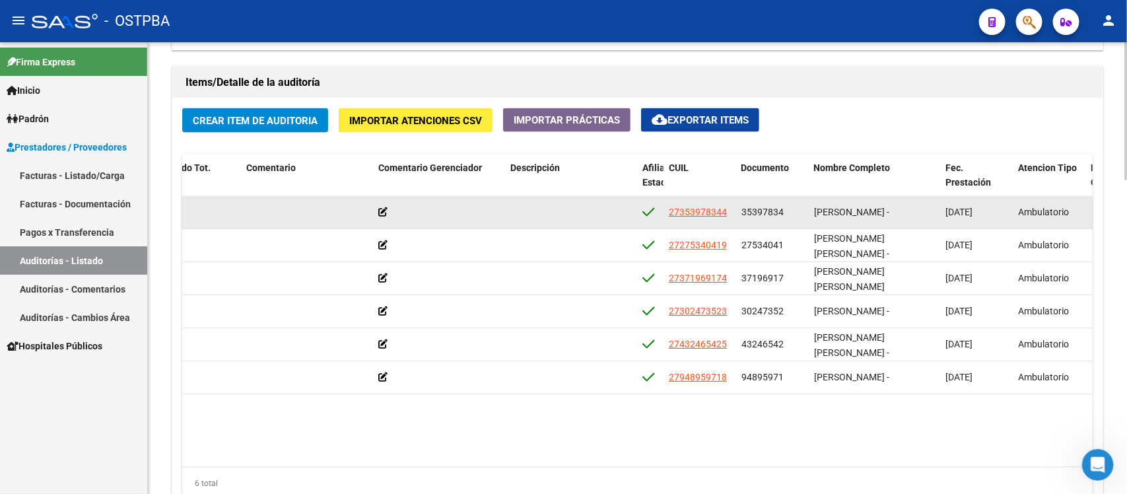
drag, startPoint x: 742, startPoint y: 210, endPoint x: 785, endPoint y: 213, distance: 43.0
click at [785, 213] on div "35397834" at bounding box center [773, 212] width 62 height 15
copy span "35397834"
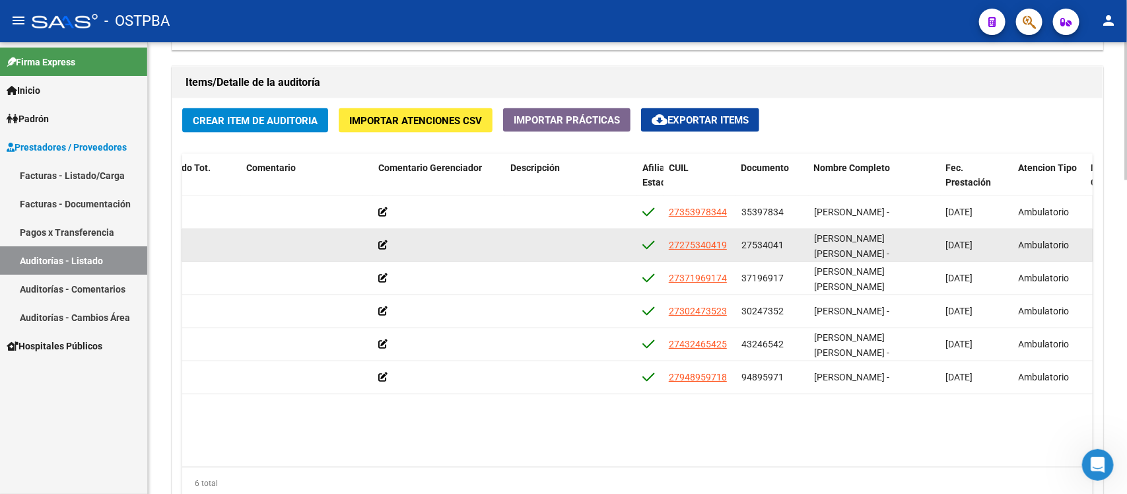
drag, startPoint x: 738, startPoint y: 242, endPoint x: 783, endPoint y: 242, distance: 44.2
click at [783, 242] on datatable-body-cell "27534041" at bounding box center [772, 245] width 73 height 32
copy span "27534041"
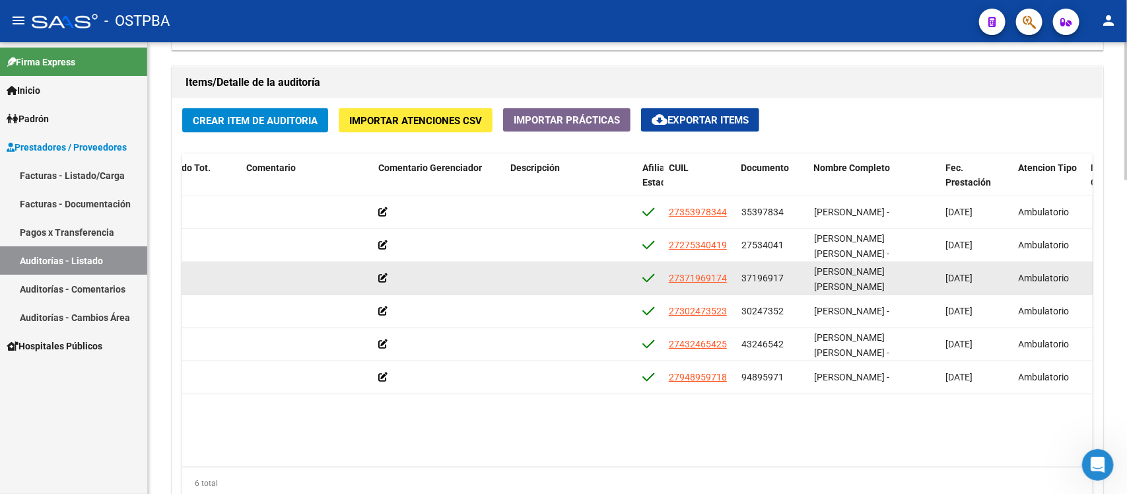
drag, startPoint x: 740, startPoint y: 276, endPoint x: 784, endPoint y: 279, distance: 43.7
click at [784, 279] on datatable-body-cell "37196917" at bounding box center [772, 278] width 73 height 32
copy span "37196917"
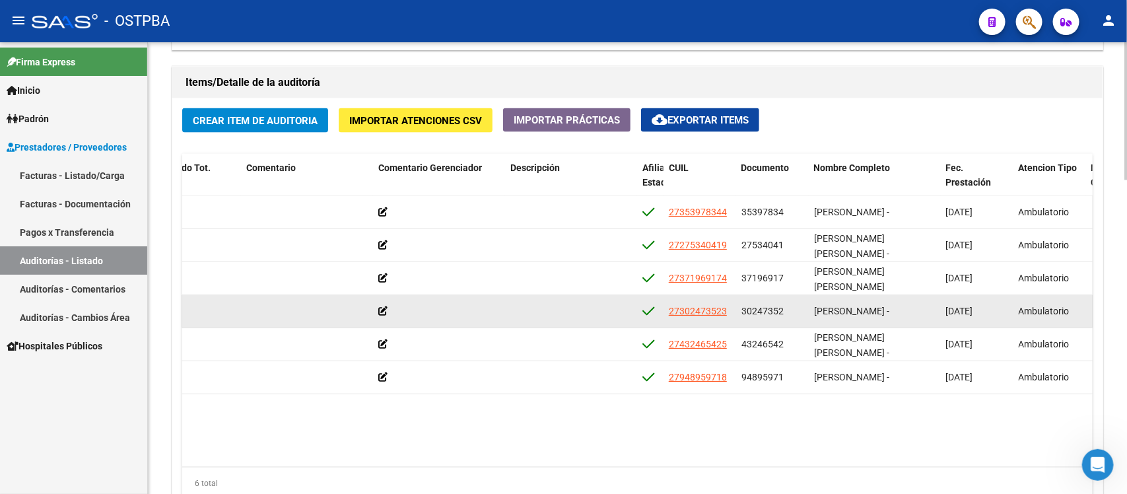
drag, startPoint x: 741, startPoint y: 310, endPoint x: 785, endPoint y: 311, distance: 43.6
click at [785, 311] on div "30247352" at bounding box center [773, 311] width 62 height 15
copy span "30247352"
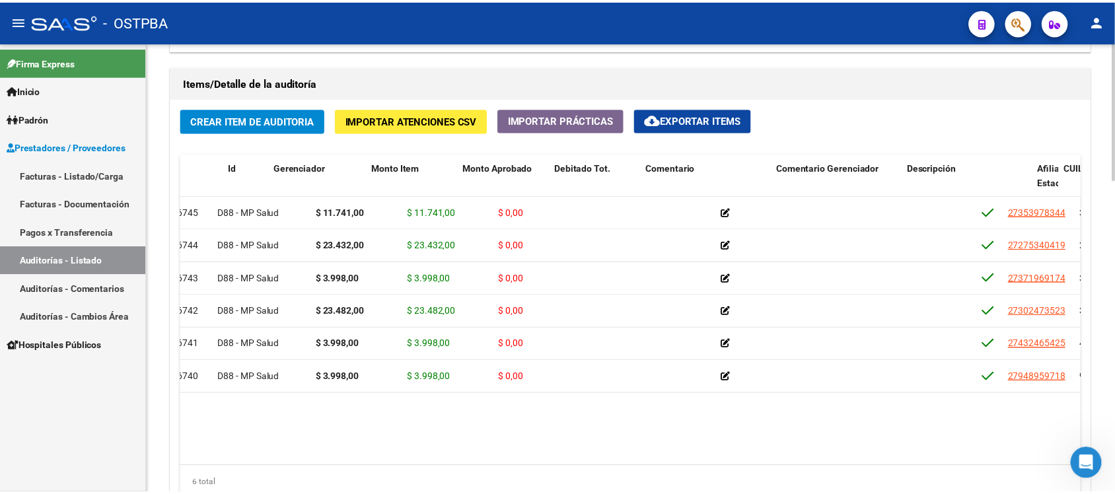
scroll to position [0, 0]
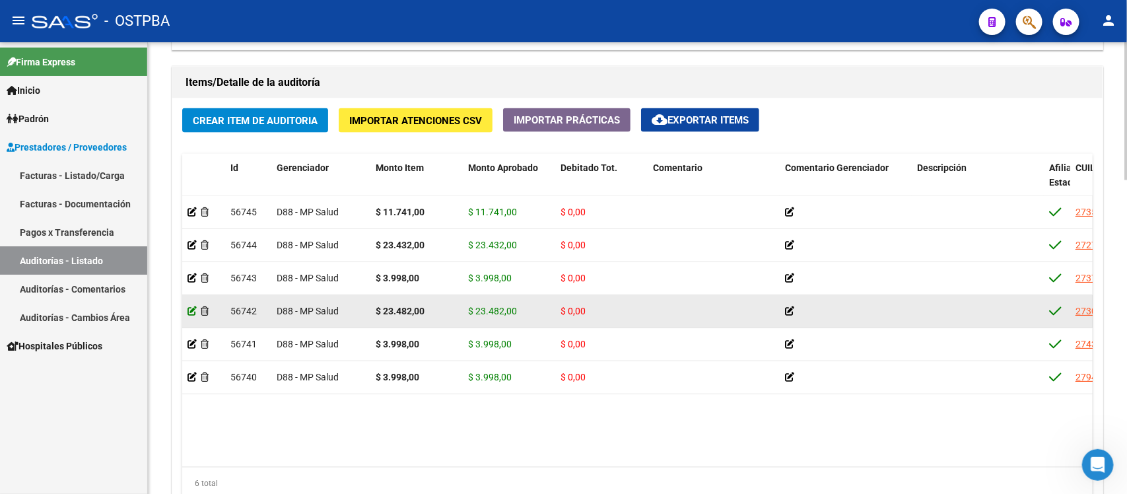
click at [192, 310] on icon at bounding box center [192, 310] width 9 height 9
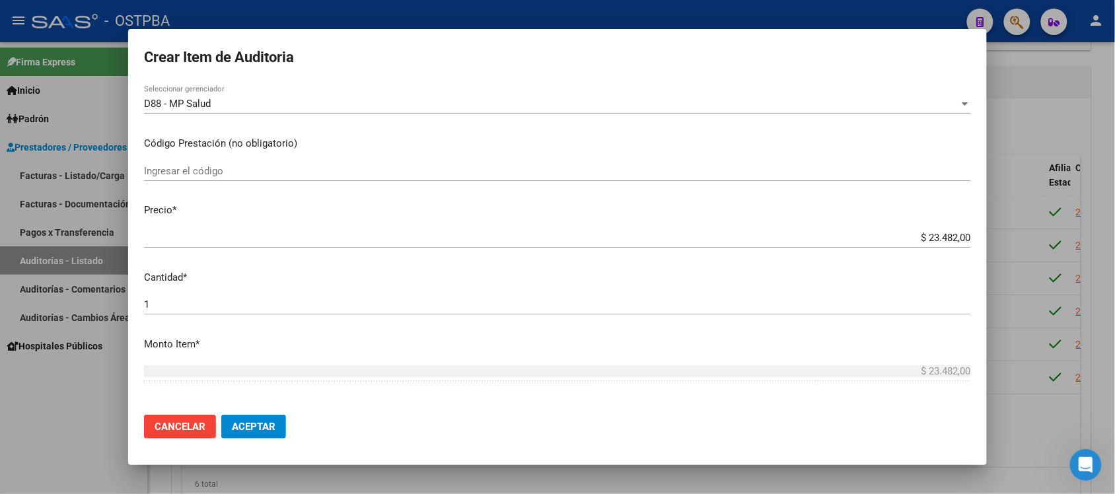
scroll to position [248, 0]
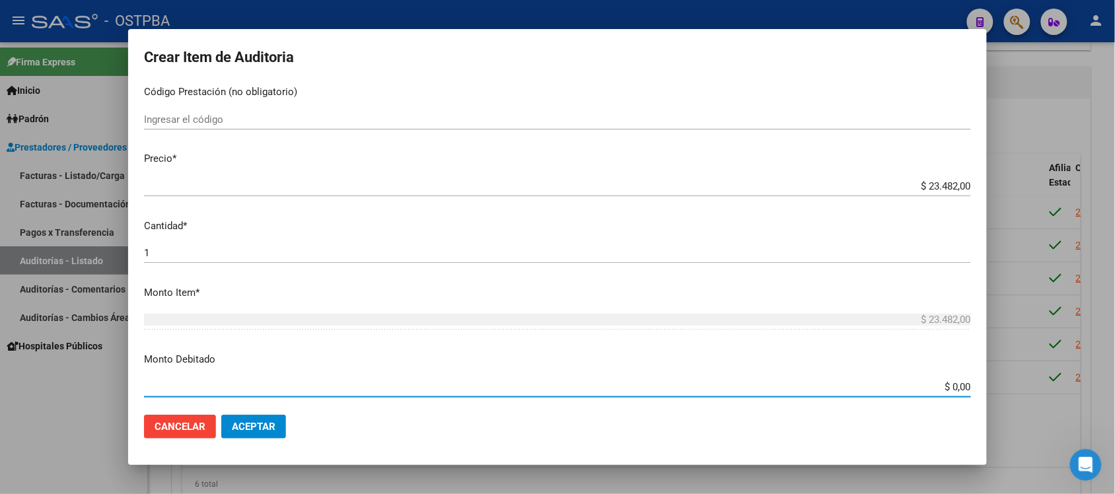
click at [940, 387] on input "$ 0,00" at bounding box center [557, 387] width 827 height 12
type input "$ 23.482,00"
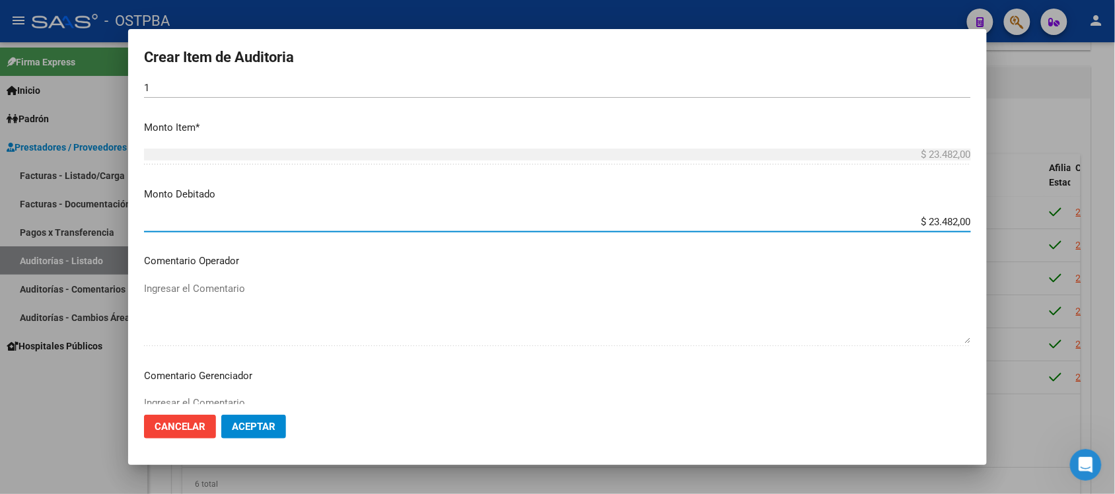
scroll to position [495, 0]
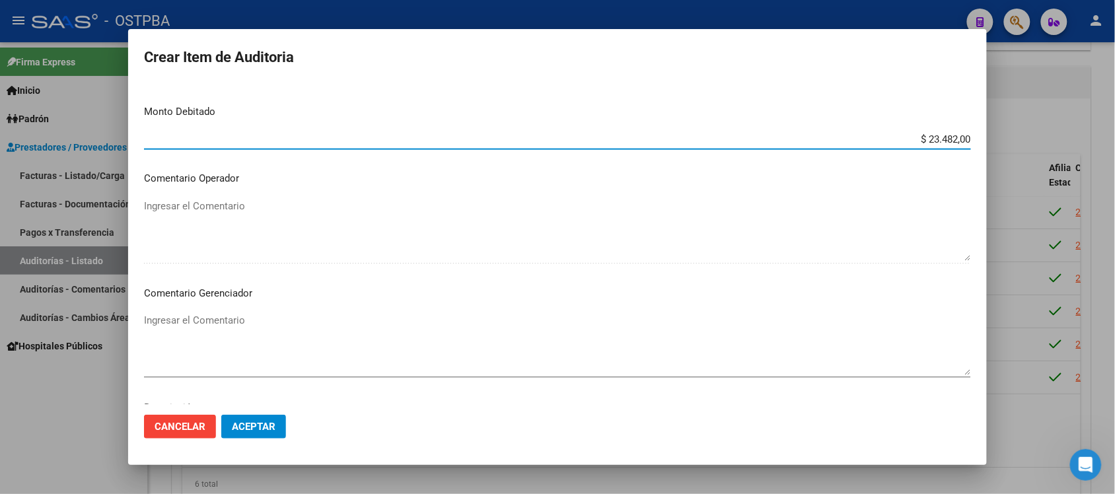
click at [229, 337] on textarea "Ingresar el Comentario" at bounding box center [557, 344] width 827 height 62
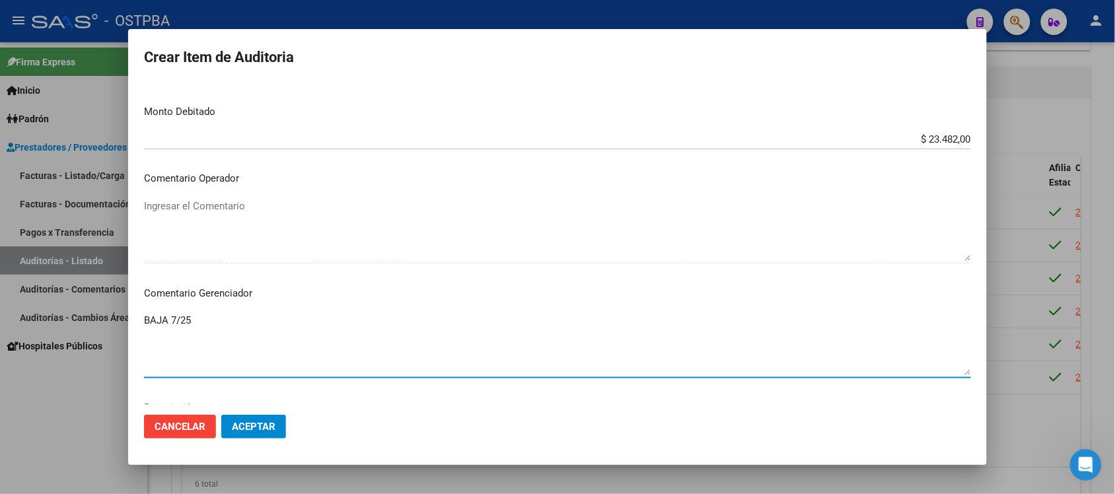
type textarea "BAJA 7/25"
click at [262, 437] on button "Aceptar" at bounding box center [253, 427] width 65 height 24
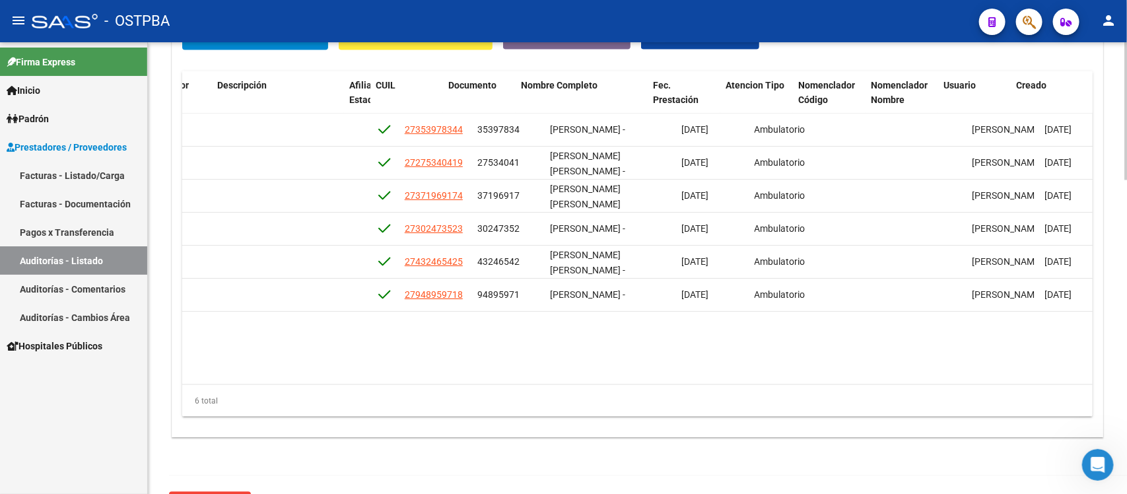
scroll to position [0, 700]
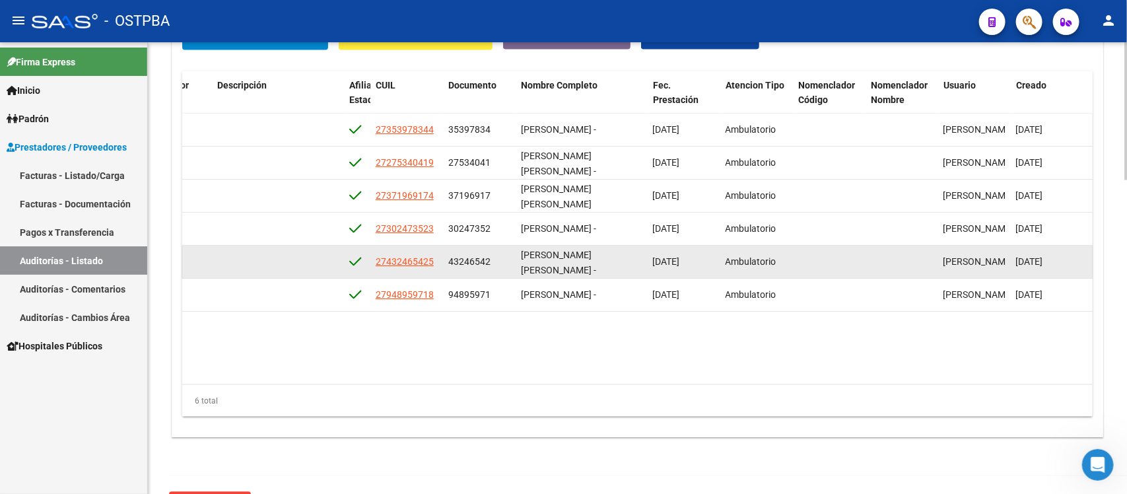
drag, startPoint x: 466, startPoint y: 258, endPoint x: 497, endPoint y: 265, distance: 32.4
click at [497, 265] on datatable-body-cell "43246542" at bounding box center [479, 262] width 73 height 32
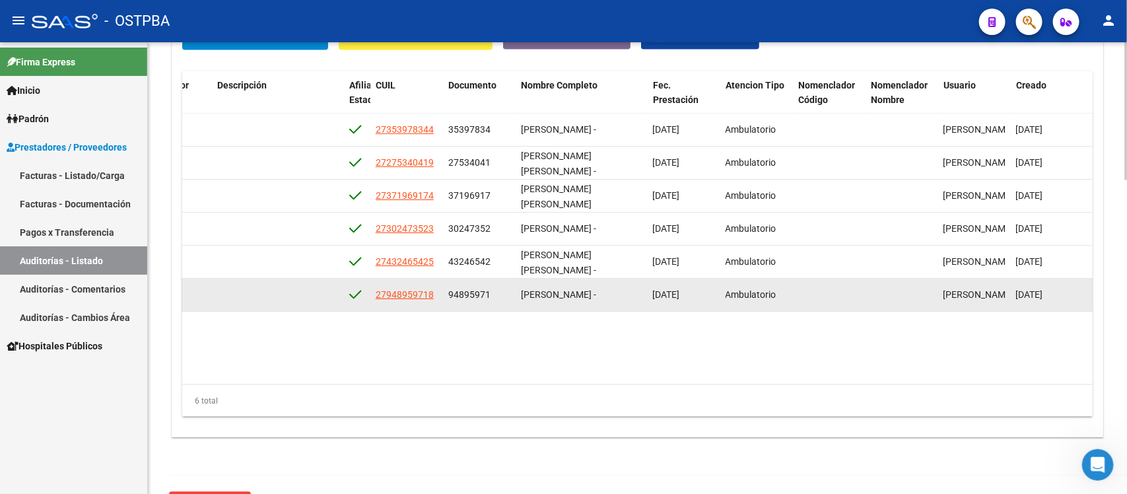
copy span "43246542"
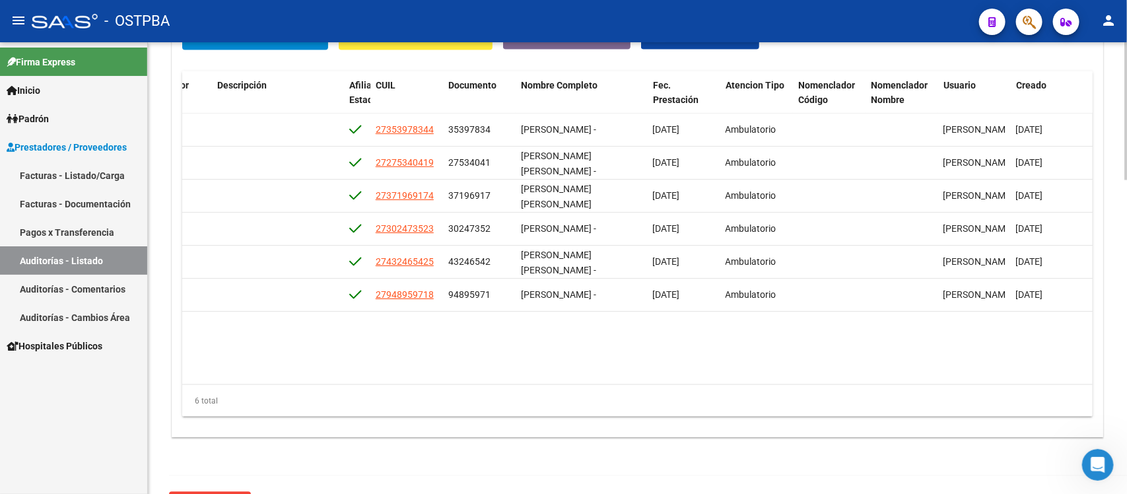
click at [576, 385] on div "6 total" at bounding box center [637, 401] width 911 height 33
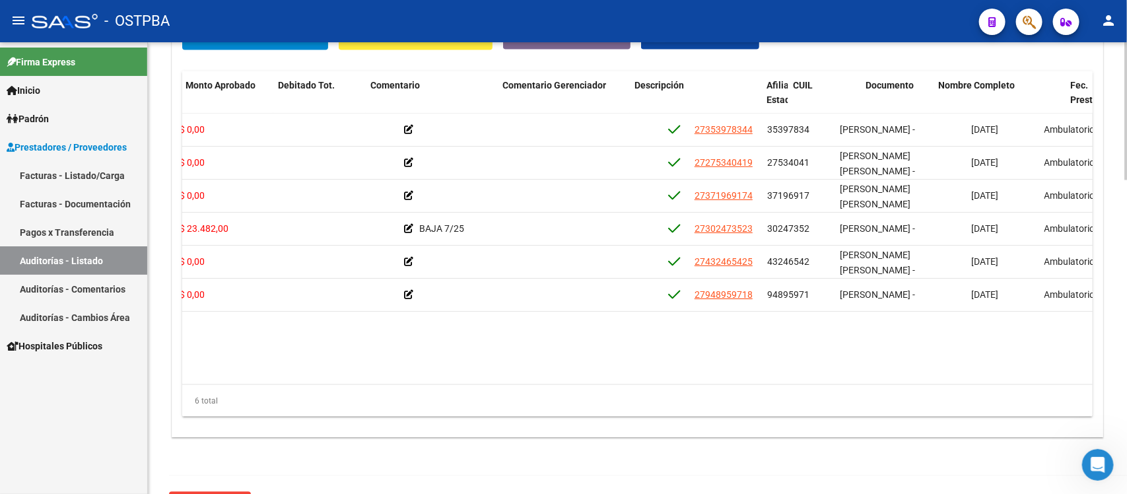
scroll to position [0, 516]
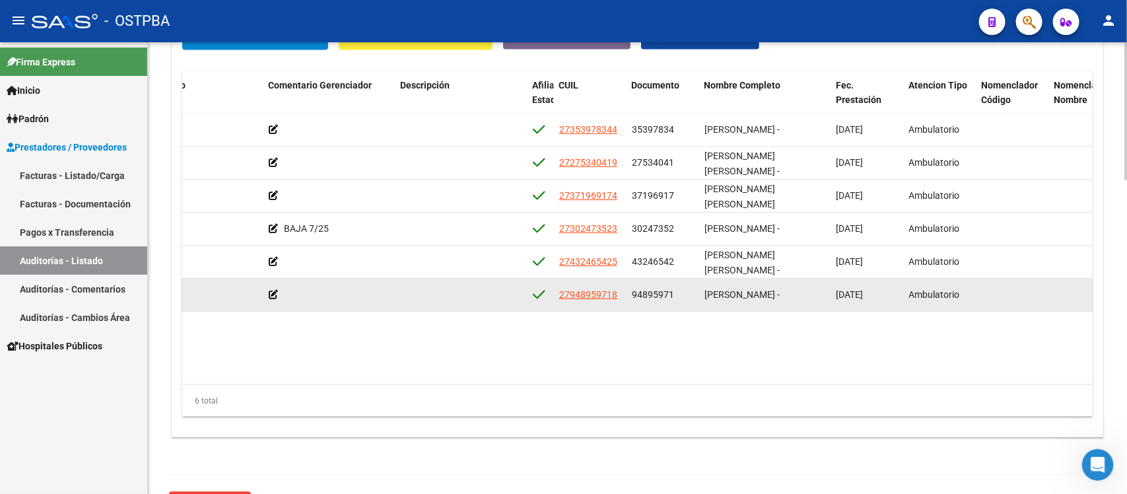
drag, startPoint x: 632, startPoint y: 297, endPoint x: 674, endPoint y: 299, distance: 41.6
click at [674, 299] on div "94895971" at bounding box center [663, 294] width 62 height 15
copy span "94895971"
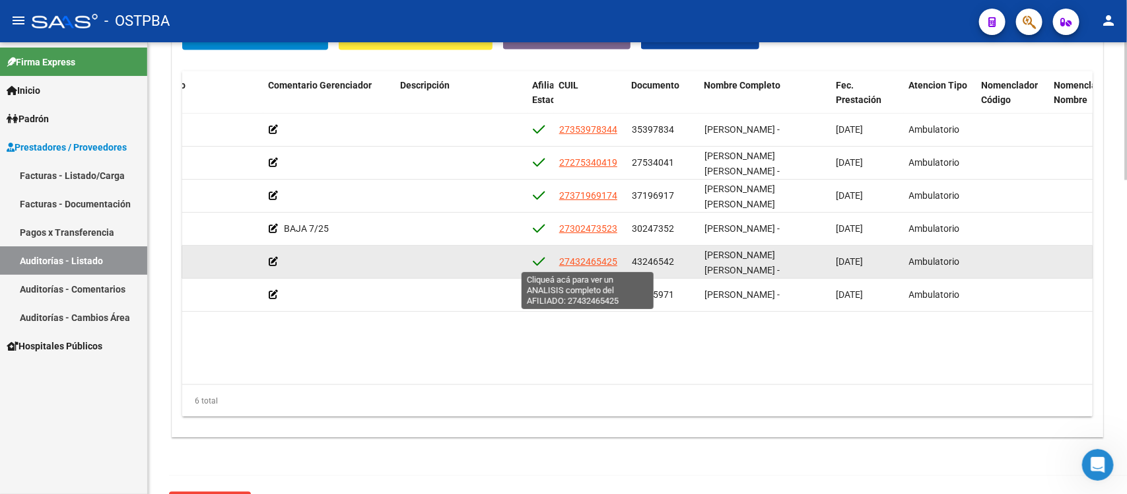
drag, startPoint x: 555, startPoint y: 262, endPoint x: 616, endPoint y: 263, distance: 60.8
click at [616, 263] on datatable-body-cell "27432465425" at bounding box center [590, 262] width 73 height 32
copy span "27432465425"
drag, startPoint x: 700, startPoint y: 256, endPoint x: 800, endPoint y: 263, distance: 99.9
click at [800, 263] on datatable-body-cell "[PERSON_NAME] [PERSON_NAME] -" at bounding box center [765, 262] width 132 height 32
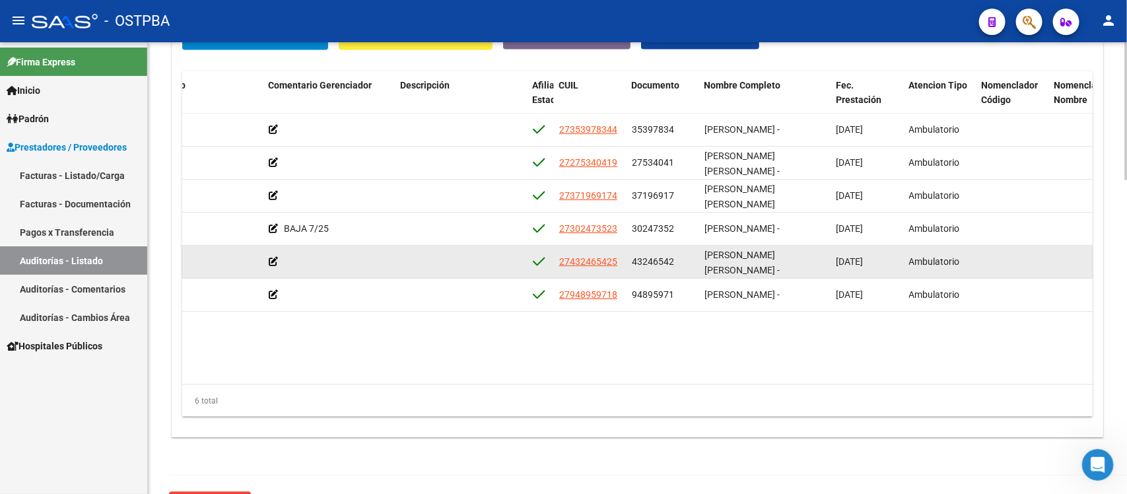
copy span "[PERSON_NAME] [PERSON_NAME]"
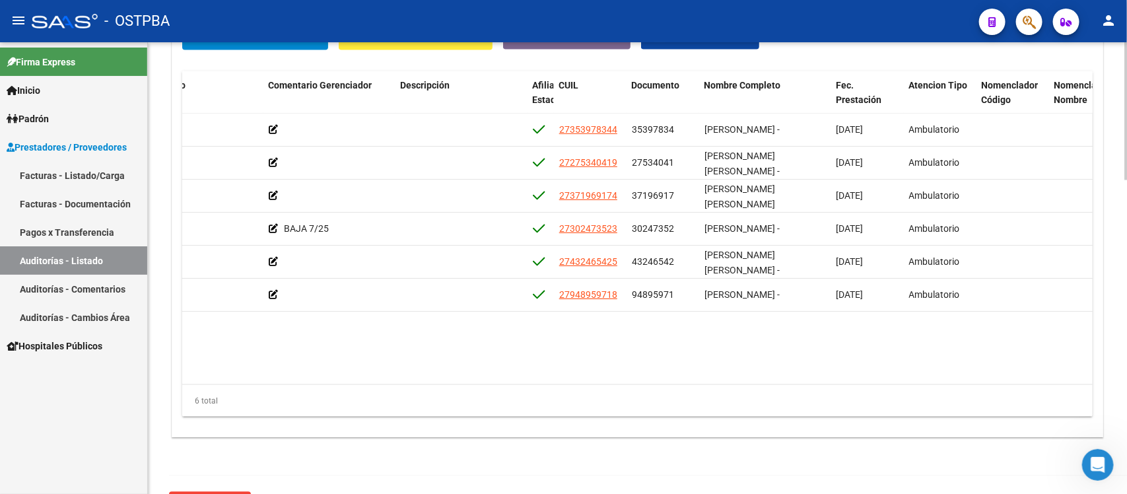
drag, startPoint x: 1088, startPoint y: 334, endPoint x: 1079, endPoint y: 349, distance: 17.2
click at [1088, 334] on datatable-body "56745 D88 - MP Salud $ 11.741,00 $ 11.741,00 $ 0,00 27353978344 35397834 [PERSO…" at bounding box center [637, 249] width 911 height 271
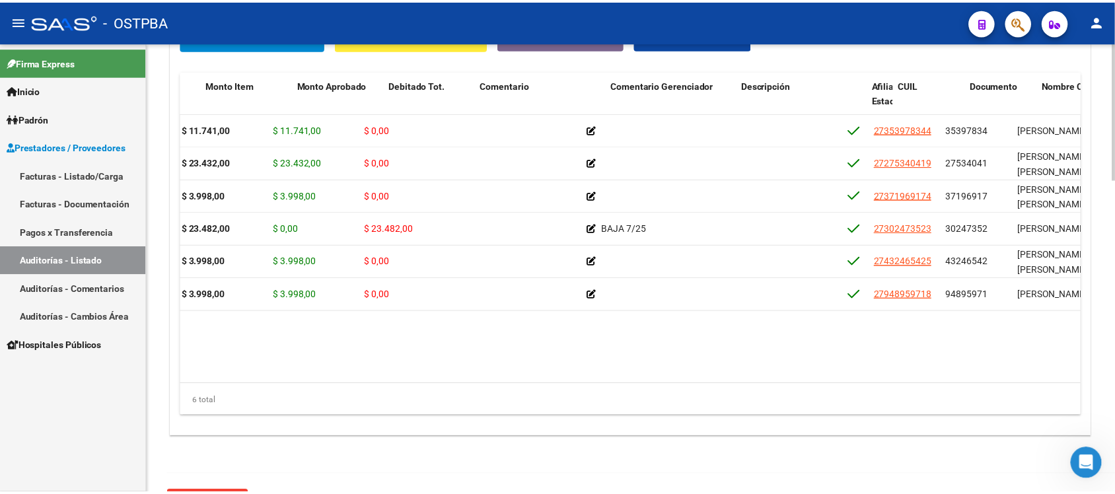
scroll to position [0, 0]
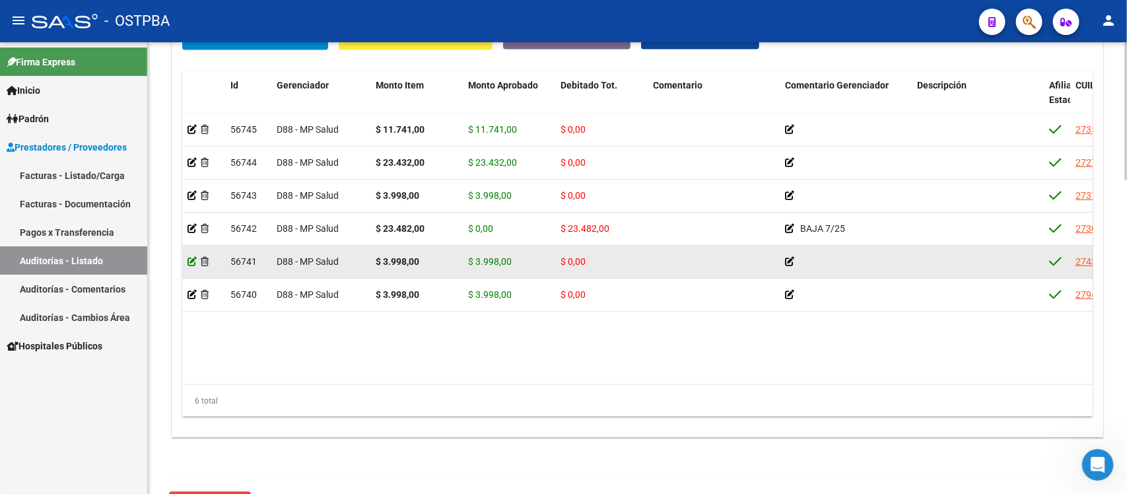
click at [192, 265] on icon at bounding box center [192, 261] width 9 height 9
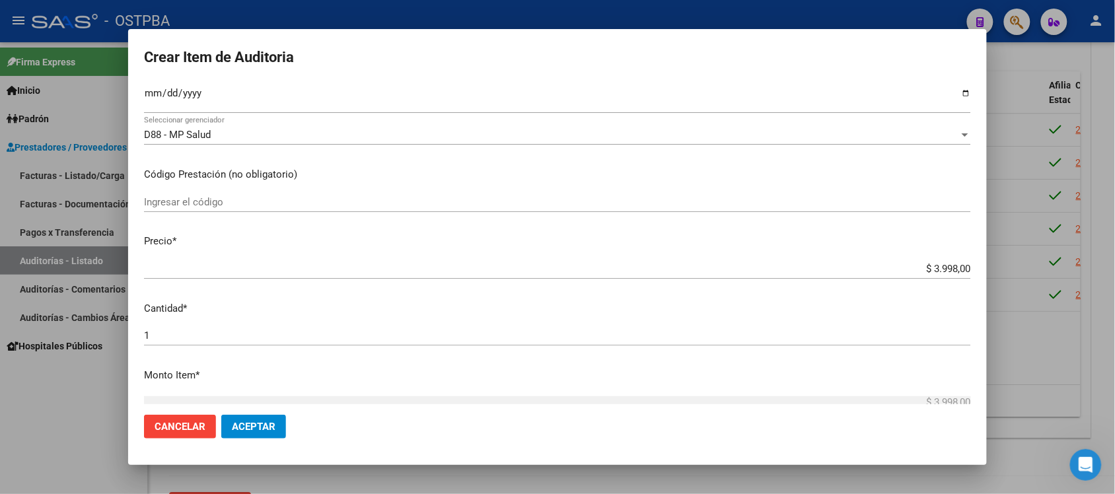
scroll to position [248, 0]
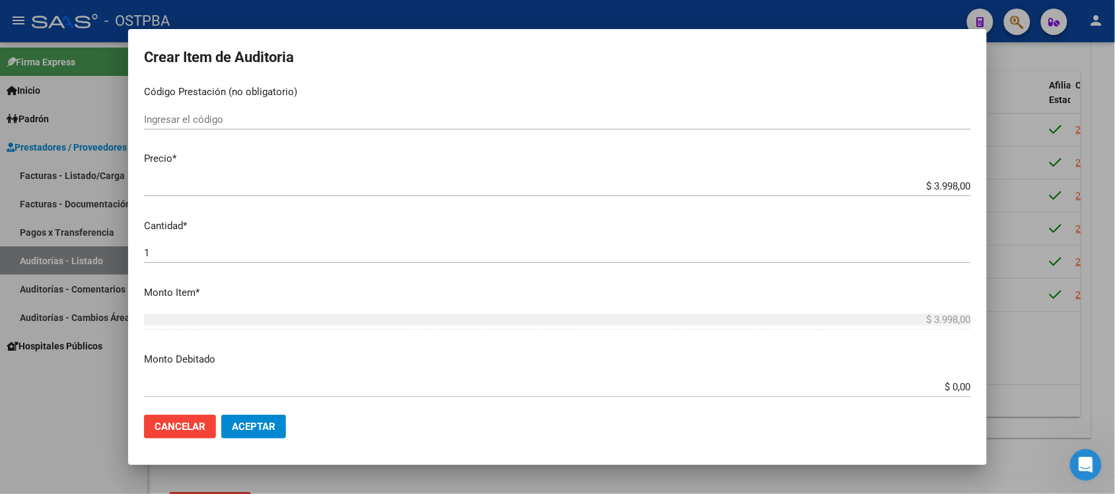
click at [939, 382] on input "$ 0,00" at bounding box center [557, 387] width 827 height 12
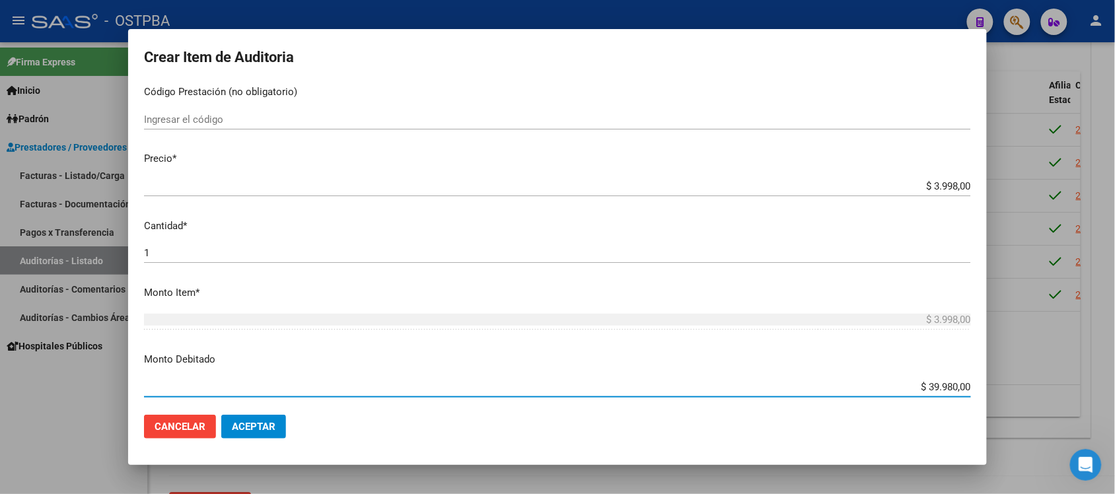
type input "$ 3.998,00"
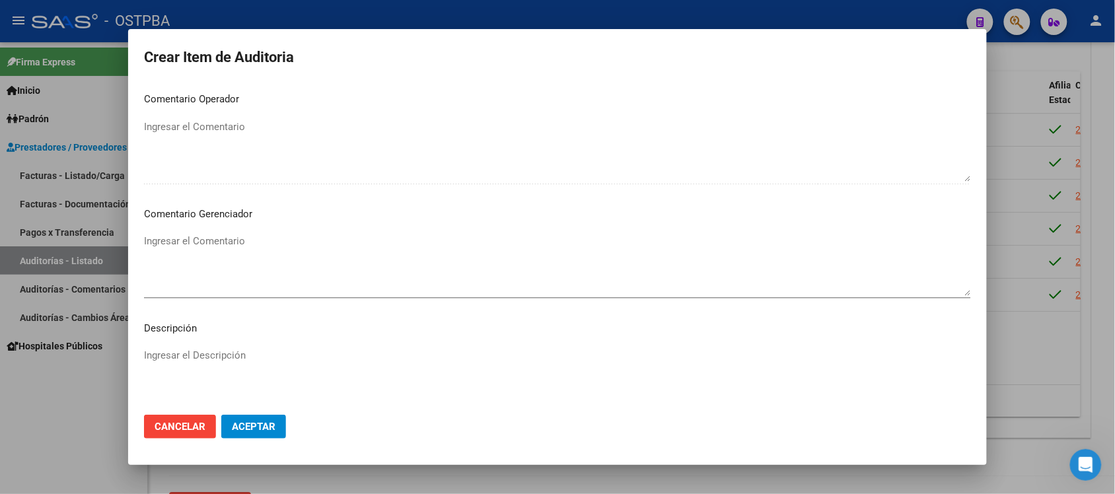
scroll to position [578, 0]
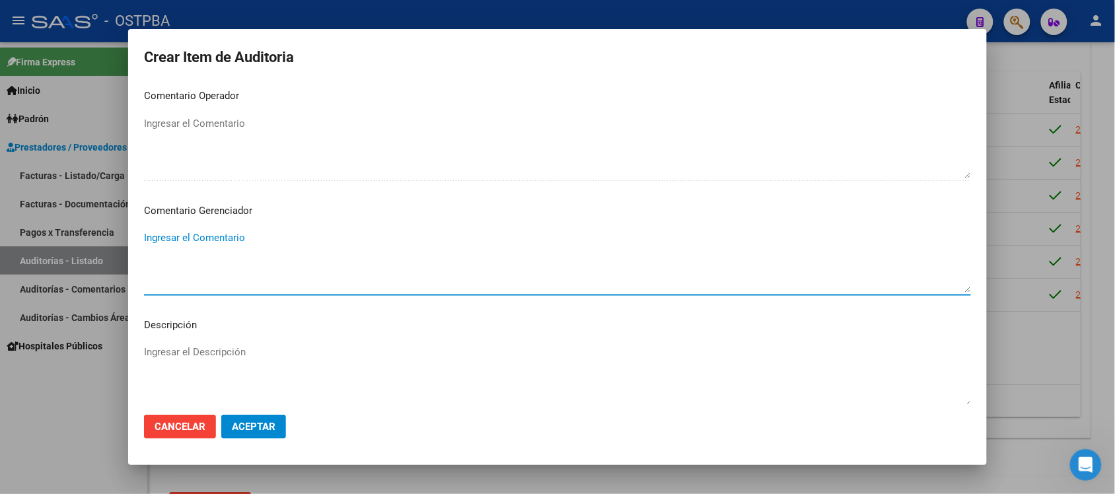
click at [203, 242] on textarea "Ingresar el Comentario" at bounding box center [557, 261] width 827 height 62
type textarea "IRREGULARIDAD EN PAGOS"
click at [273, 421] on span "Aceptar" at bounding box center [254, 427] width 44 height 12
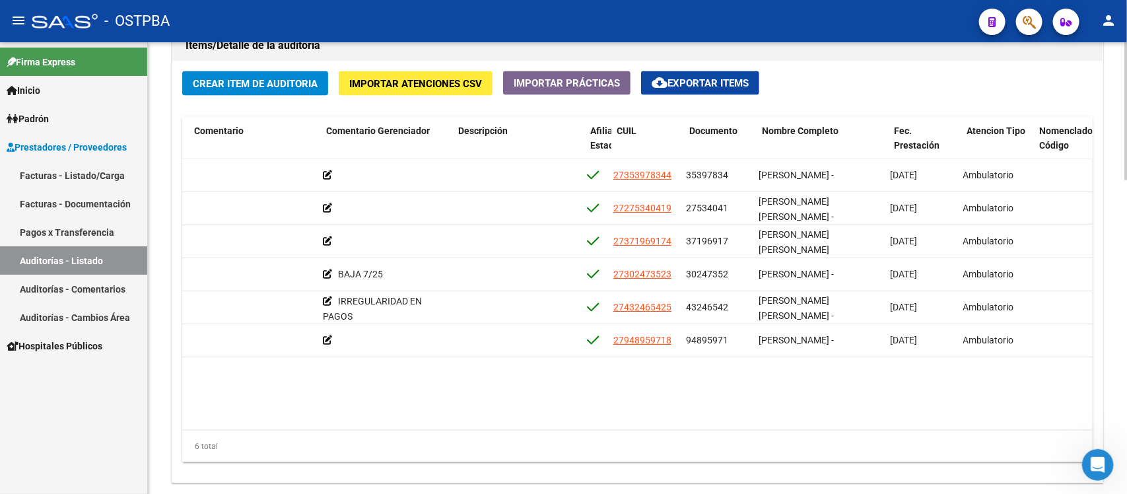
scroll to position [0, 467]
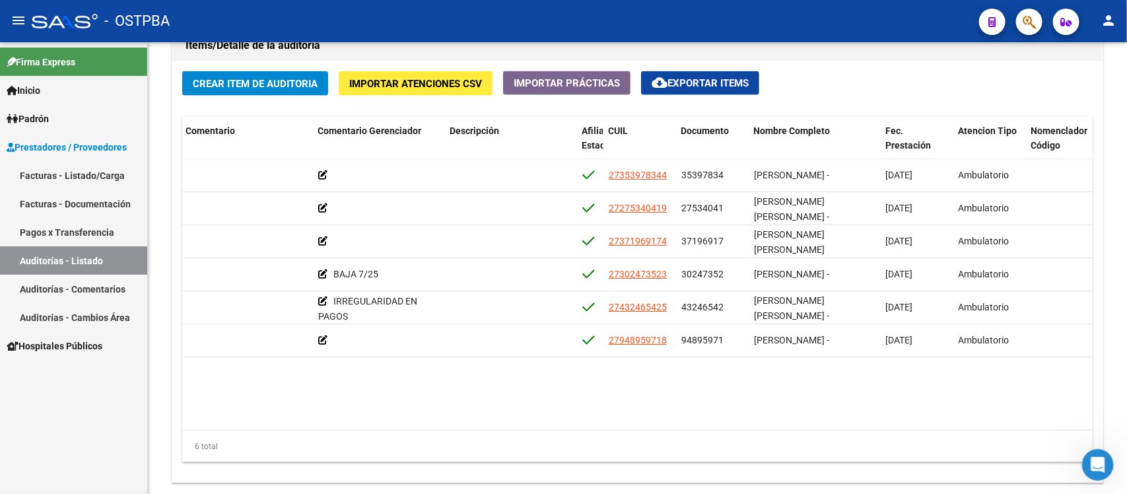
click at [103, 255] on link "Auditorías - Listado" at bounding box center [73, 260] width 147 height 28
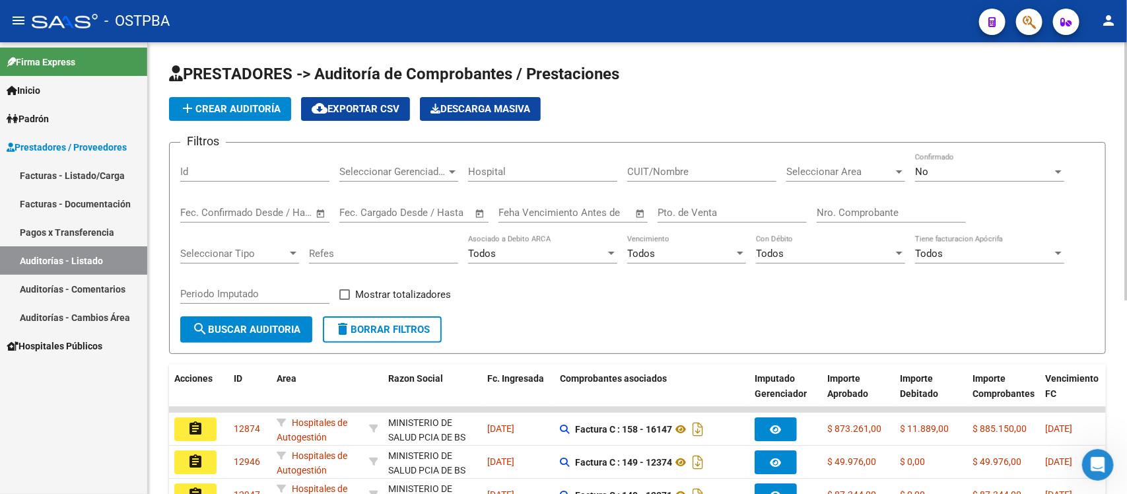
click at [839, 213] on input "Nro. Comprobante" at bounding box center [891, 213] width 149 height 12
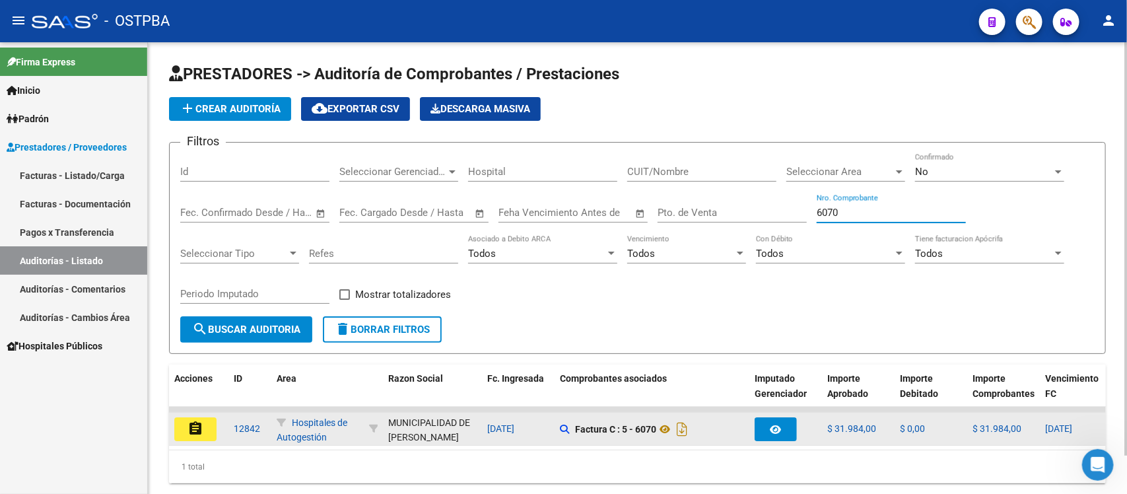
type input "6070"
click at [199, 424] on mat-icon "assignment" at bounding box center [196, 429] width 16 height 16
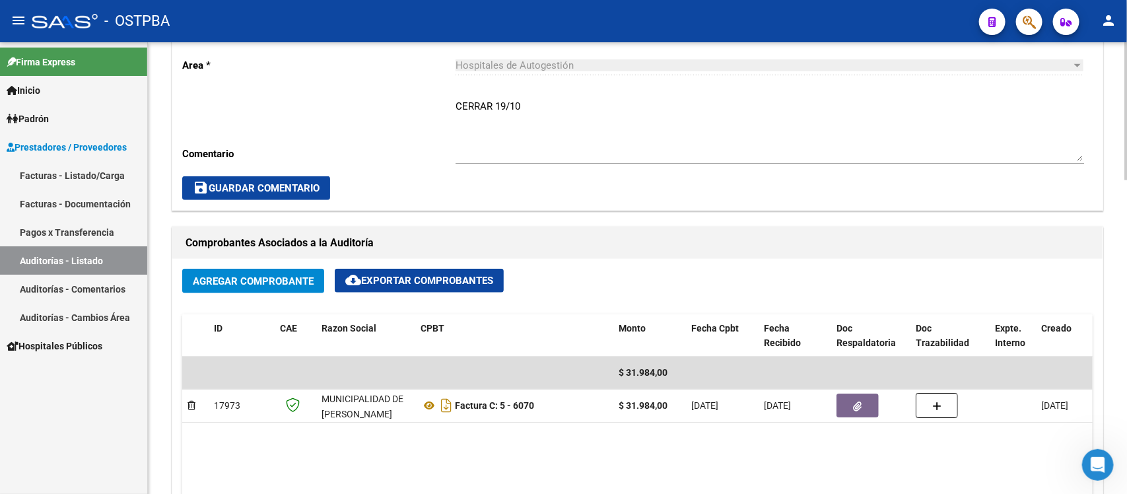
scroll to position [495, 0]
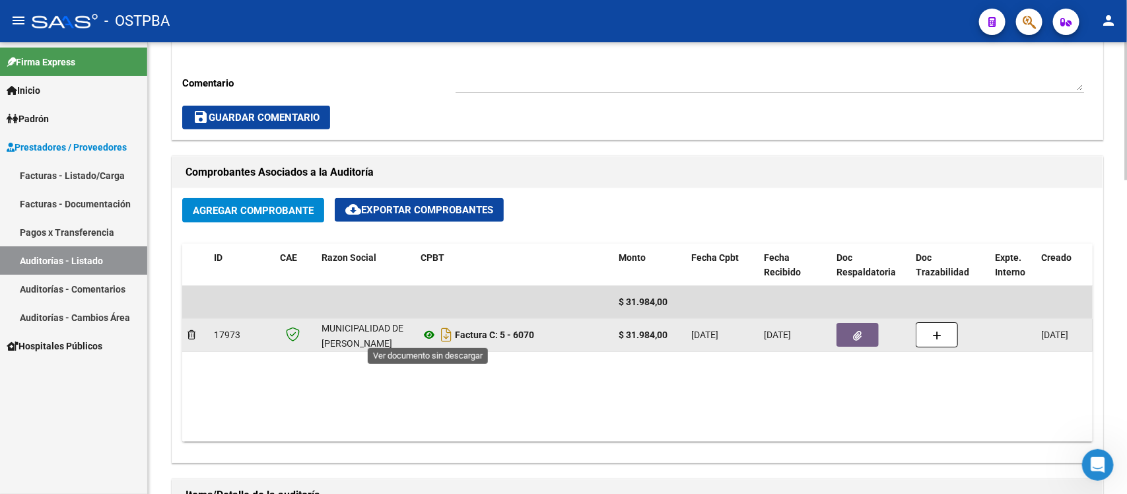
click at [423, 338] on icon at bounding box center [429, 335] width 17 height 16
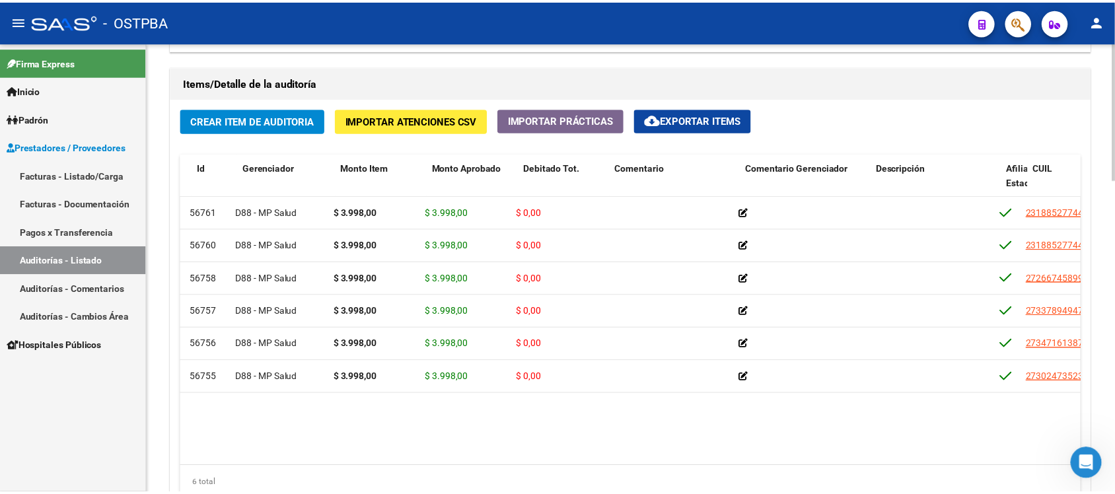
scroll to position [0, 3]
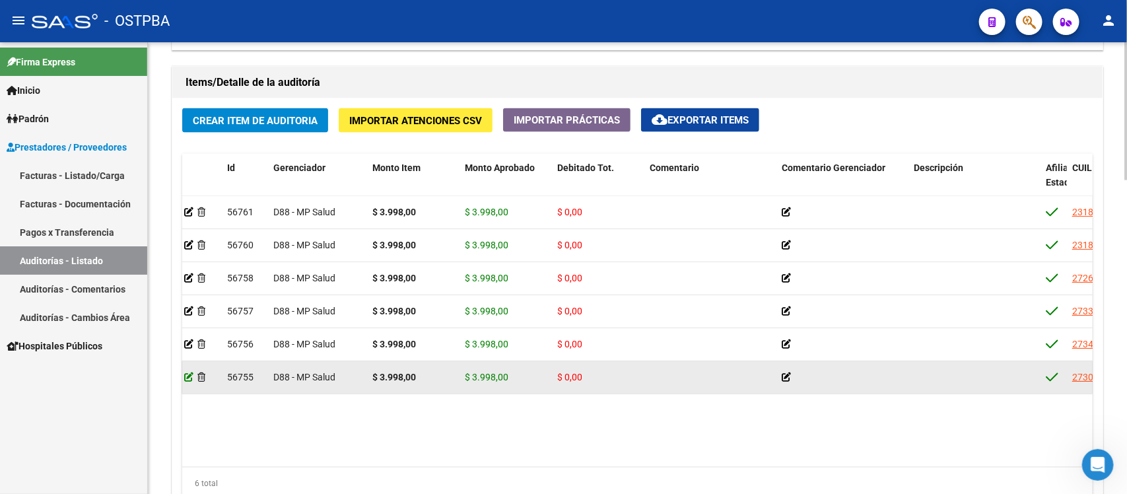
click at [187, 375] on icon at bounding box center [188, 376] width 9 height 9
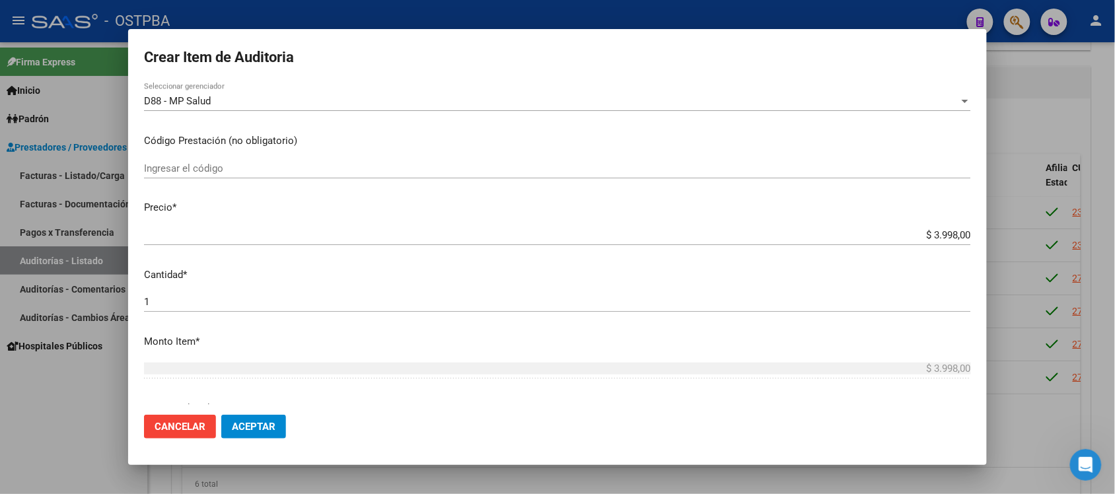
scroll to position [248, 0]
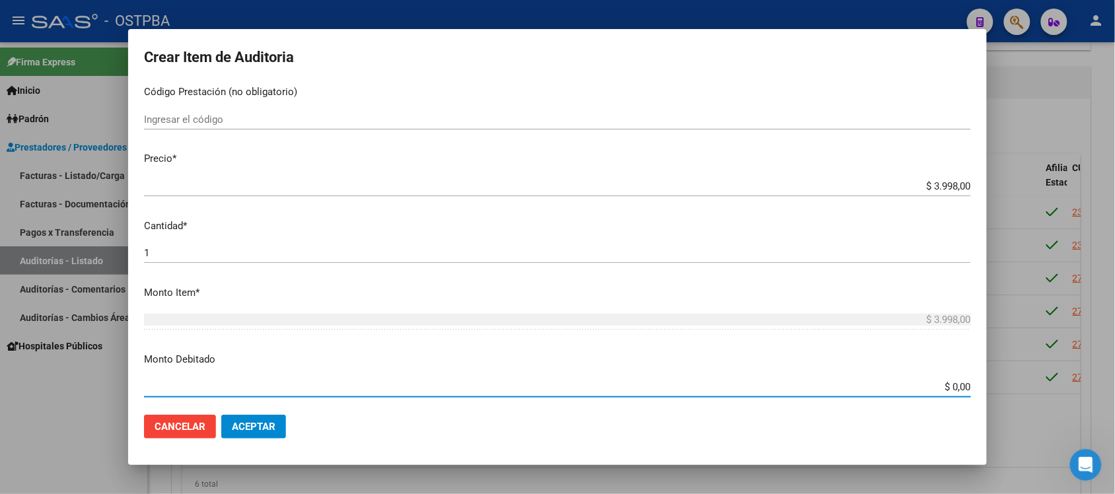
click at [939, 384] on input "$ 0,00" at bounding box center [557, 387] width 827 height 12
type input "$ 3.998,00"
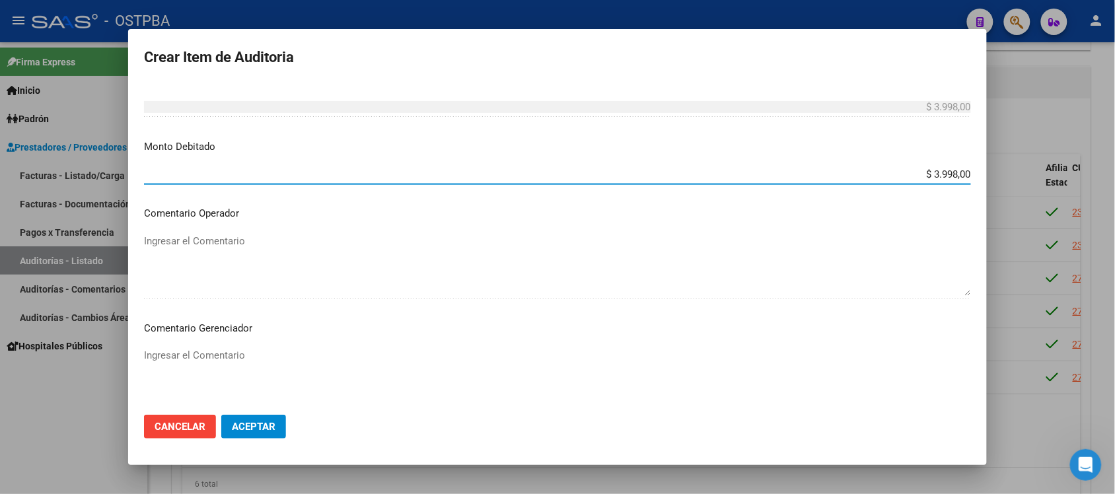
scroll to position [495, 0]
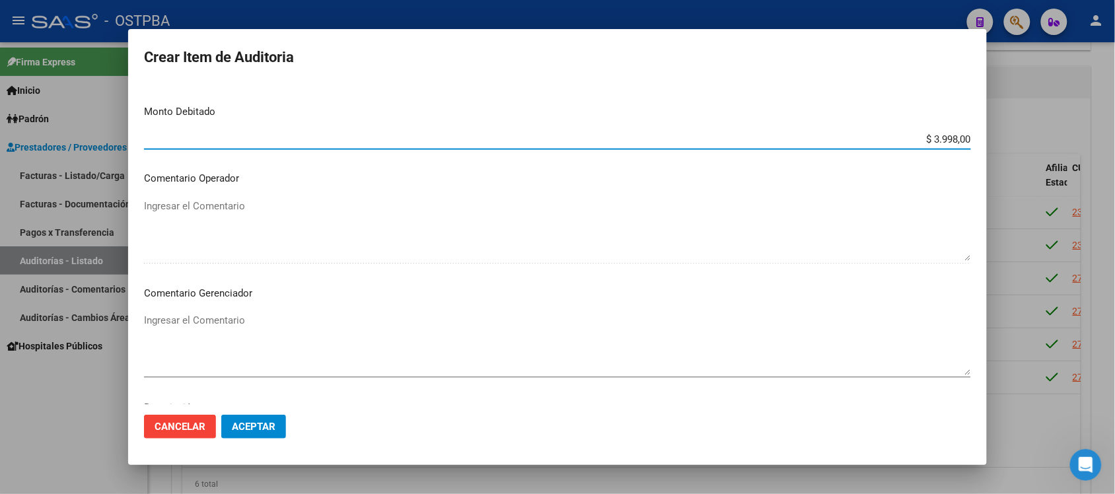
click at [240, 324] on textarea "Ingresar el Comentario" at bounding box center [557, 344] width 827 height 62
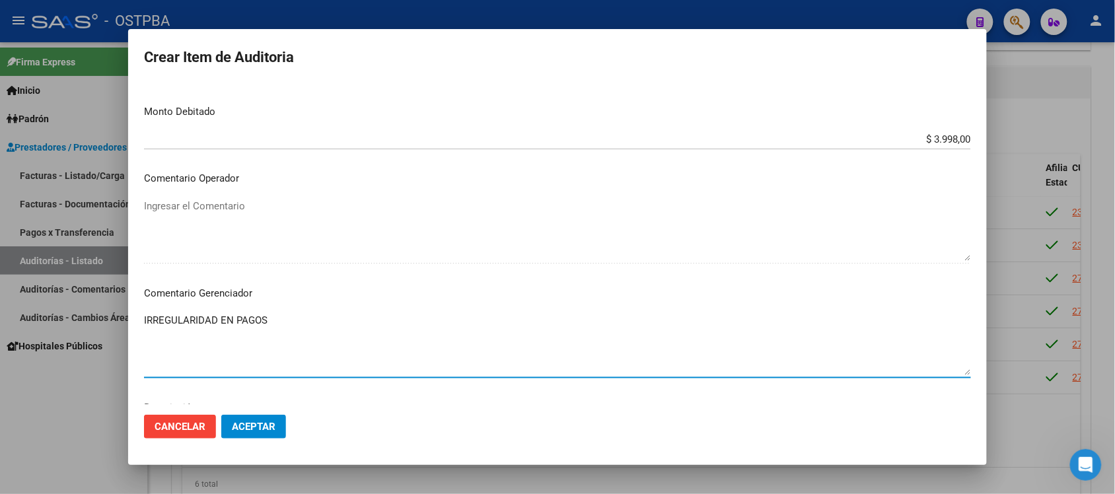
type textarea "IRREGULARIDAD EN PAGOS"
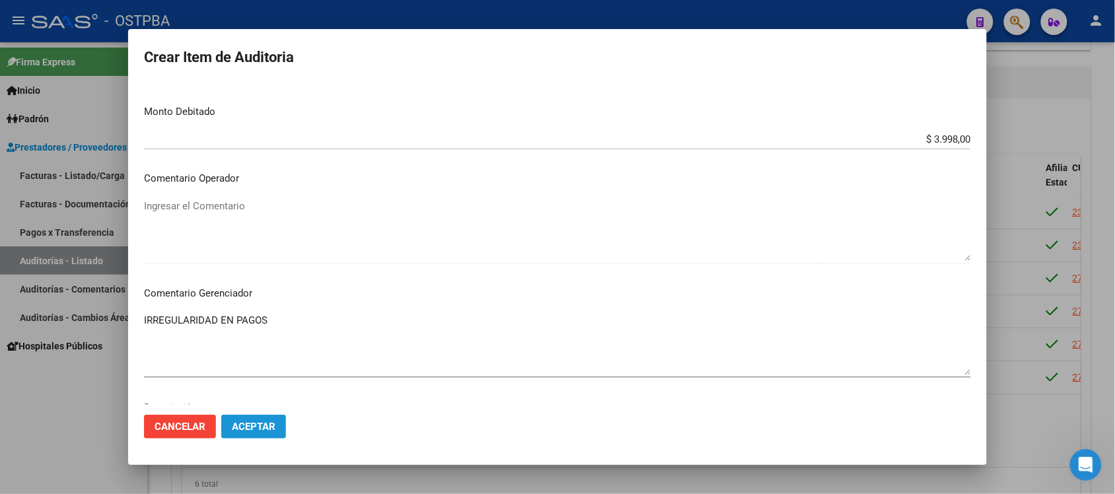
click at [251, 421] on span "Aceptar" at bounding box center [254, 427] width 44 height 12
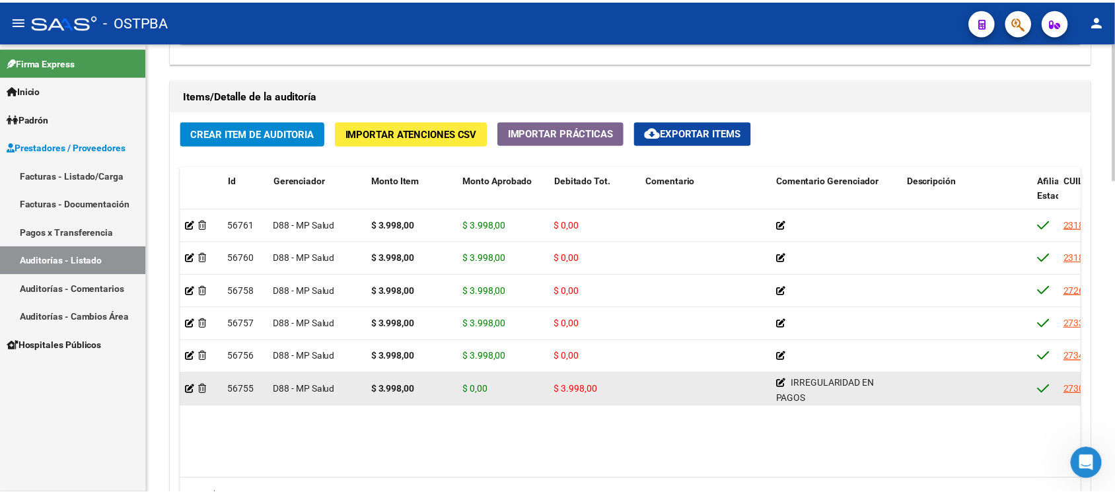
scroll to position [908, 0]
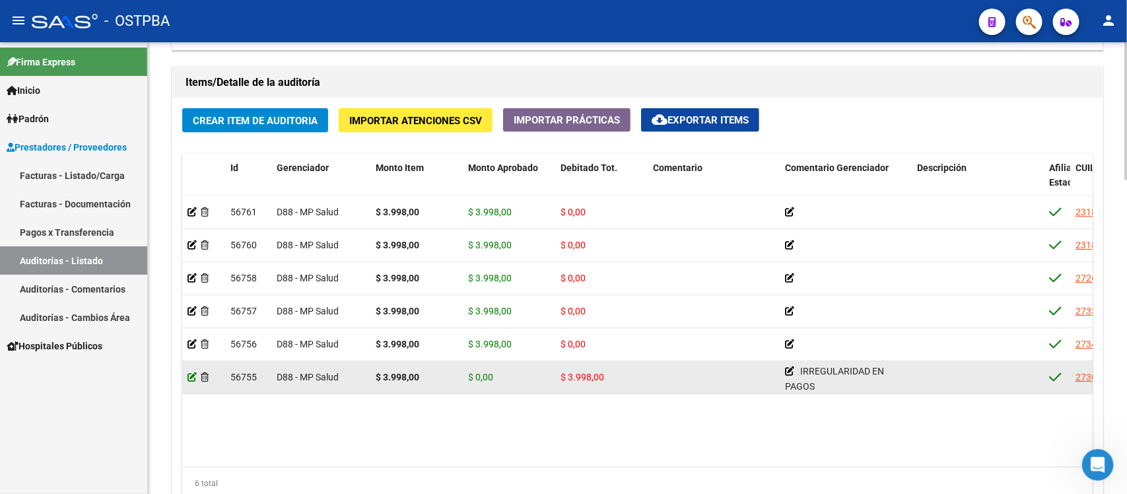
click at [192, 378] on icon at bounding box center [192, 376] width 9 height 9
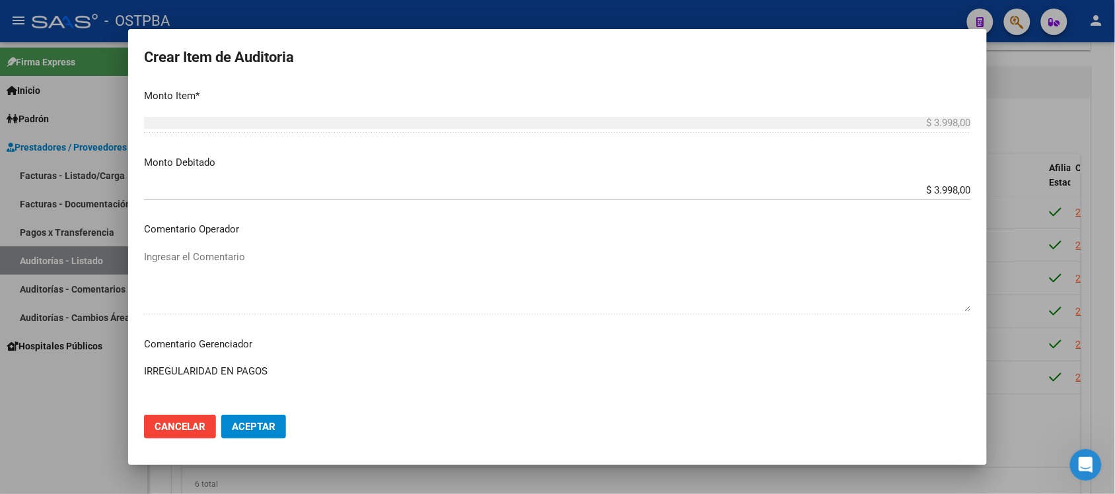
scroll to position [495, 0]
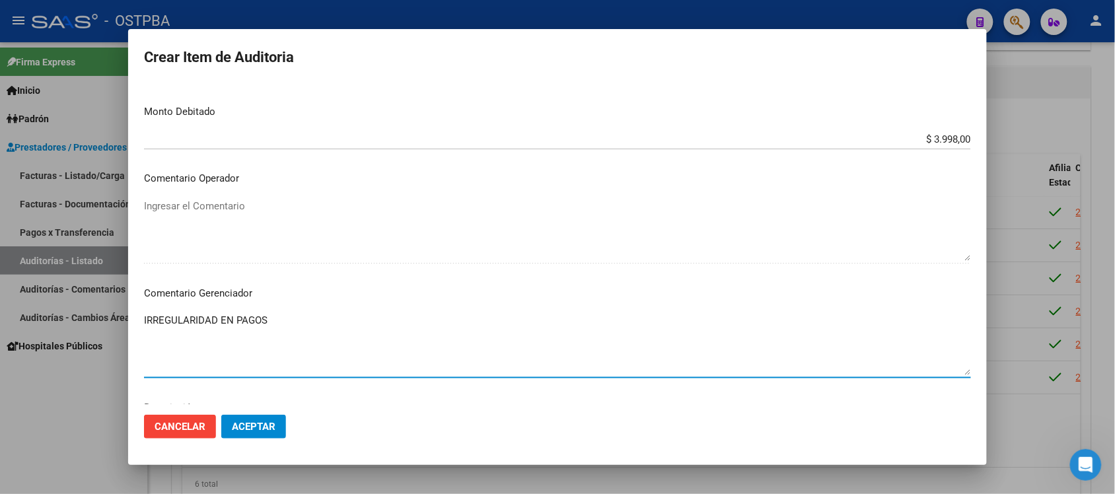
drag, startPoint x: 283, startPoint y: 326, endPoint x: 37, endPoint y: 326, distance: 245.7
click at [44, 326] on div "Crear Item de Auditoria 30247352 Nro Documento 27302473523 CUIL Afiliado Activo…" at bounding box center [557, 247] width 1115 height 494
type textarea "BAJA 7/25"
click at [275, 424] on span "Aceptar" at bounding box center [254, 427] width 44 height 12
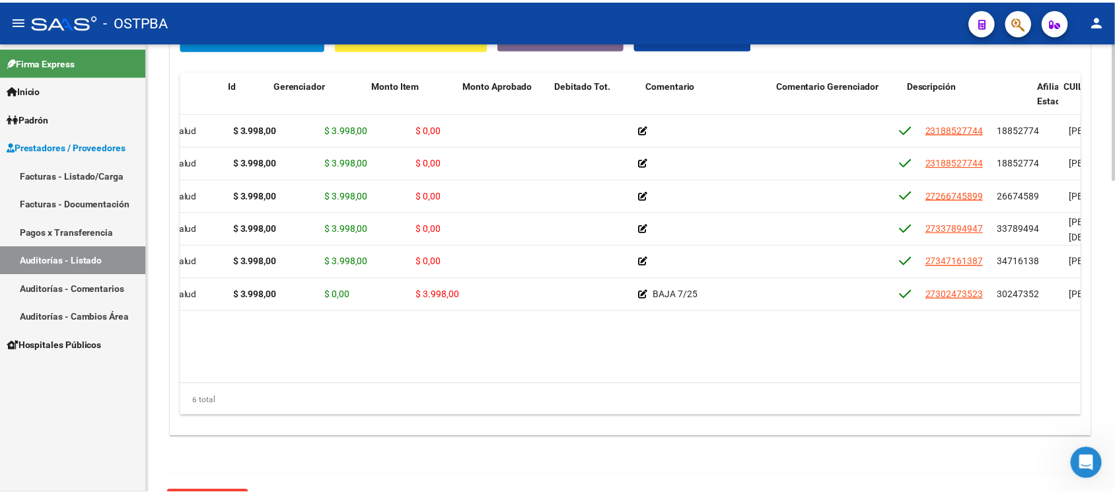
scroll to position [0, 0]
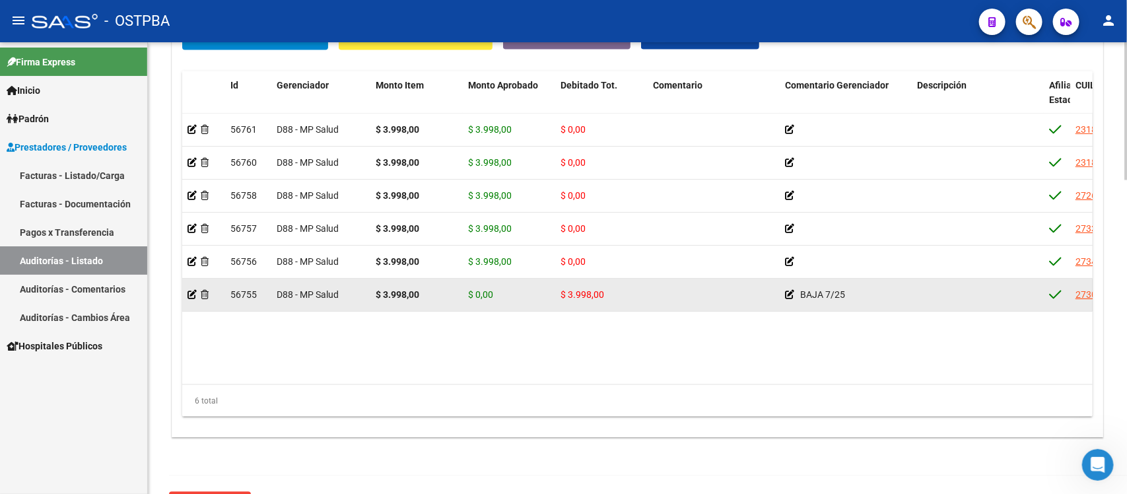
click at [196, 296] on div at bounding box center [204, 294] width 32 height 15
click at [190, 293] on icon at bounding box center [192, 294] width 9 height 9
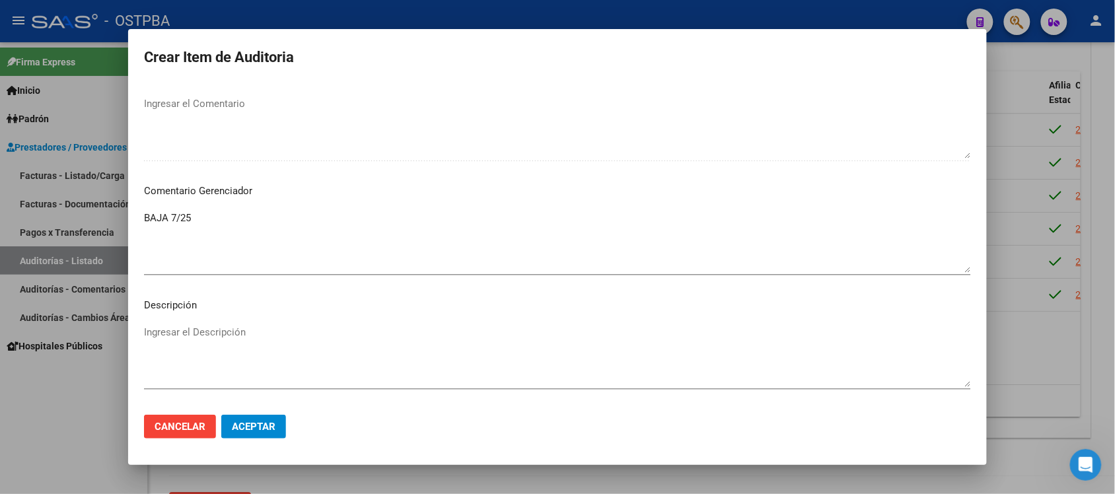
scroll to position [660, 0]
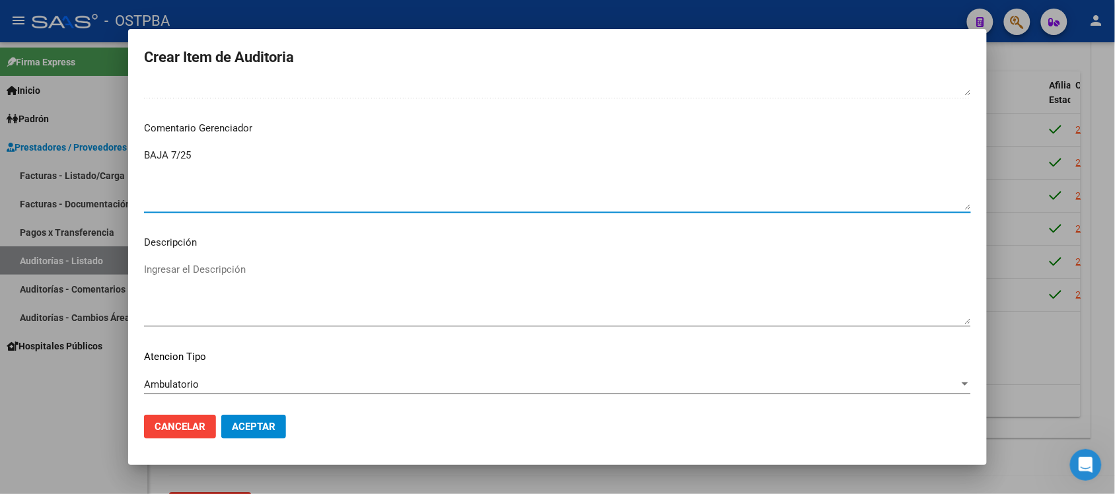
drag, startPoint x: 199, startPoint y: 162, endPoint x: 74, endPoint y: 160, distance: 124.8
click at [74, 160] on div "Crear Item de Auditoria 30247352 Nro Documento 27302473523 CUIL Afiliado Activo…" at bounding box center [557, 247] width 1115 height 494
type textarea "IRREGULARIDAD EN PAGOS"
click at [261, 426] on span "Aceptar" at bounding box center [254, 427] width 44 height 12
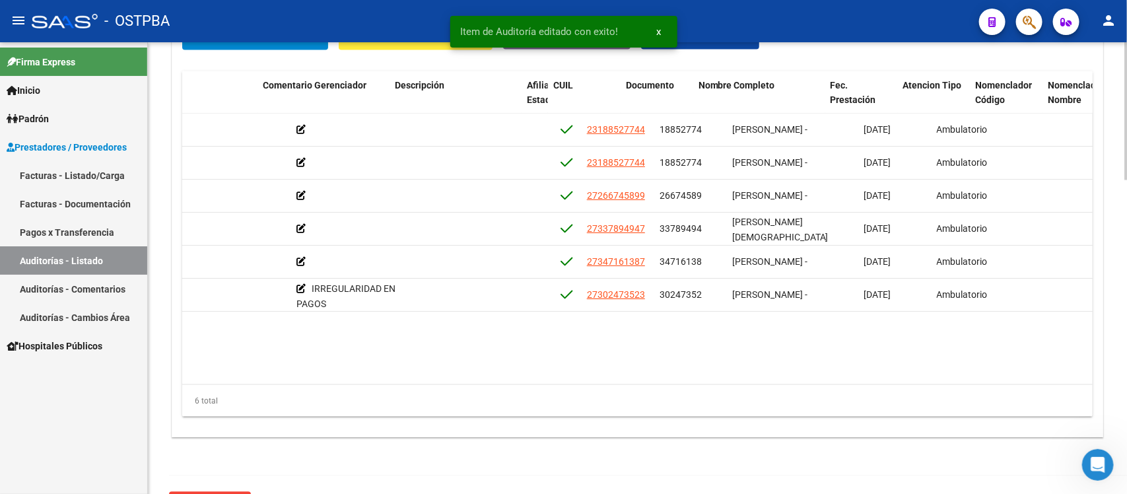
scroll to position [0, 522]
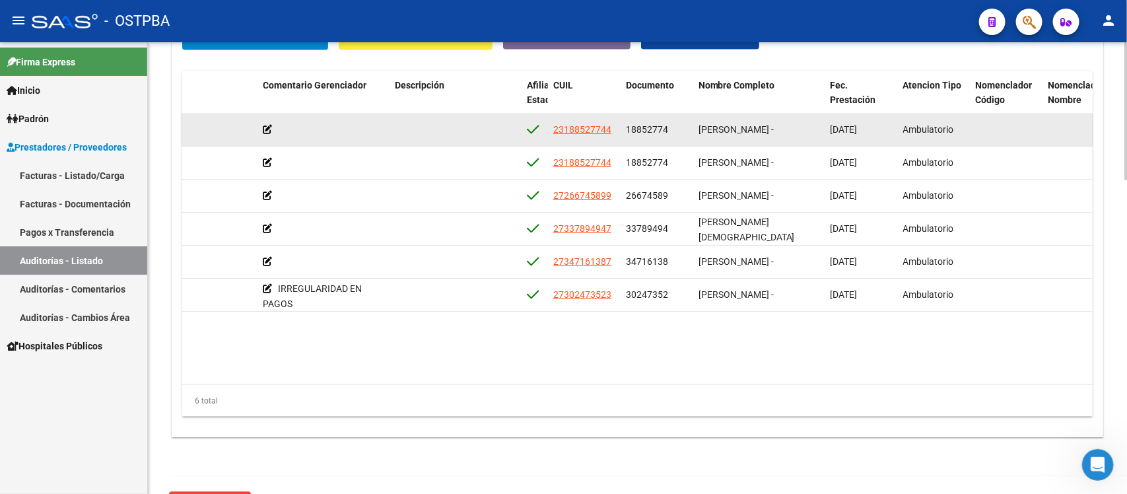
drag, startPoint x: 626, startPoint y: 129, endPoint x: 669, endPoint y: 133, distance: 43.1
click at [669, 133] on div "18852774" at bounding box center [657, 129] width 62 height 15
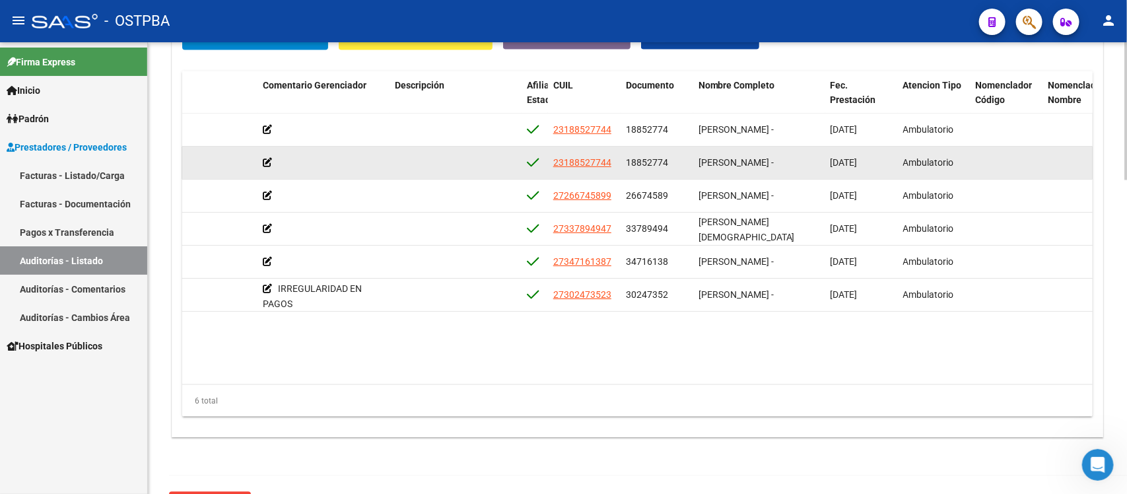
drag, startPoint x: 625, startPoint y: 160, endPoint x: 675, endPoint y: 160, distance: 49.5
click at [675, 160] on div "18852774" at bounding box center [657, 162] width 62 height 15
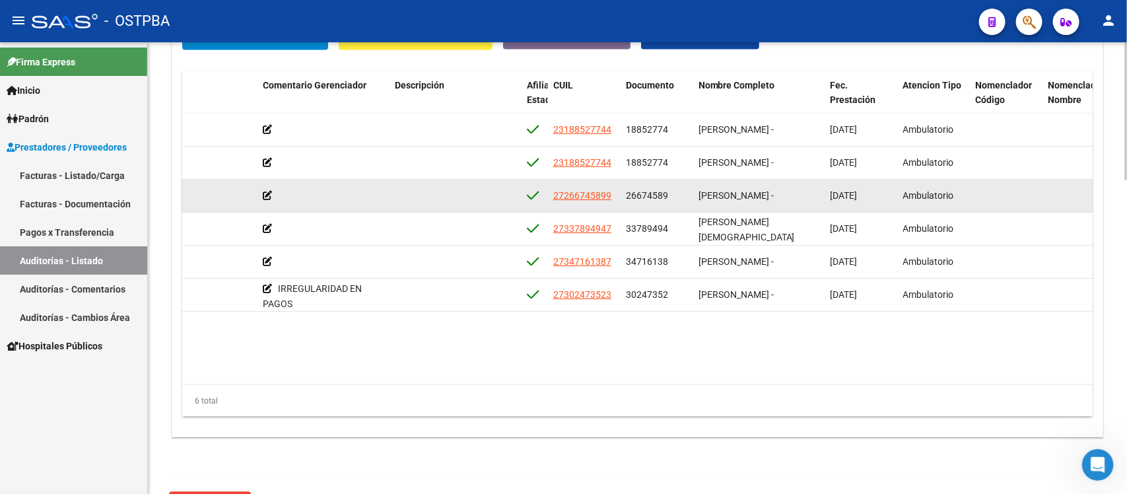
drag, startPoint x: 623, startPoint y: 195, endPoint x: 665, endPoint y: 194, distance: 42.3
click at [665, 194] on datatable-body-cell "26674589" at bounding box center [657, 196] width 73 height 32
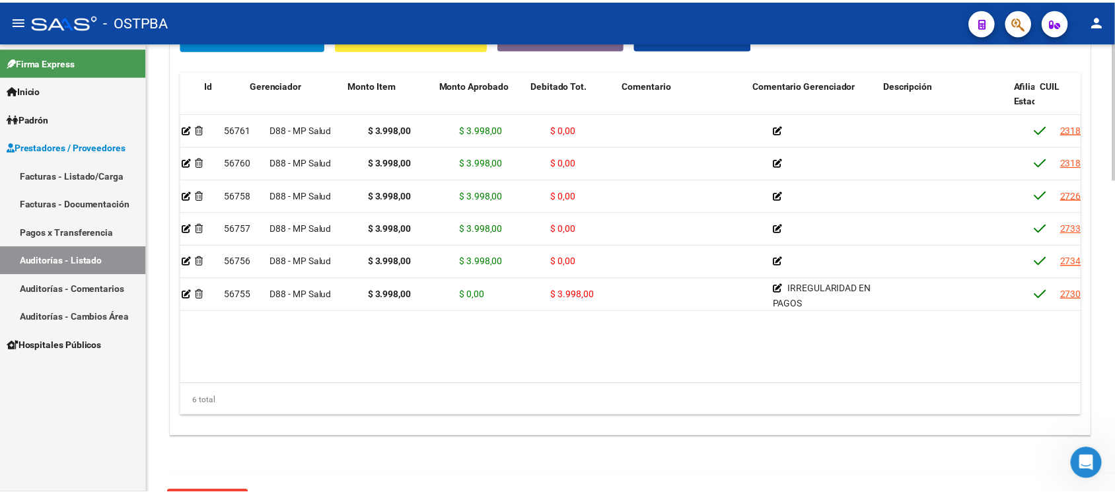
scroll to position [0, 0]
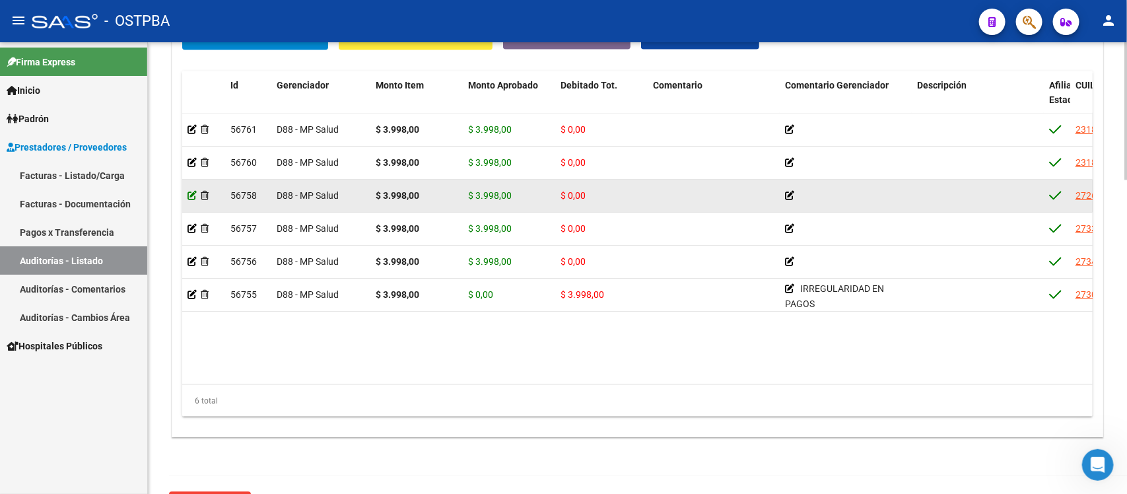
click at [195, 198] on icon at bounding box center [192, 195] width 9 height 9
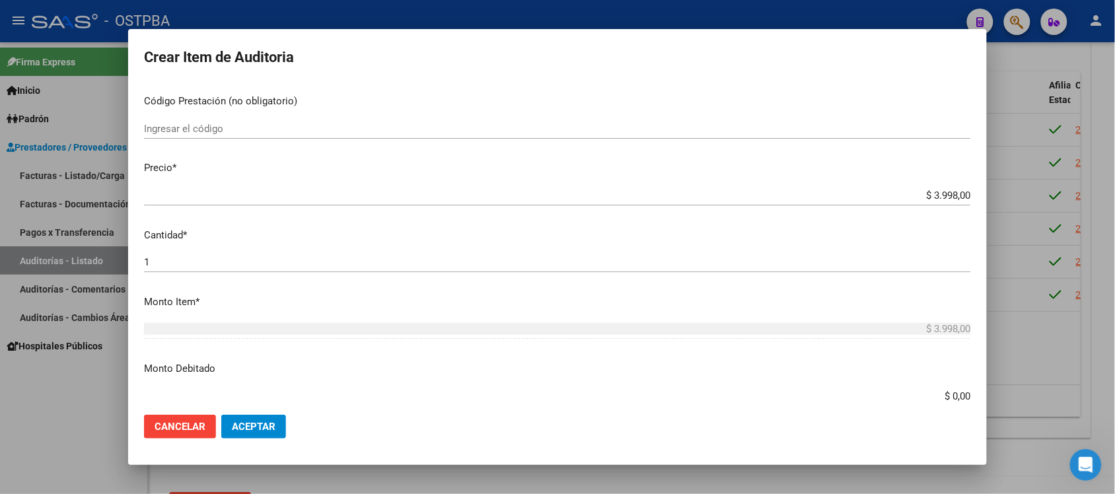
scroll to position [248, 0]
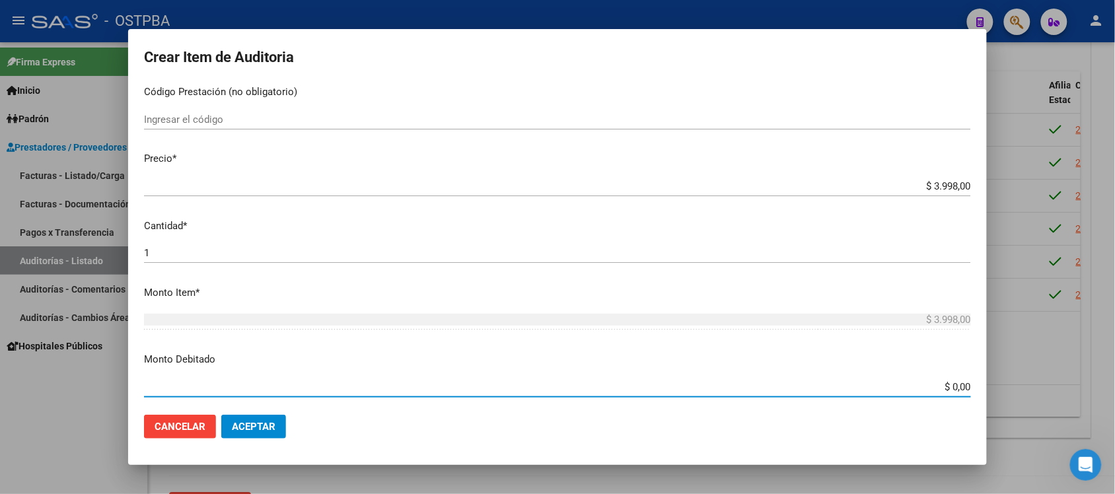
click at [942, 384] on input "$ 0,00" at bounding box center [557, 387] width 827 height 12
type input "$ 3.998,00"
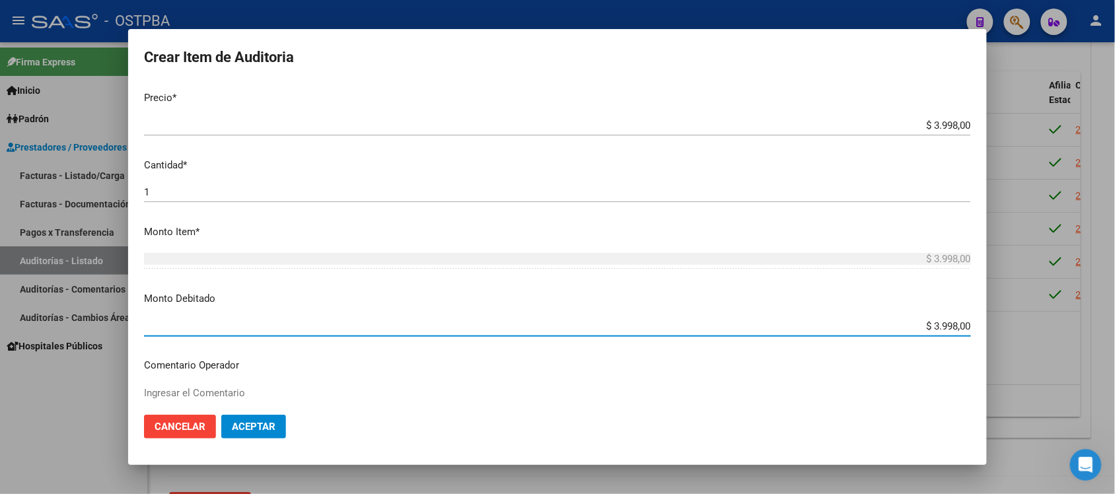
scroll to position [413, 0]
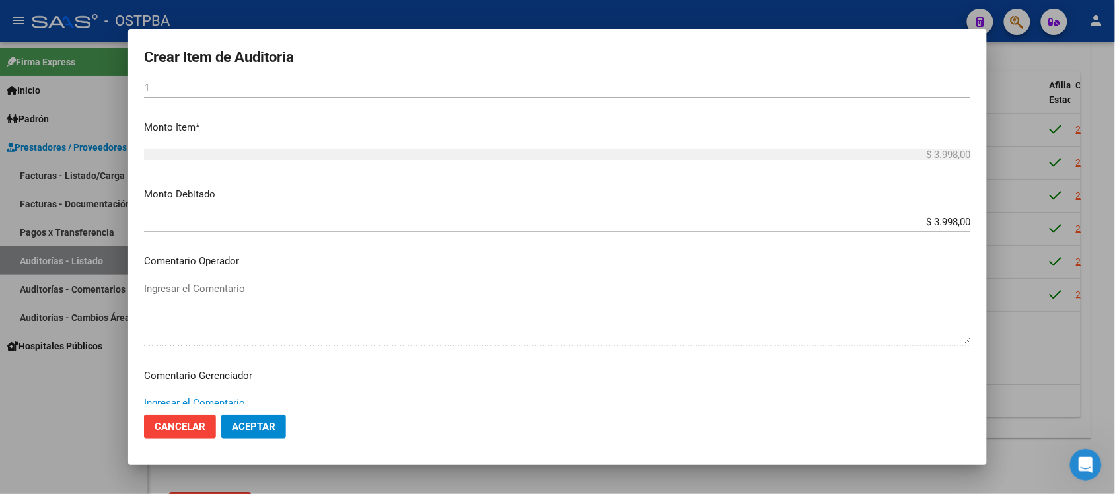
click at [222, 400] on textarea "Ingresar el Comentario" at bounding box center [557, 427] width 827 height 62
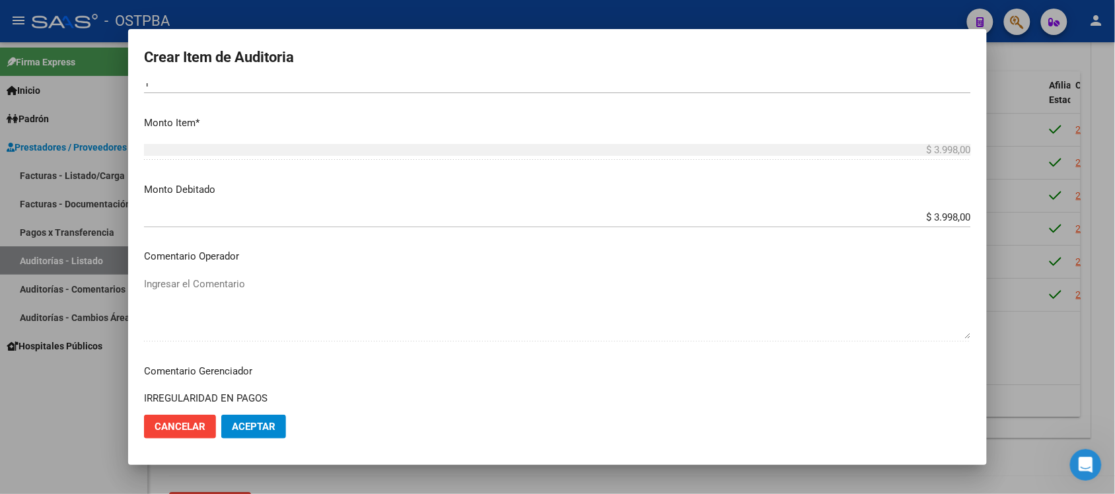
type textarea "IRREGULARIDAD EN PAGOS"
click at [281, 433] on button "Aceptar" at bounding box center [253, 427] width 65 height 24
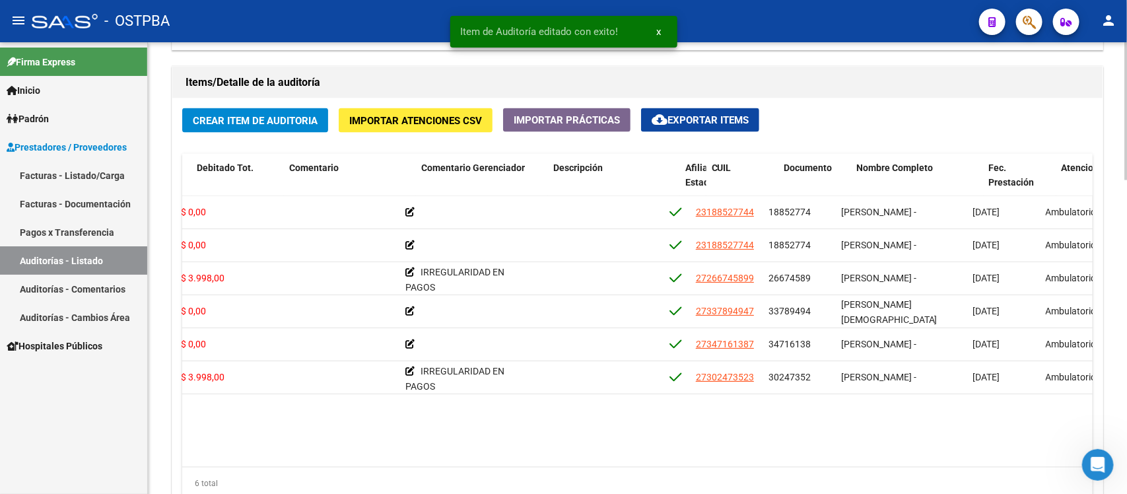
scroll to position [0, 395]
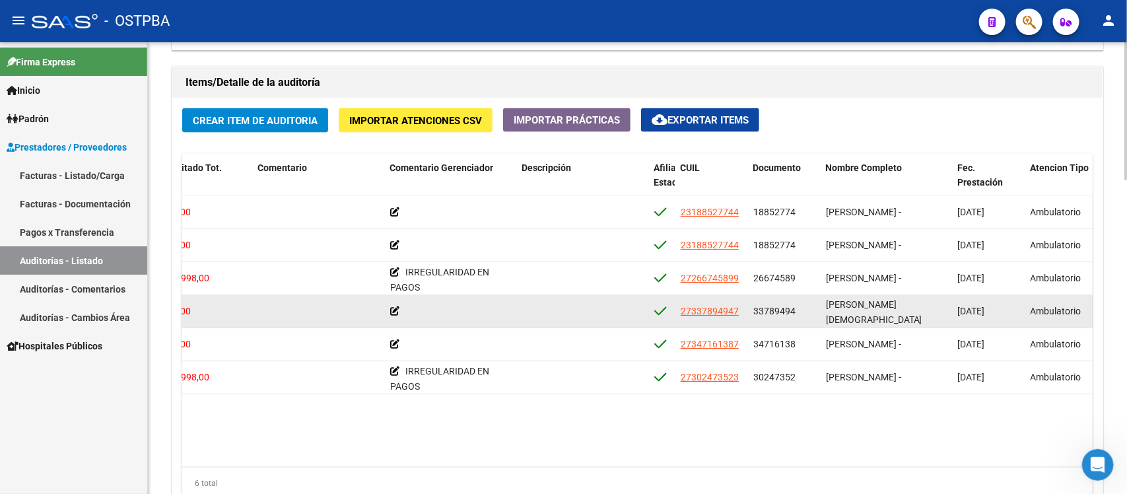
drag, startPoint x: 755, startPoint y: 314, endPoint x: 794, endPoint y: 318, distance: 39.1
click at [794, 318] on div "33789494" at bounding box center [785, 311] width 62 height 15
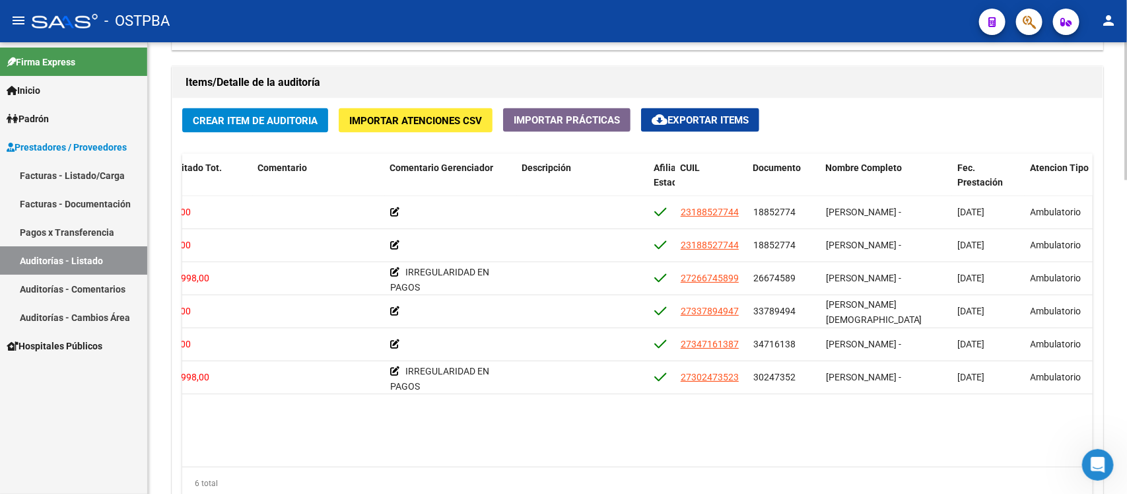
click at [1077, 421] on datatable-body "56761 D88 - MP Salud $ 3.998,00 $ 3.998,00 $ 0,00 23188527744 18852774 [PERSON_…" at bounding box center [637, 331] width 911 height 271
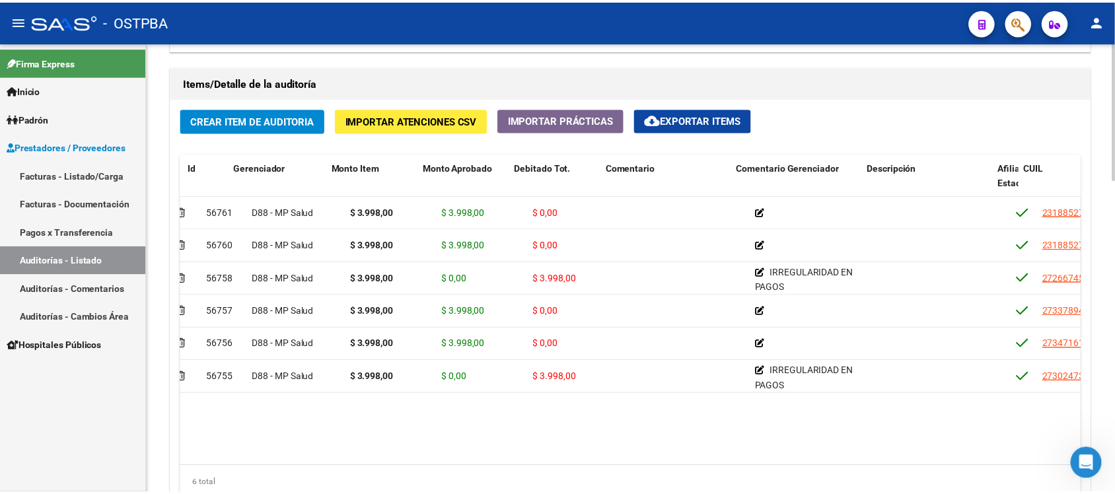
scroll to position [0, 0]
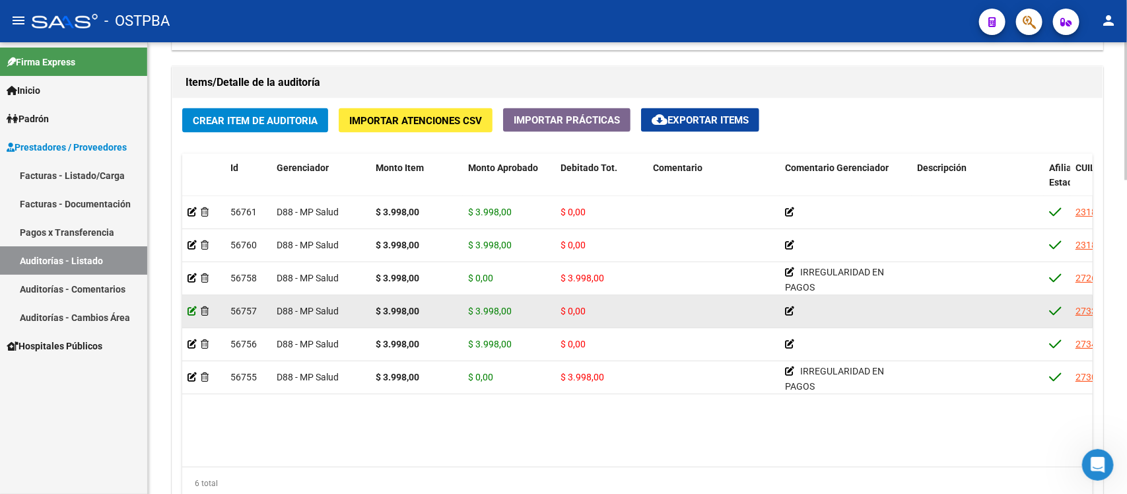
click at [192, 312] on icon at bounding box center [192, 310] width 9 height 9
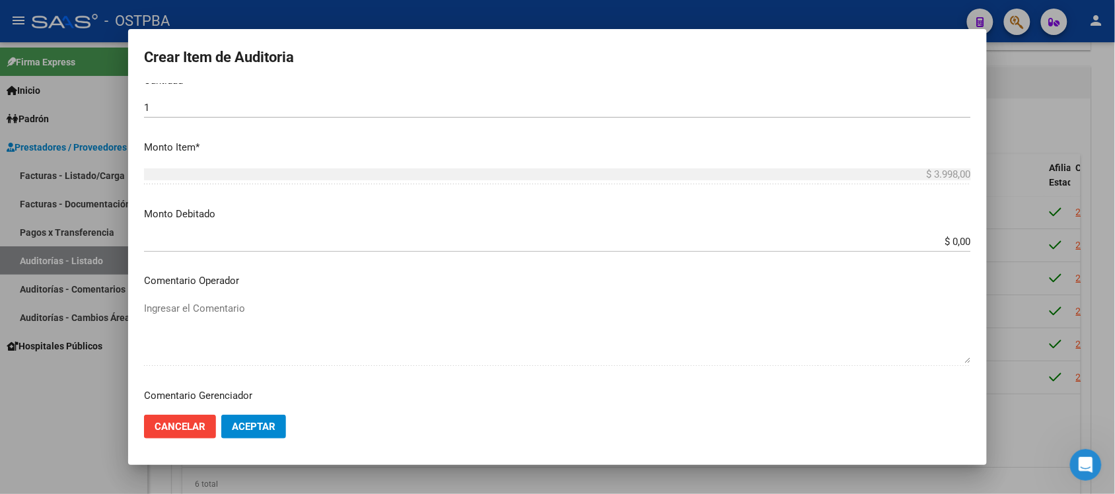
scroll to position [413, 0]
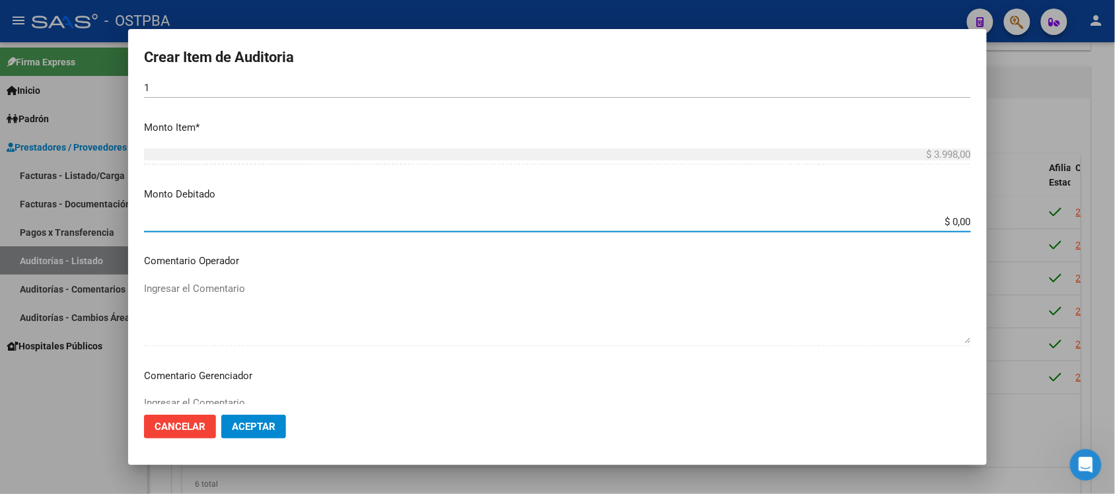
click at [944, 226] on input "$ 0,00" at bounding box center [557, 222] width 827 height 12
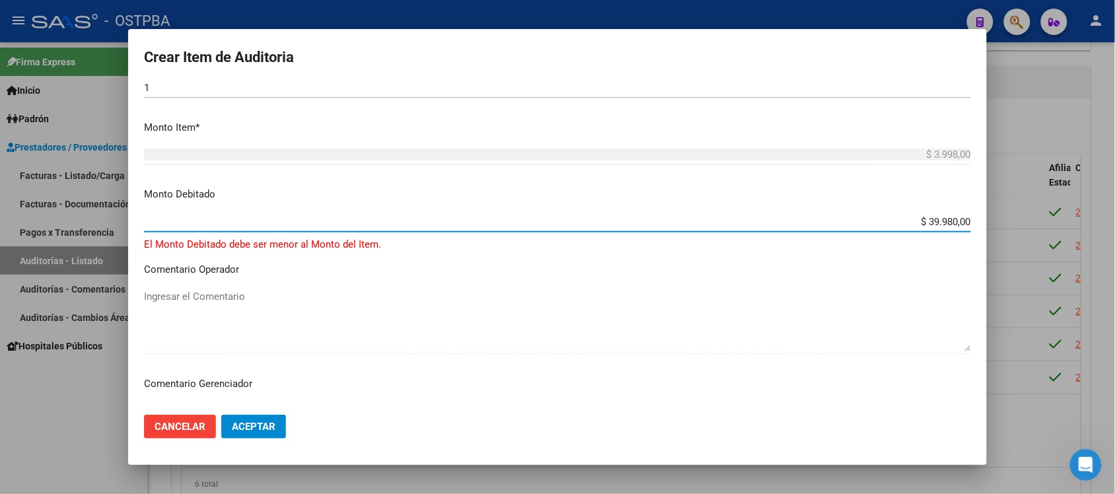
type input "$ 3.998,00"
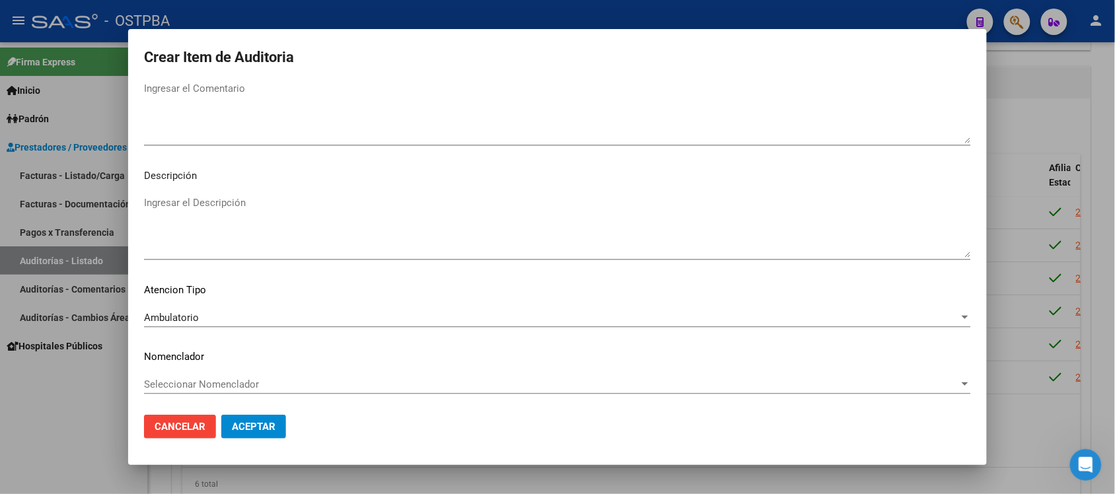
scroll to position [730, 0]
click at [202, 91] on textarea "Ingresar el Comentario" at bounding box center [557, 110] width 827 height 62
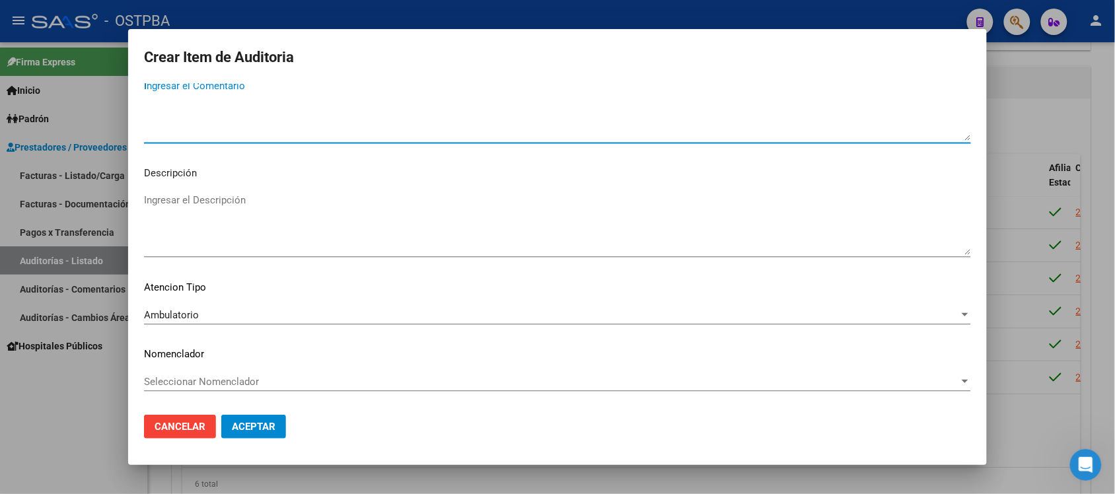
scroll to position [726, 0]
type textarea "IRREGULARIDAD EN PAGOS"
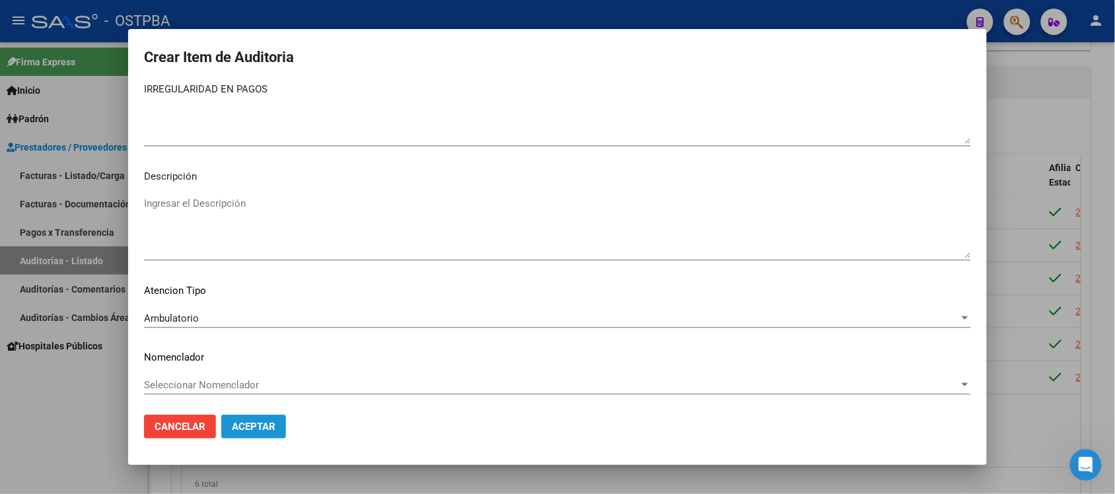
click at [246, 427] on span "Aceptar" at bounding box center [254, 427] width 44 height 12
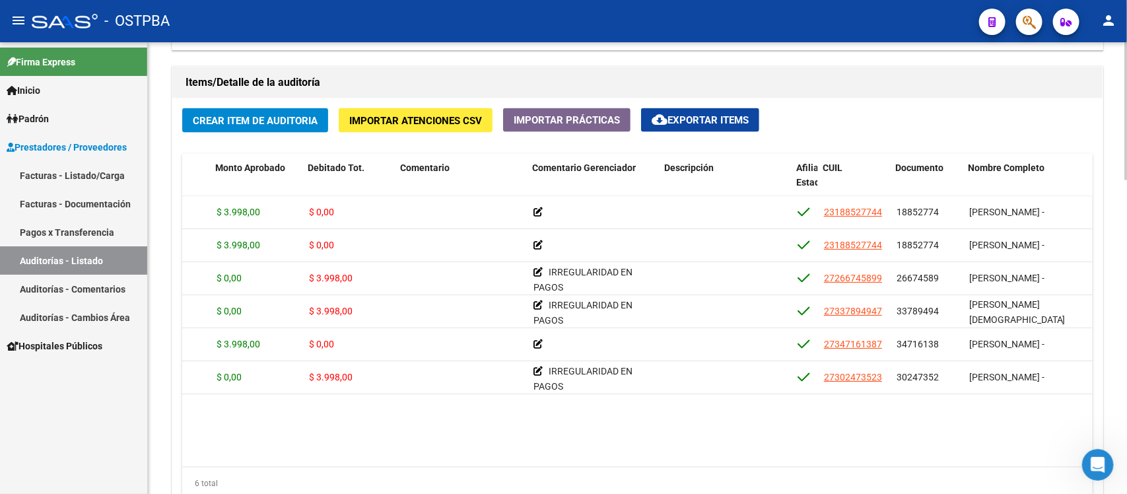
scroll to position [0, 252]
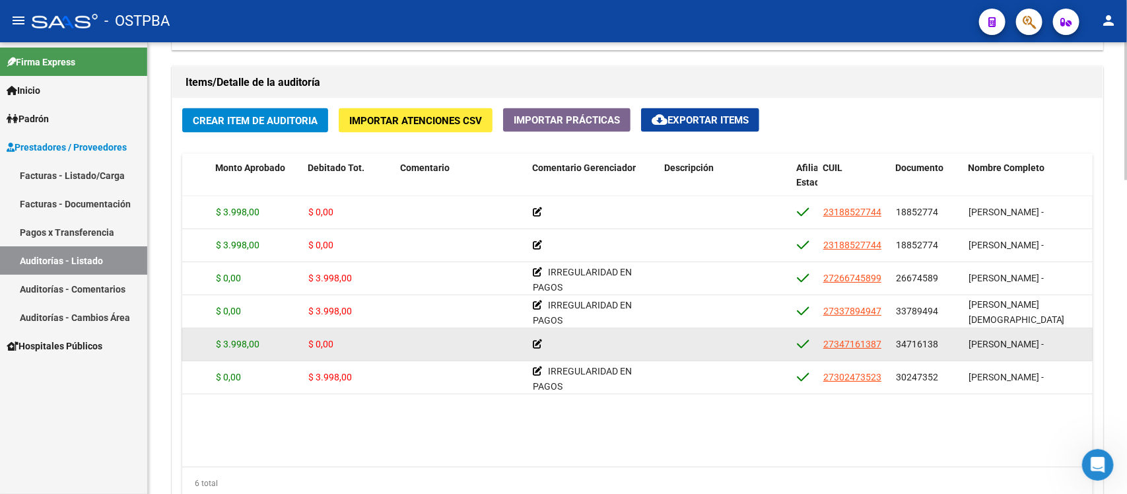
drag, startPoint x: 894, startPoint y: 345, endPoint x: 937, endPoint y: 345, distance: 42.9
click at [937, 345] on datatable-body-cell "34716138" at bounding box center [927, 344] width 73 height 32
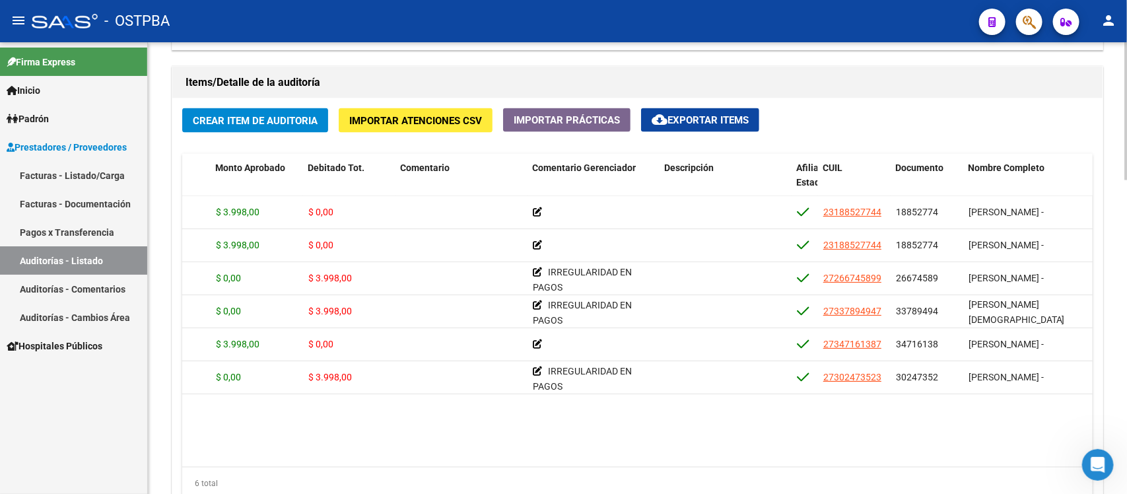
click at [1086, 81] on h1 "Items/Detalle de la auditoría" at bounding box center [638, 82] width 904 height 21
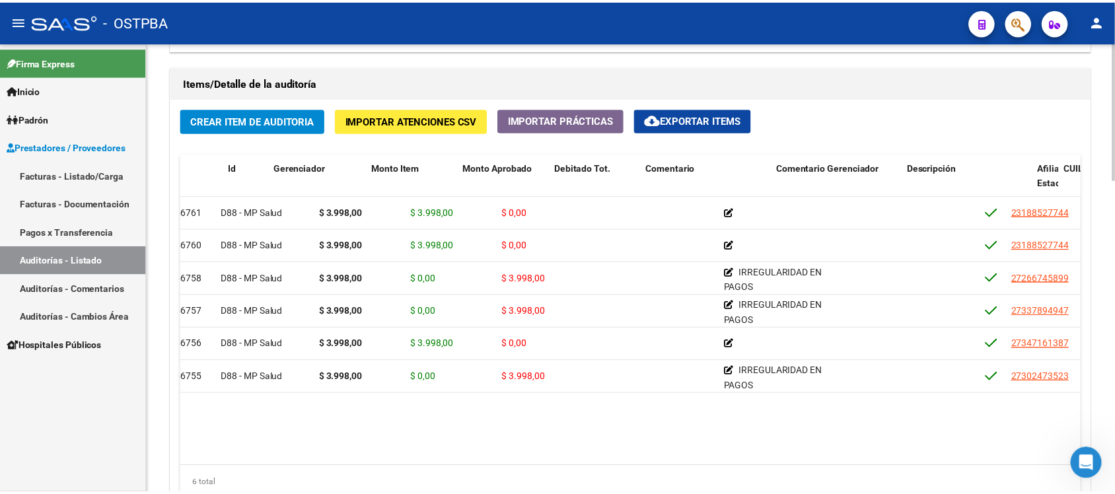
scroll to position [0, 0]
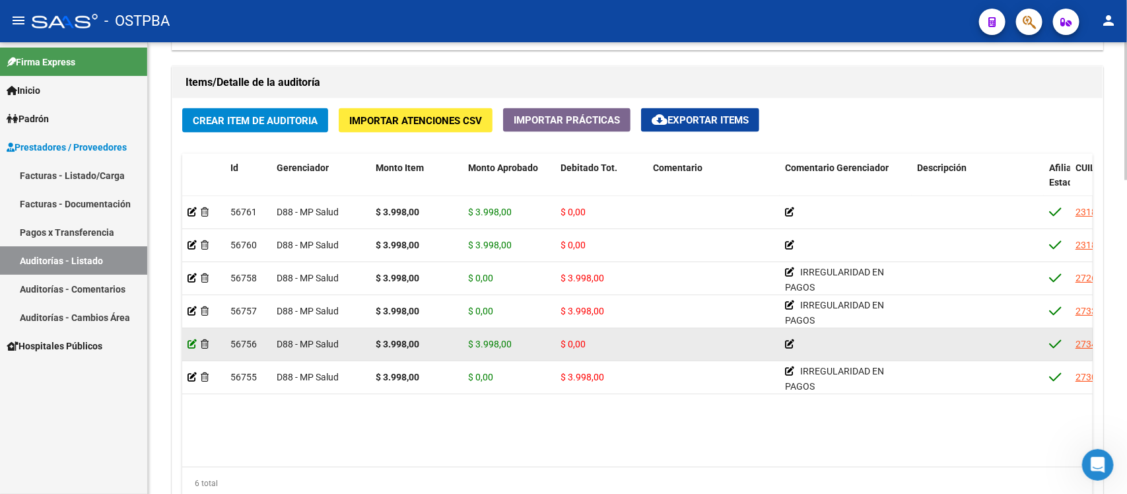
click at [189, 344] on icon at bounding box center [192, 343] width 9 height 9
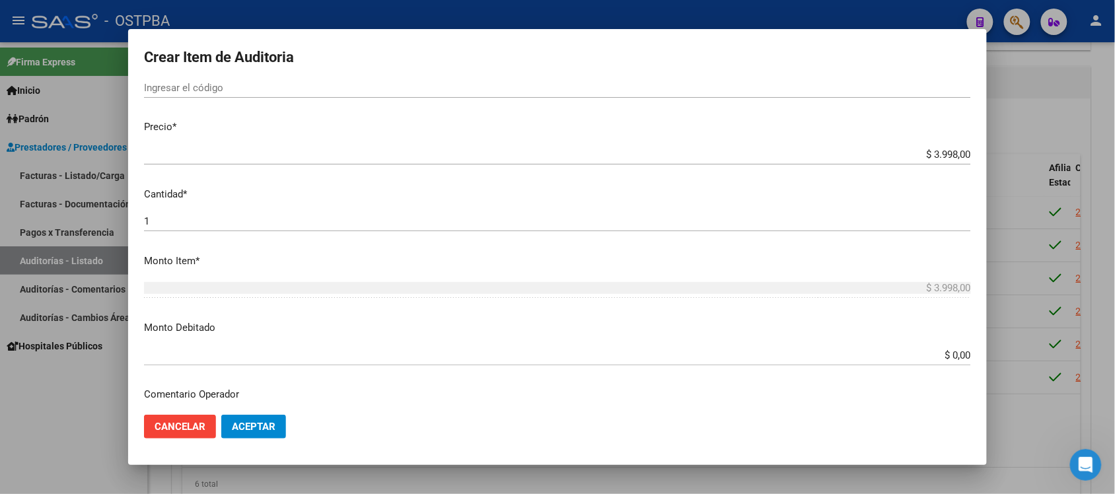
scroll to position [330, 0]
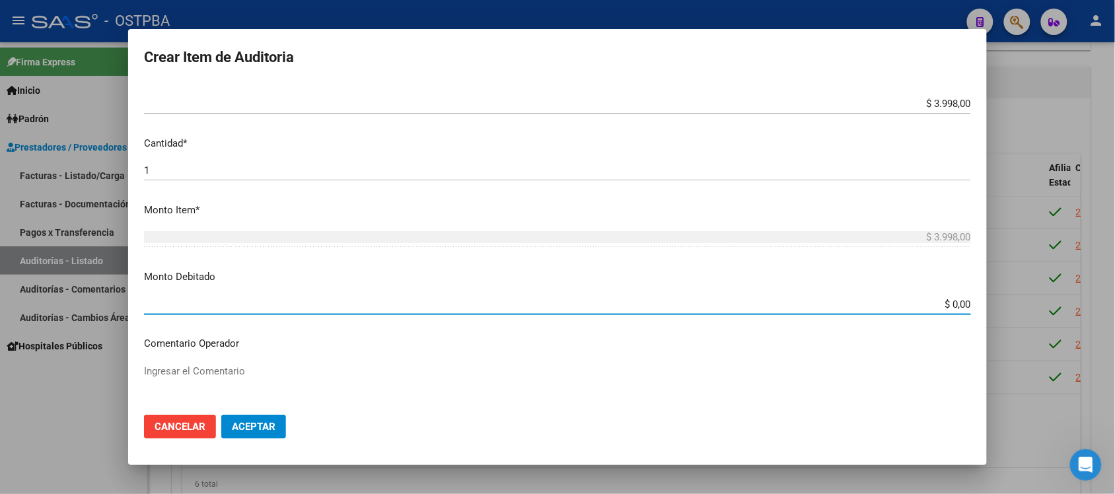
click at [953, 304] on input "$ 0,00" at bounding box center [557, 305] width 827 height 12
type input "$ 3.998,00"
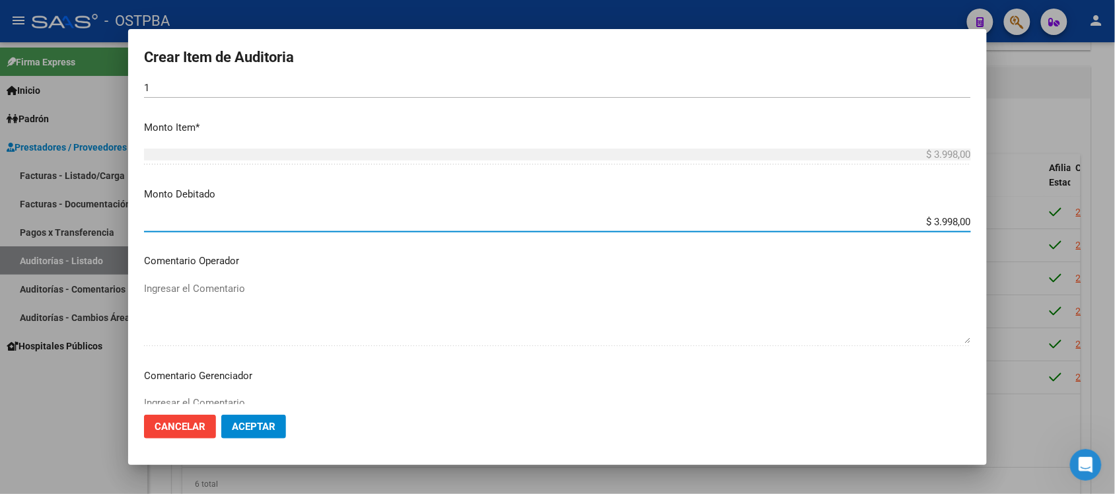
scroll to position [495, 0]
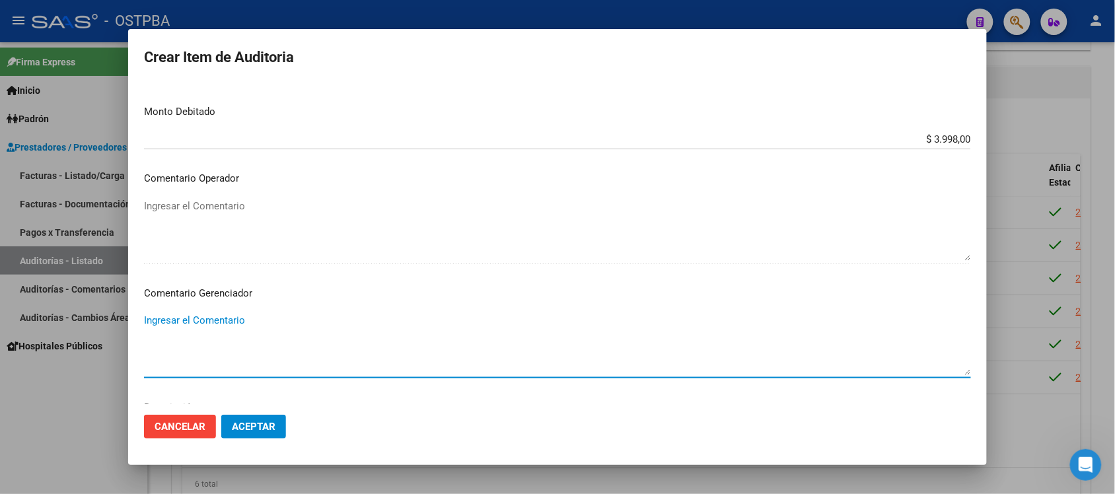
click at [222, 330] on textarea "Ingresar el Comentario" at bounding box center [557, 344] width 827 height 62
type textarea "IRREGULARIDAD EN PAGOS"
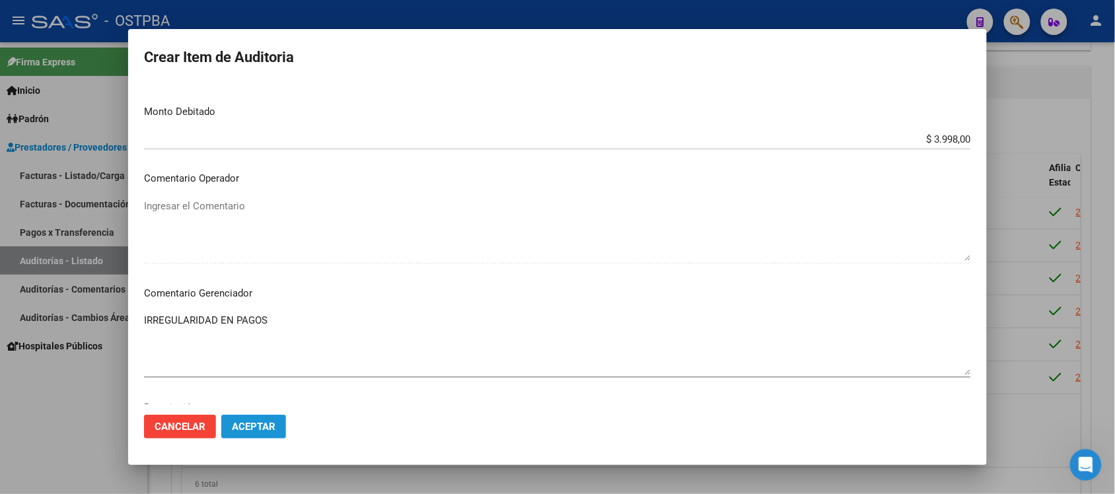
click at [233, 426] on span "Aceptar" at bounding box center [254, 427] width 44 height 12
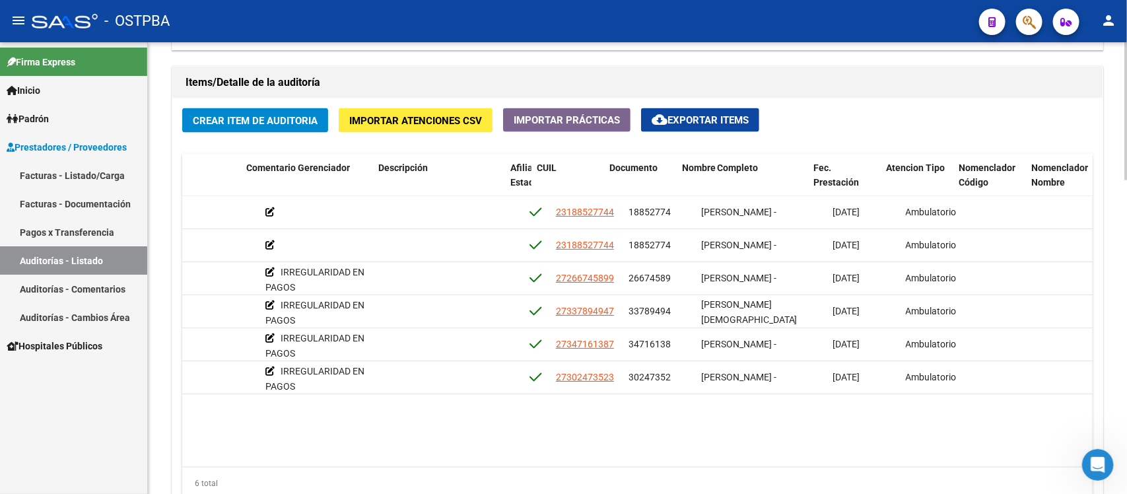
scroll to position [0, 539]
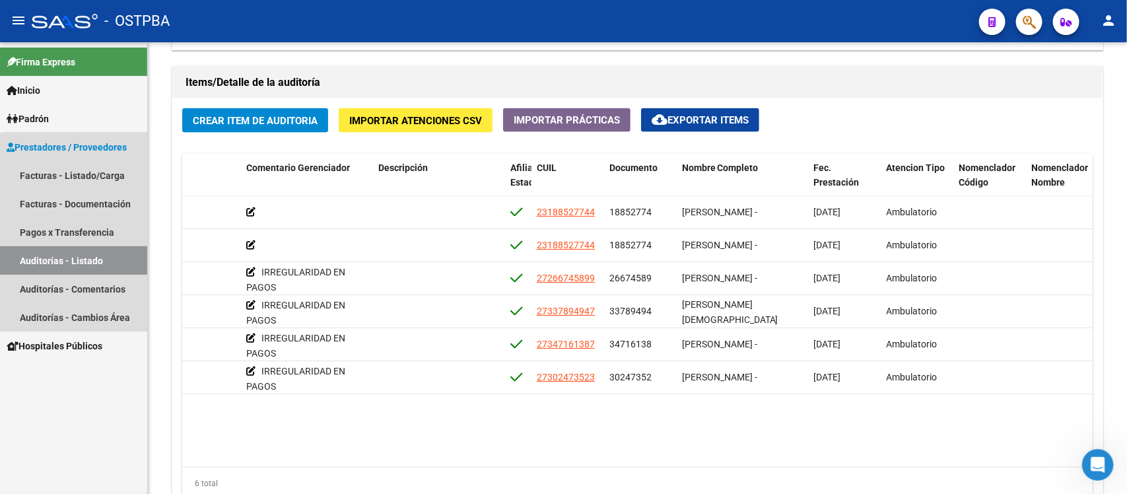
click at [87, 260] on link "Auditorías - Listado" at bounding box center [73, 260] width 147 height 28
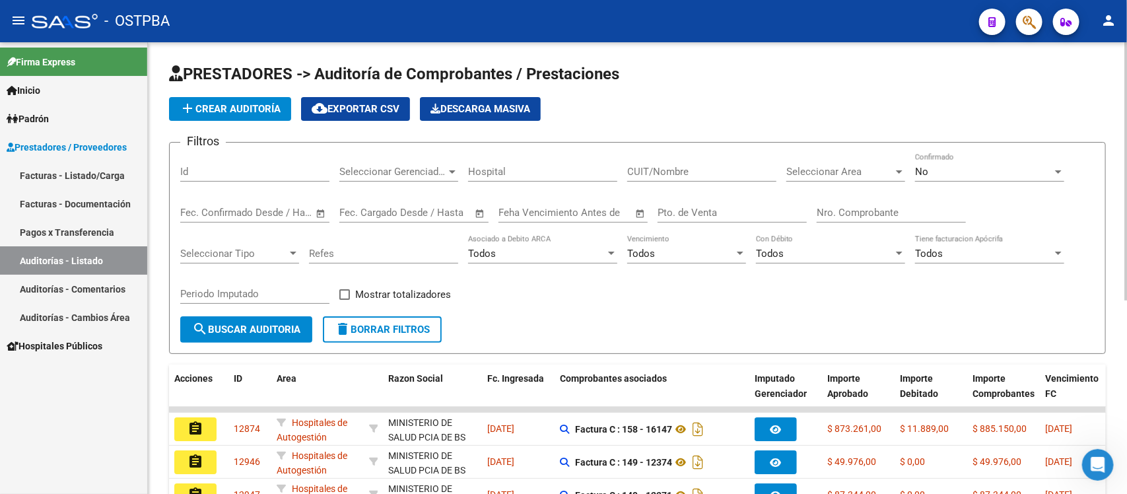
click at [841, 208] on input "Nro. Comprobante" at bounding box center [891, 213] width 149 height 12
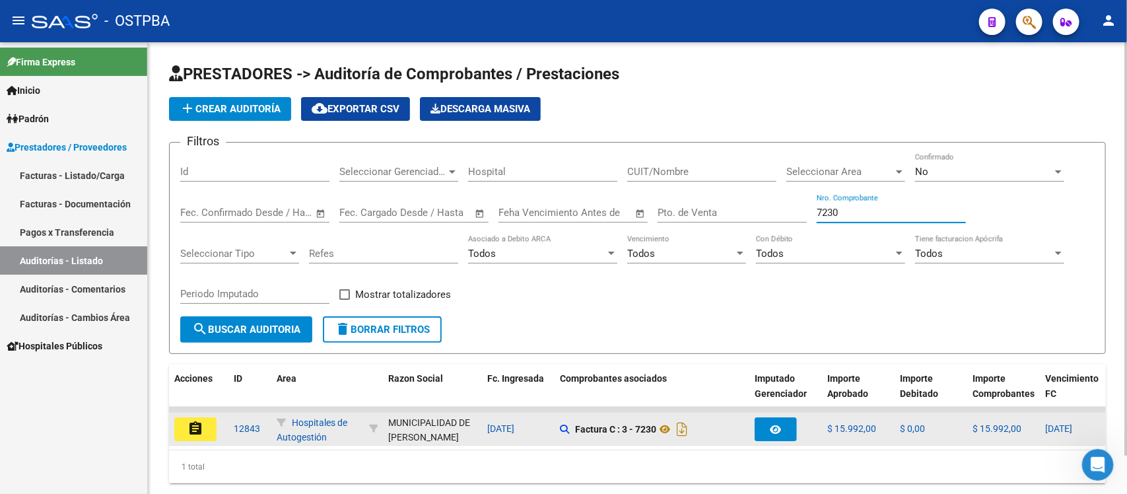
type input "7230"
click at [198, 427] on mat-icon "assignment" at bounding box center [196, 429] width 16 height 16
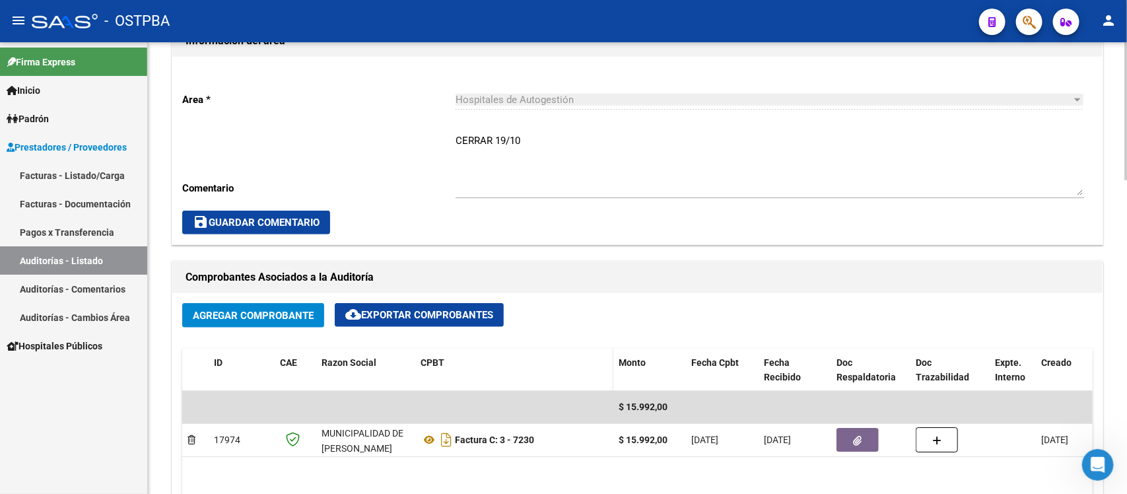
scroll to position [413, 0]
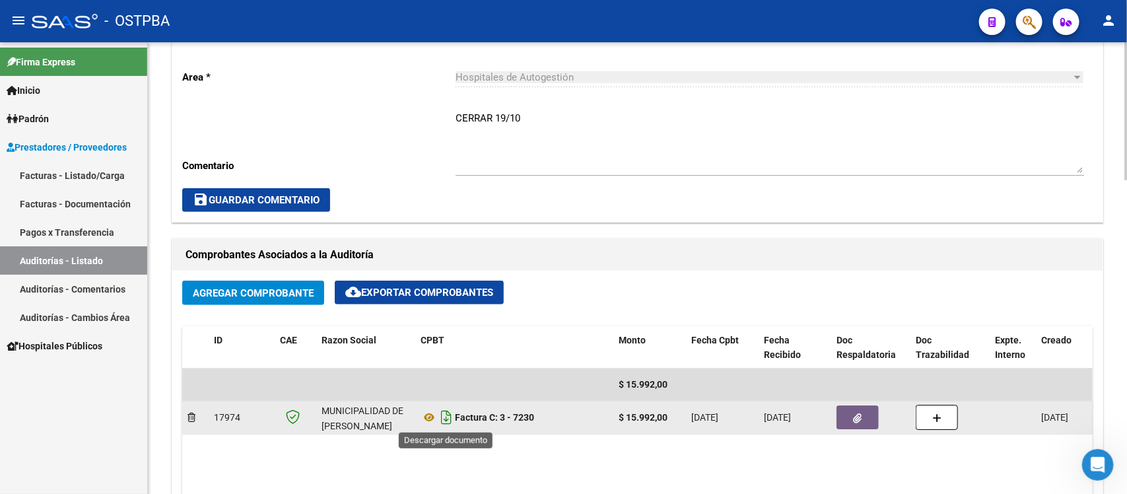
click at [439, 418] on icon "Descargar documento" at bounding box center [446, 417] width 17 height 21
click at [418, 413] on datatable-body-cell "Factura C: 3 - 7230" at bounding box center [514, 418] width 198 height 32
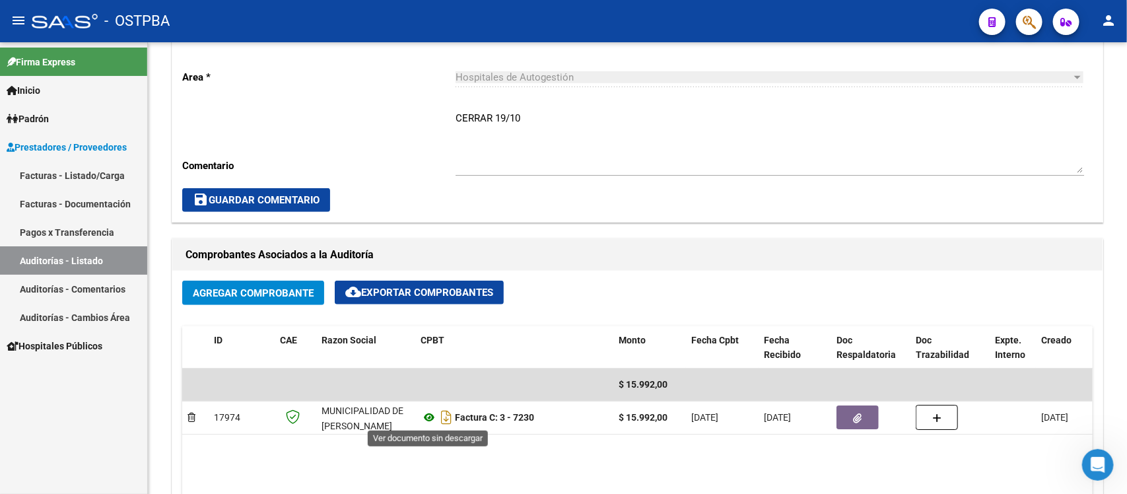
click at [425, 416] on icon at bounding box center [429, 417] width 17 height 16
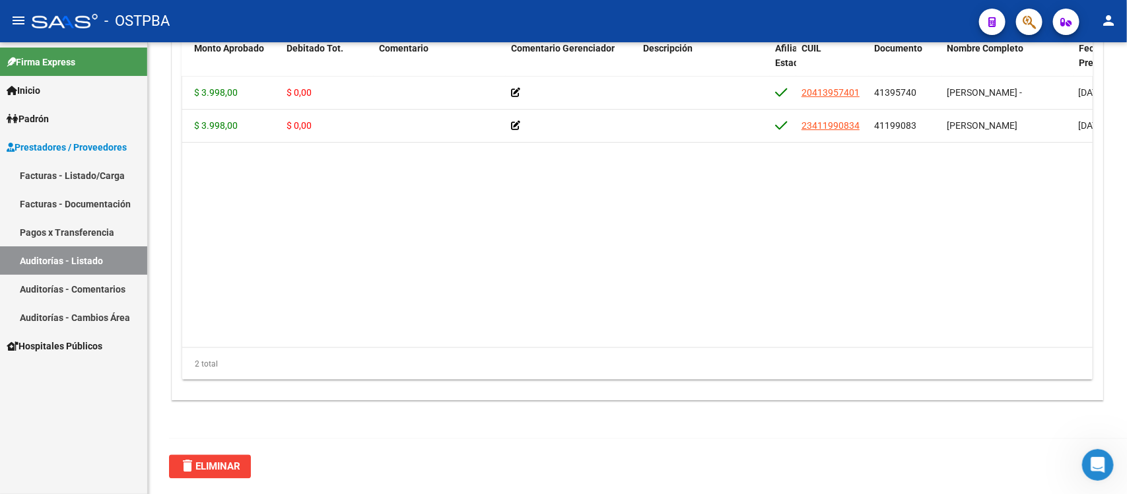
scroll to position [0, 503]
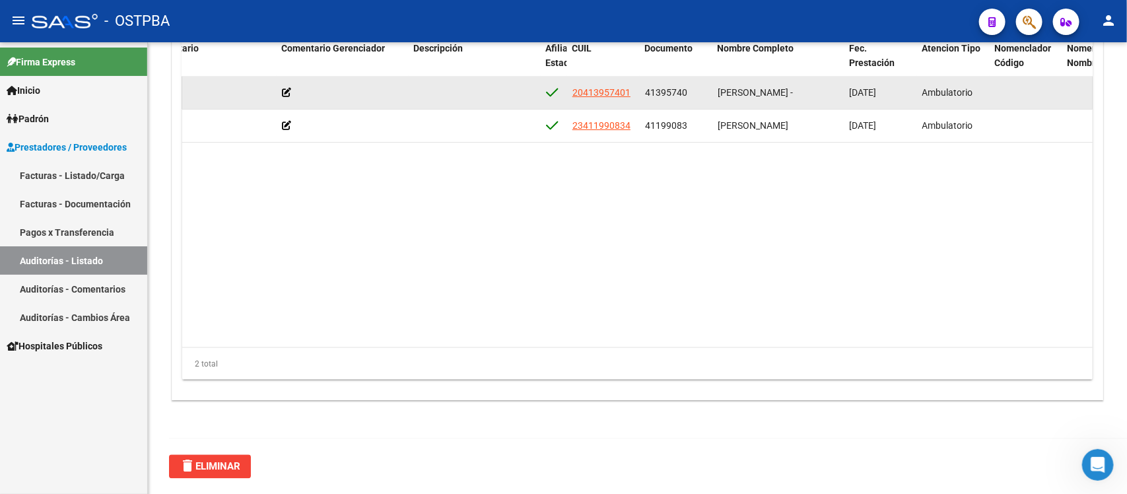
drag, startPoint x: 645, startPoint y: 88, endPoint x: 691, endPoint y: 94, distance: 47.3
click at [691, 94] on div "41395740" at bounding box center [676, 92] width 62 height 15
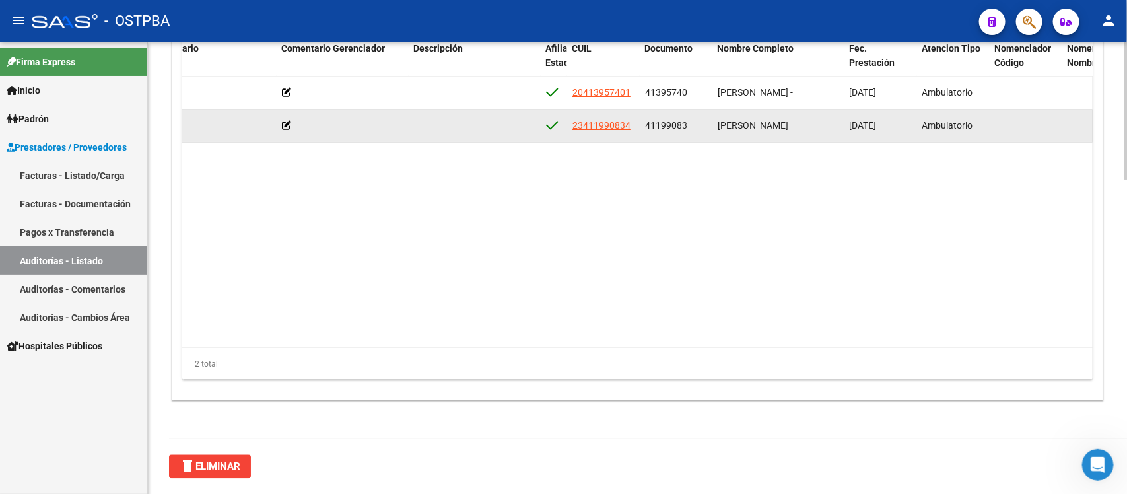
drag, startPoint x: 644, startPoint y: 123, endPoint x: 686, endPoint y: 126, distance: 41.7
click at [686, 126] on datatable-body-cell "41199083" at bounding box center [676, 126] width 73 height 32
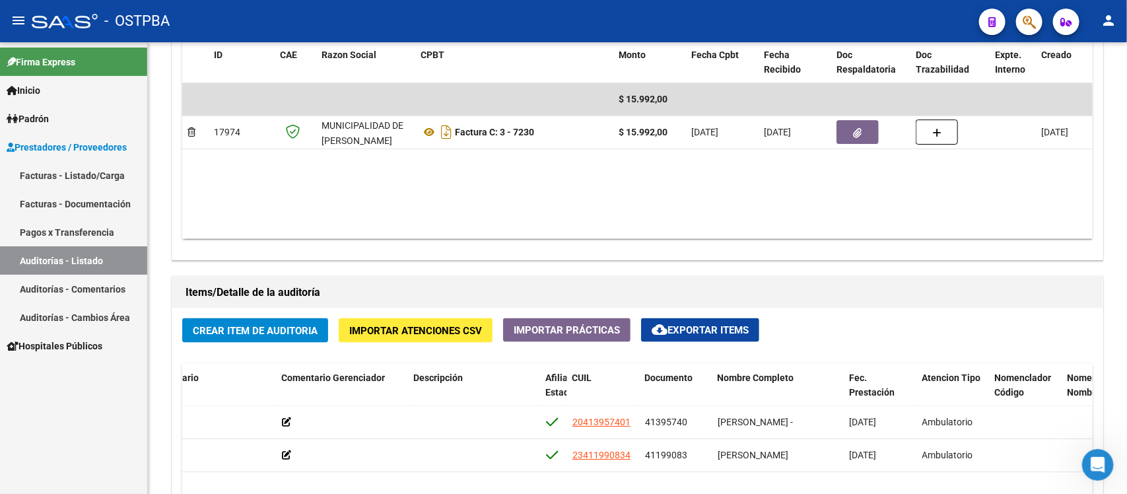
scroll to position [697, 0]
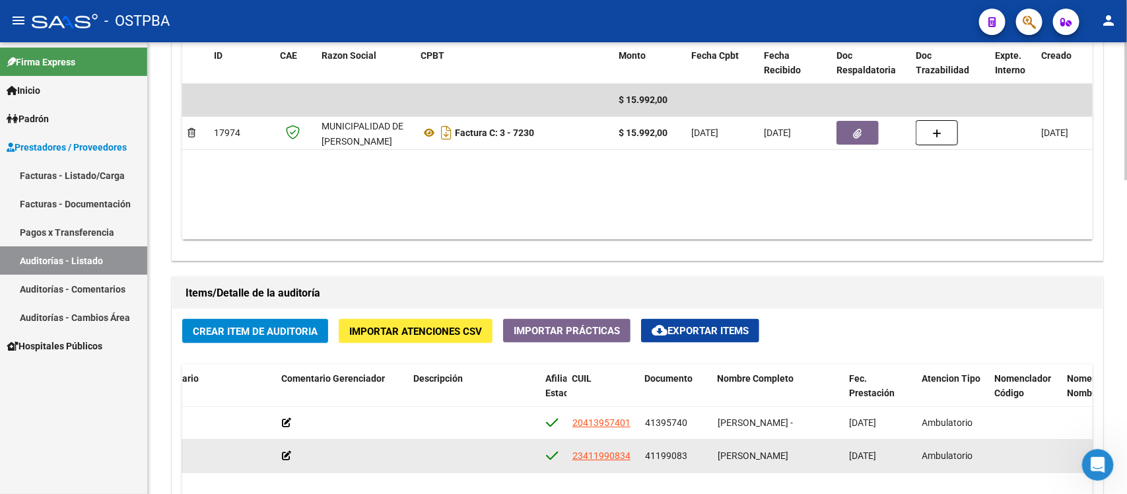
drag, startPoint x: 718, startPoint y: 457, endPoint x: 836, endPoint y: 451, distance: 118.4
click at [836, 451] on div "[PERSON_NAME]" at bounding box center [779, 455] width 122 height 15
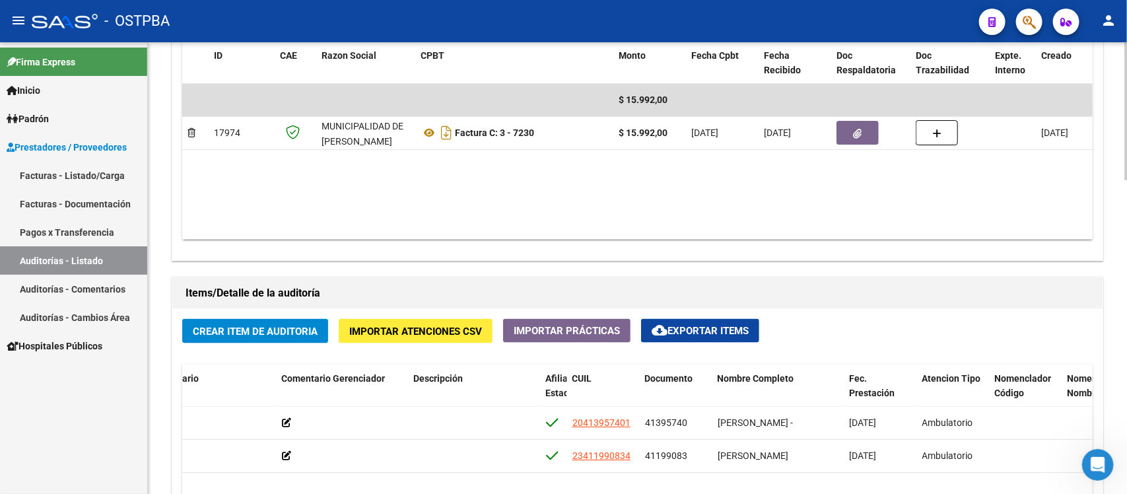
drag, startPoint x: 1048, startPoint y: 283, endPoint x: 890, endPoint y: 352, distance: 172.4
click at [1048, 283] on h1 "Items/Detalle de la auditoría" at bounding box center [638, 293] width 904 height 21
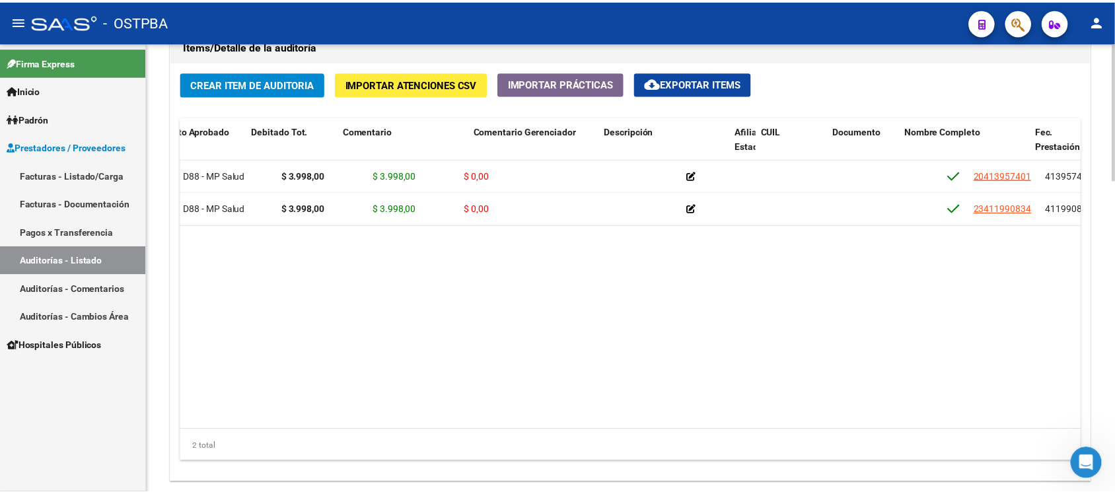
scroll to position [0, 0]
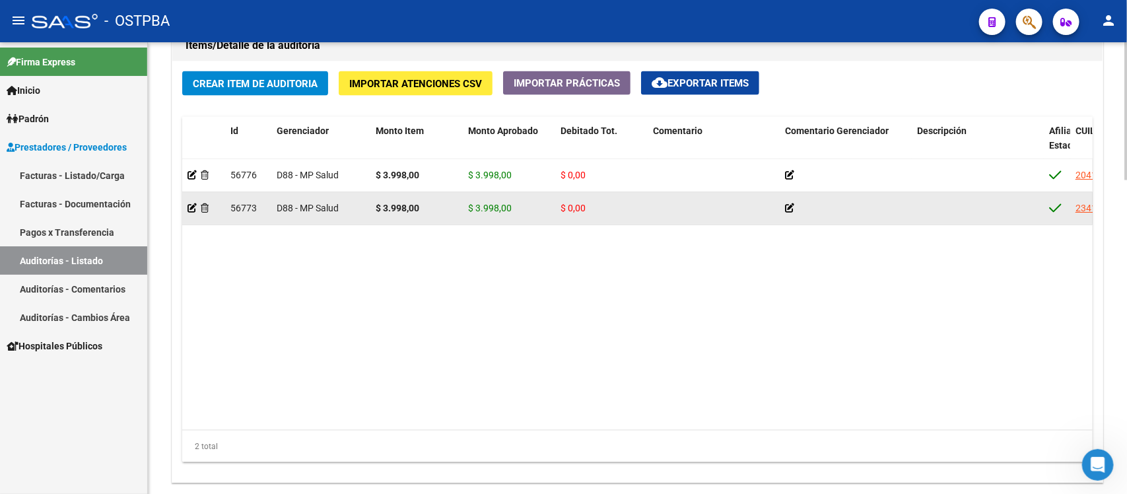
click at [186, 206] on datatable-body-cell at bounding box center [203, 208] width 43 height 32
click at [190, 205] on icon at bounding box center [192, 207] width 9 height 9
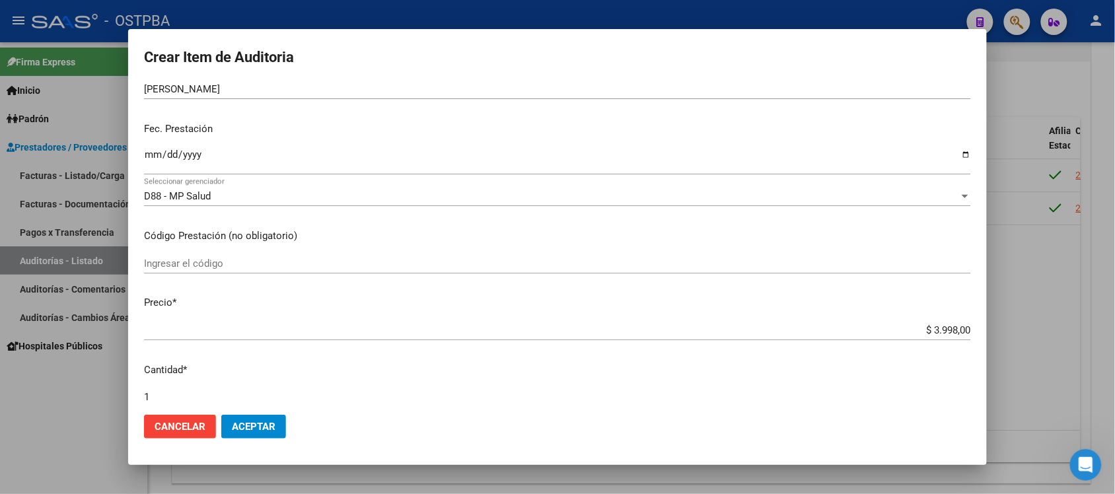
scroll to position [248, 0]
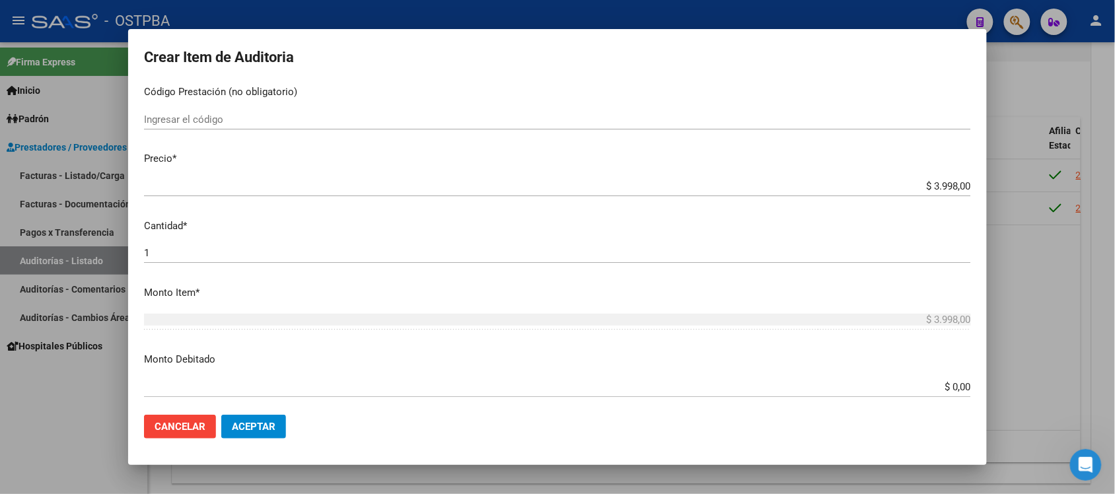
click at [941, 381] on input "$ 0,00" at bounding box center [557, 387] width 827 height 12
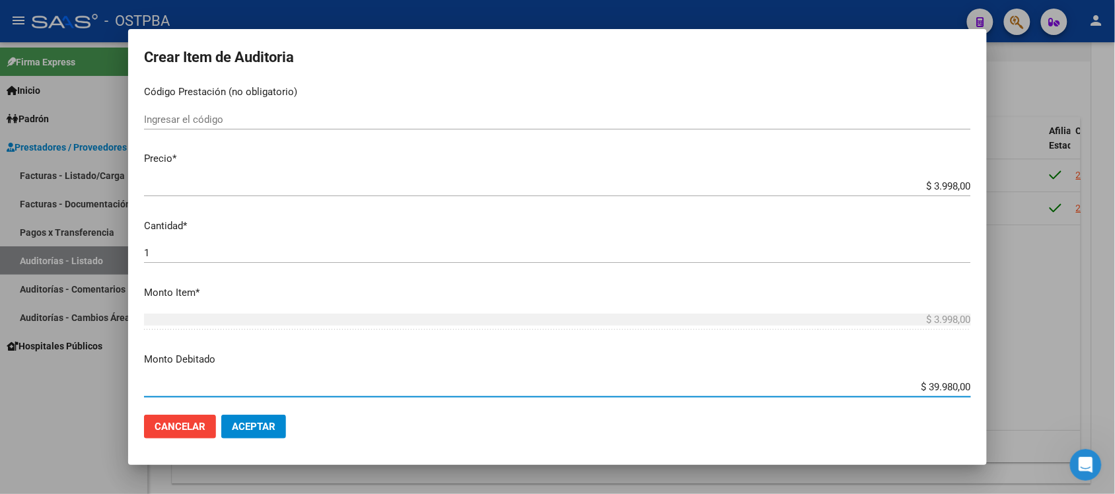
type input "$ 3.998,00"
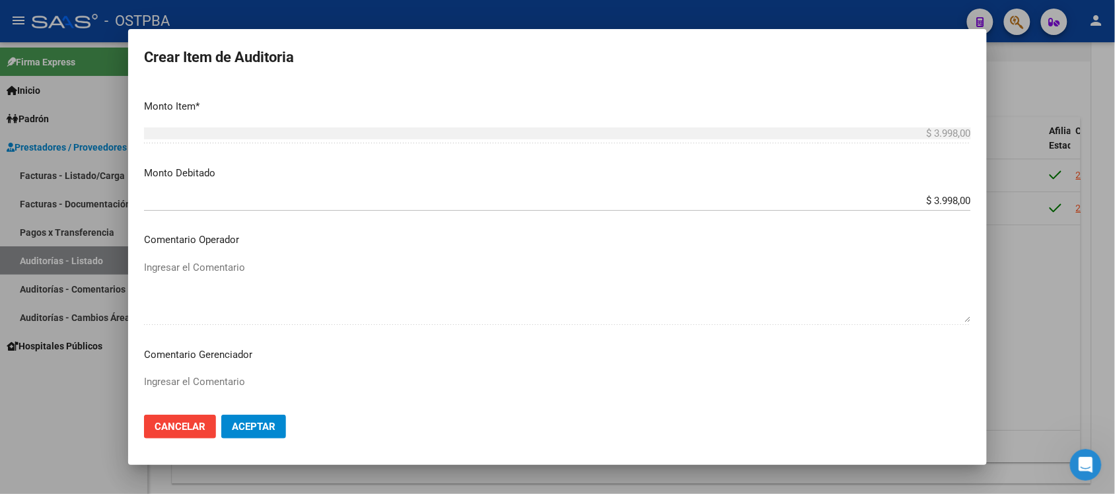
scroll to position [495, 0]
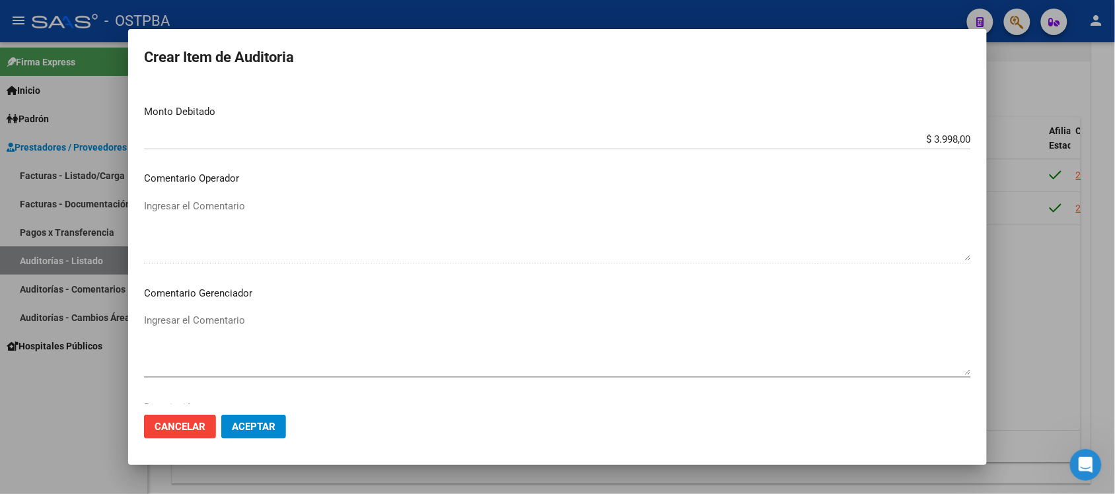
click at [227, 295] on p "Comentario Gerenciador" at bounding box center [557, 293] width 827 height 15
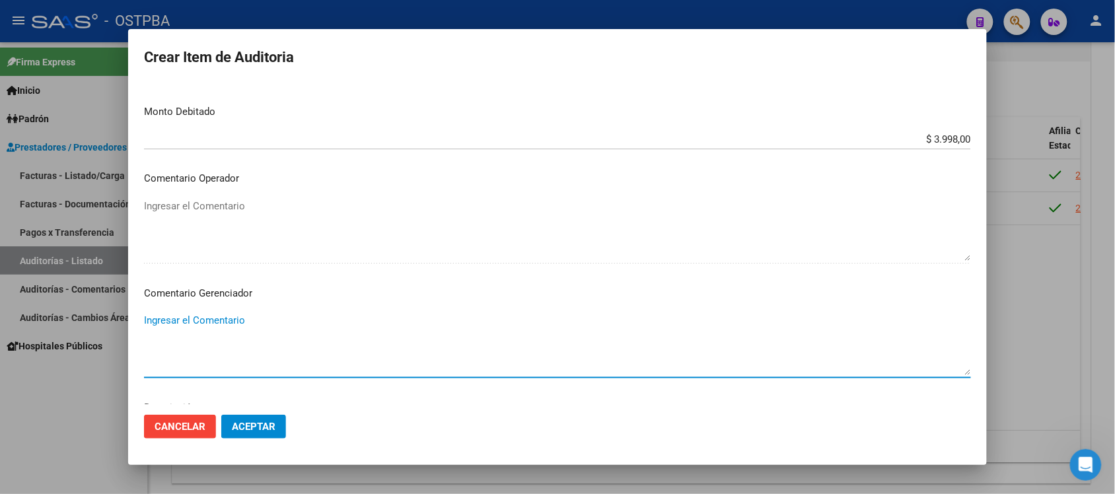
click at [233, 318] on textarea "Ingresar el Comentario" at bounding box center [557, 344] width 827 height 62
type textarea "irregularidad en pagos"
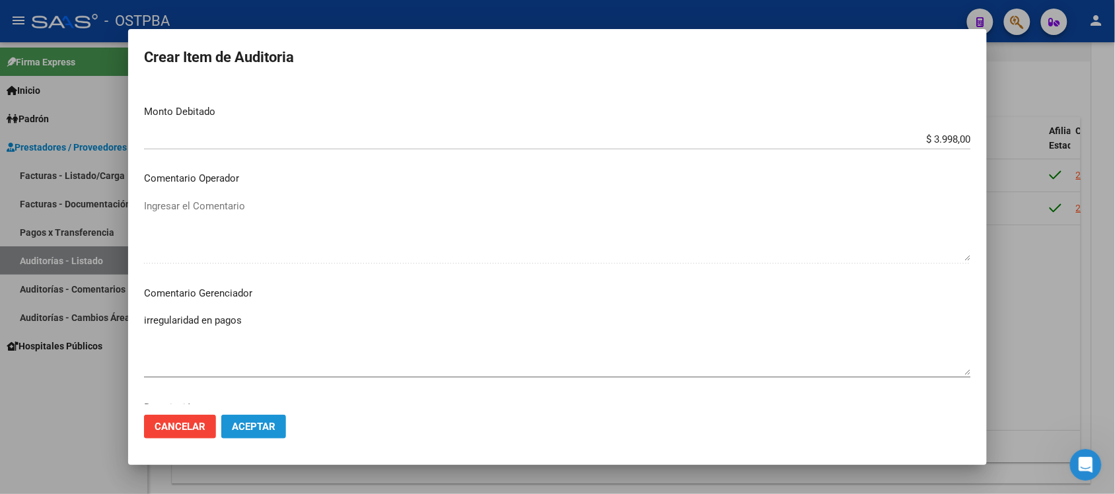
click at [253, 424] on span "Aceptar" at bounding box center [254, 427] width 44 height 12
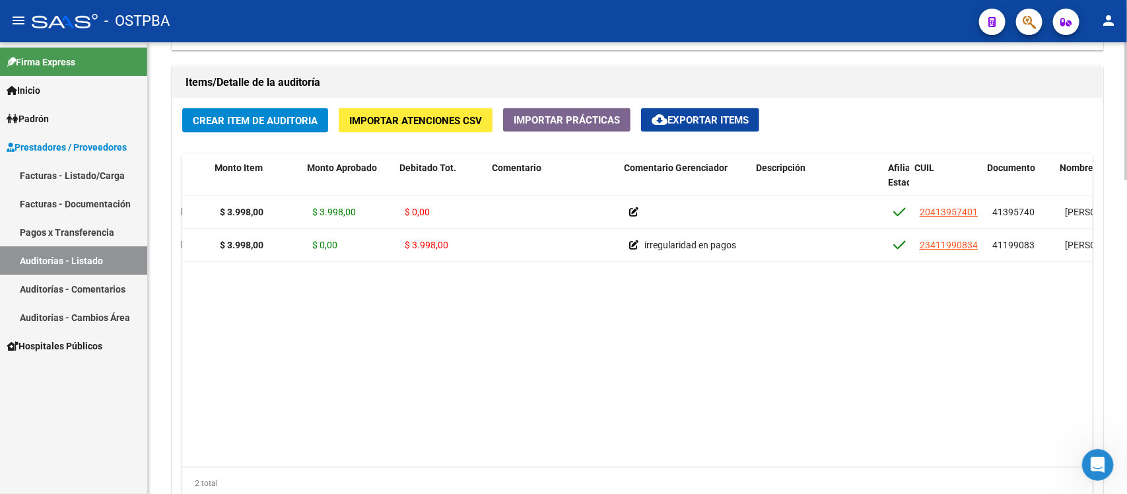
scroll to position [0, 152]
